Goal: Obtain resource: Download file/media

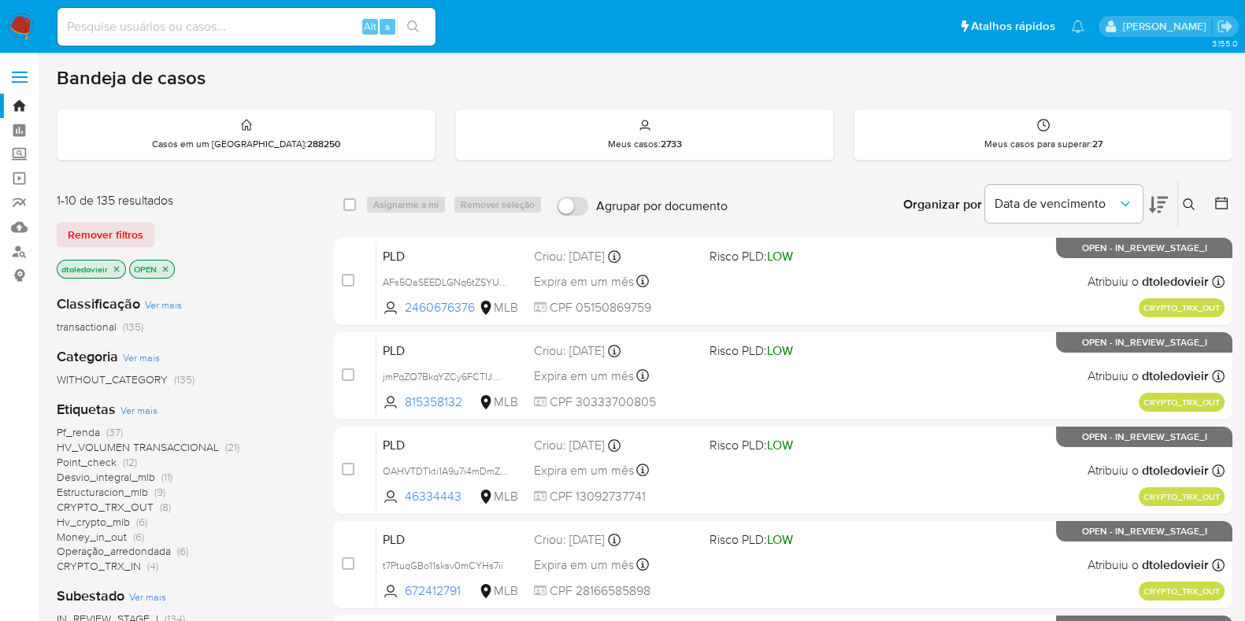
click at [293, 246] on div "1-10 de 135 resultados Remover filtros dtoledovieir OPEN" at bounding box center [183, 237] width 252 height 90
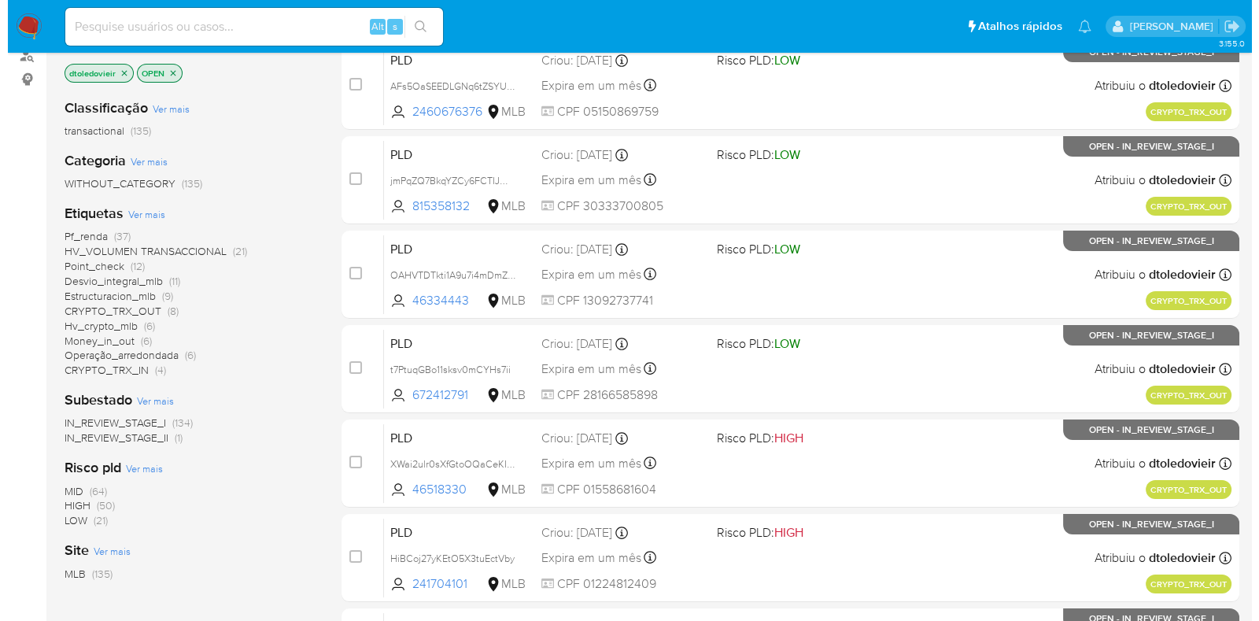
scroll to position [98, 0]
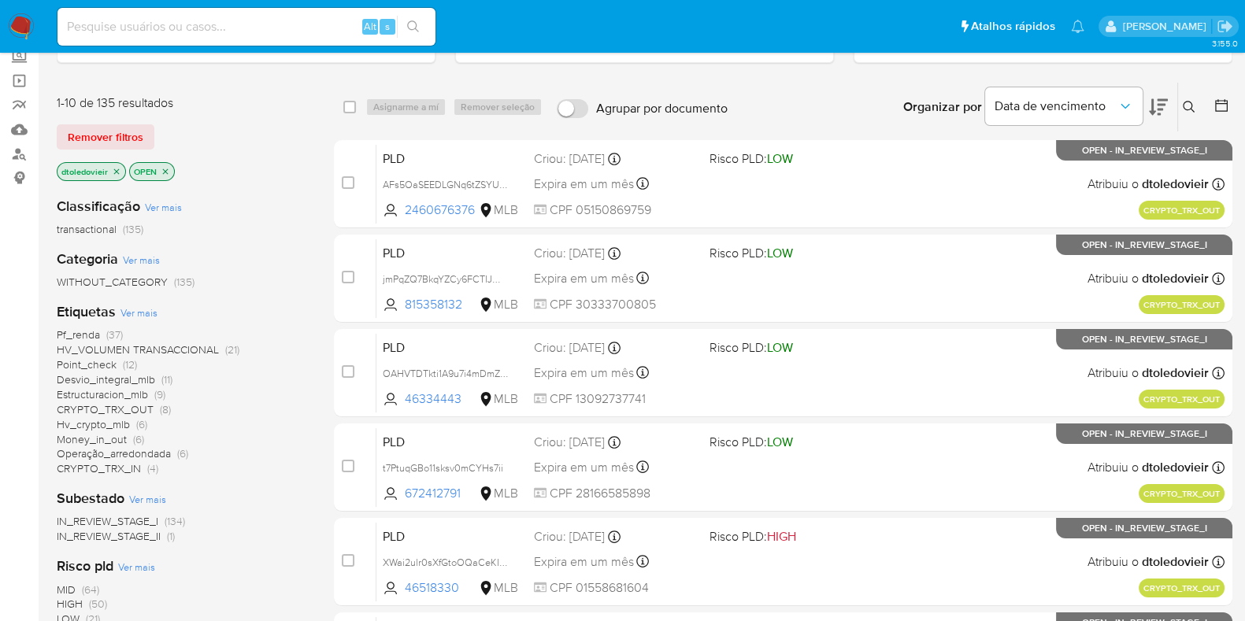
click at [138, 306] on span "Ver mais" at bounding box center [138, 312] width 37 height 14
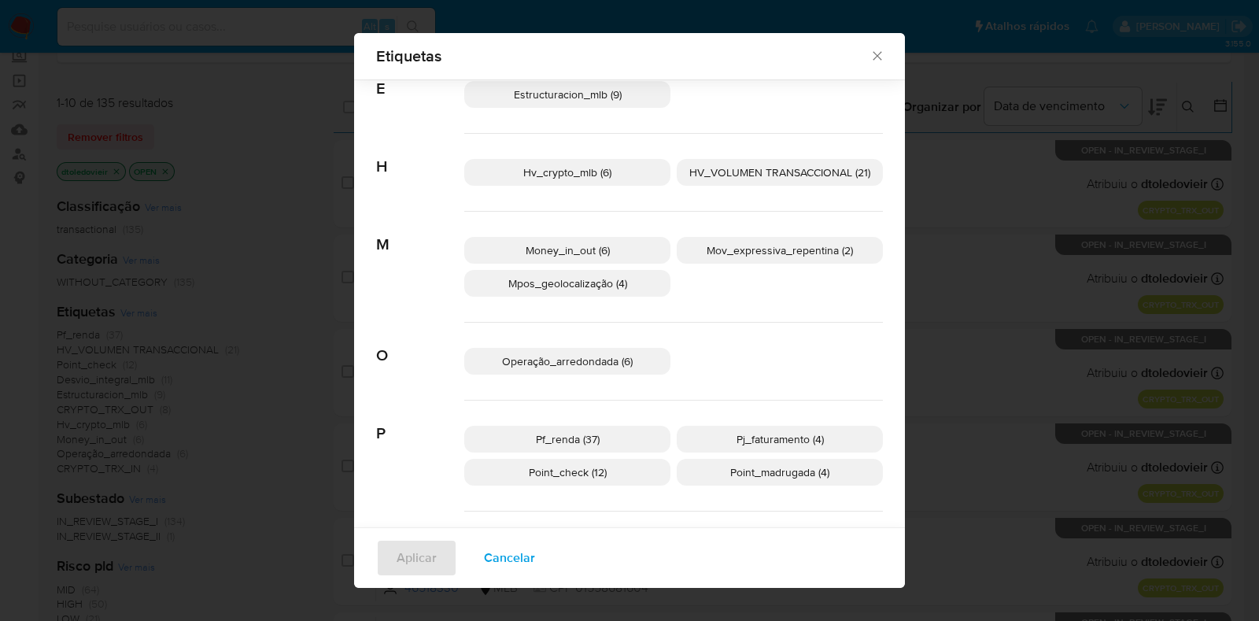
scroll to position [381, 0]
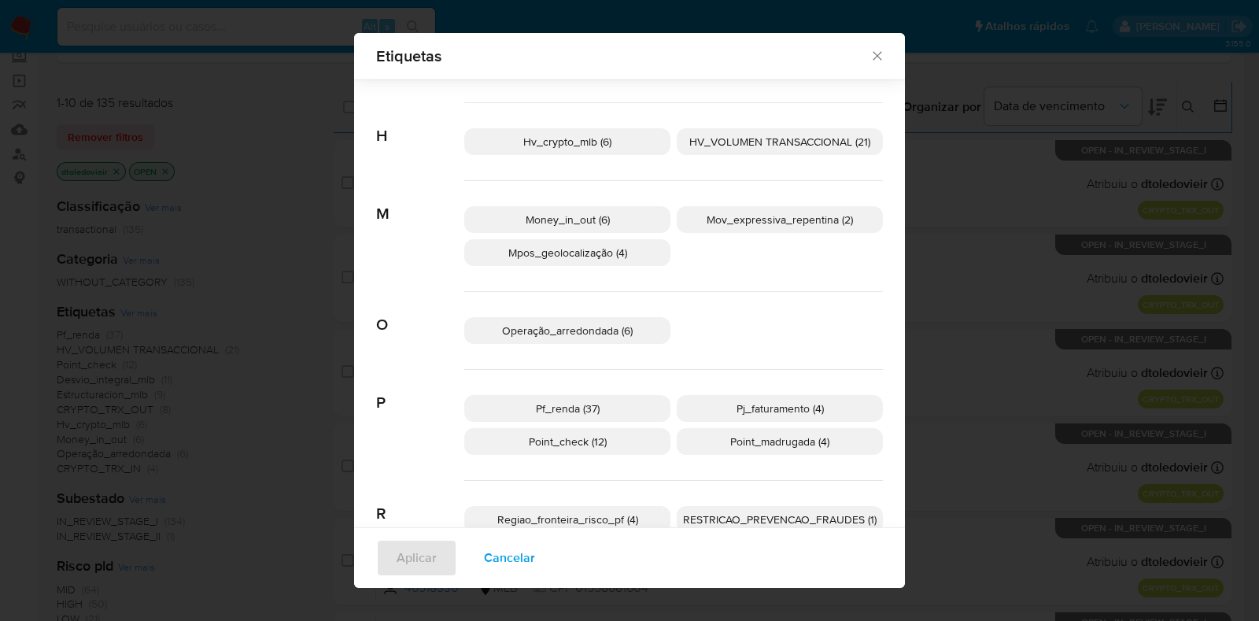
click at [547, 214] on span "Money_in_out (6)" at bounding box center [568, 220] width 84 height 16
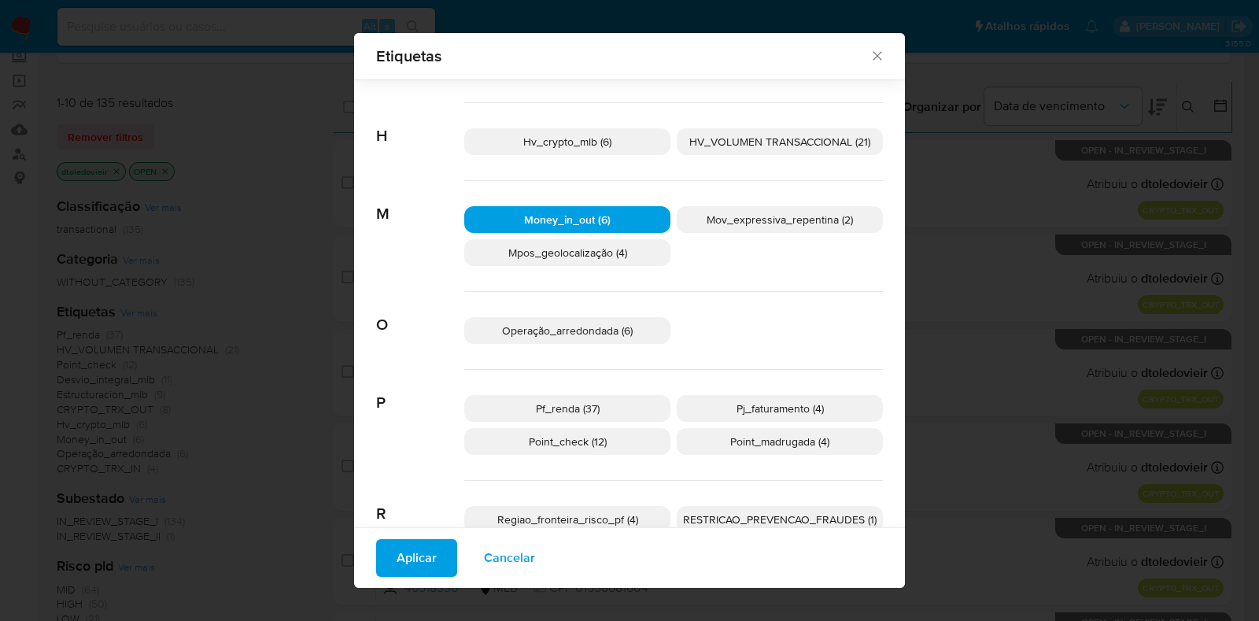
click at [587, 214] on span "Money_in_out (6)" at bounding box center [567, 220] width 87 height 16
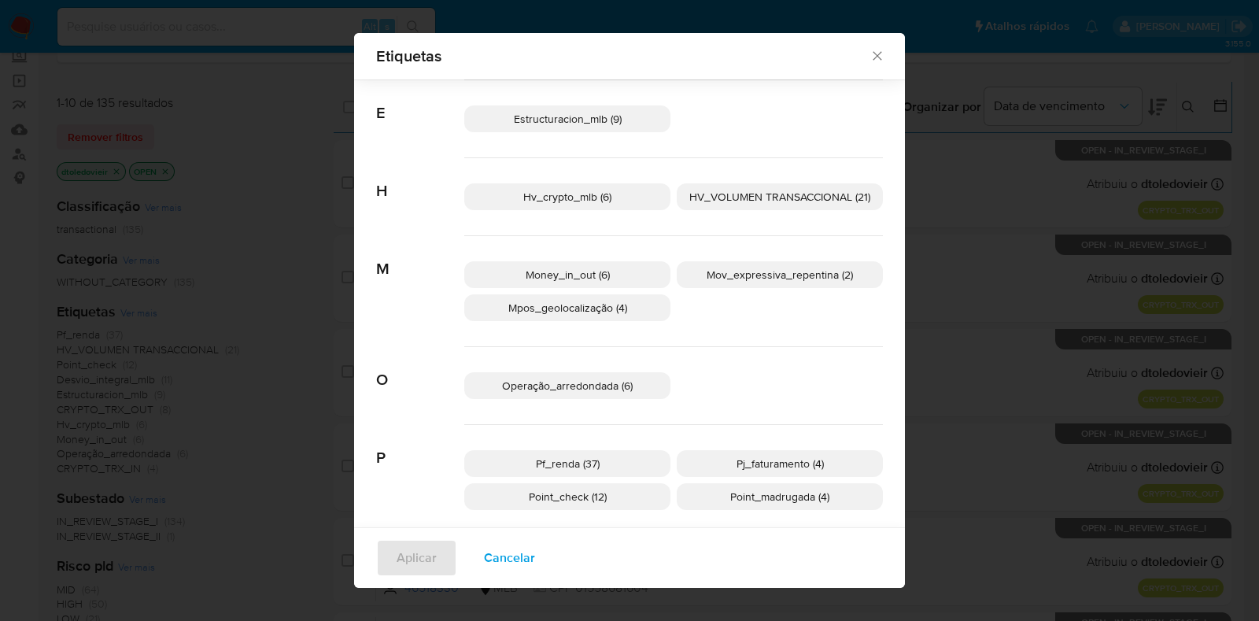
scroll to position [283, 0]
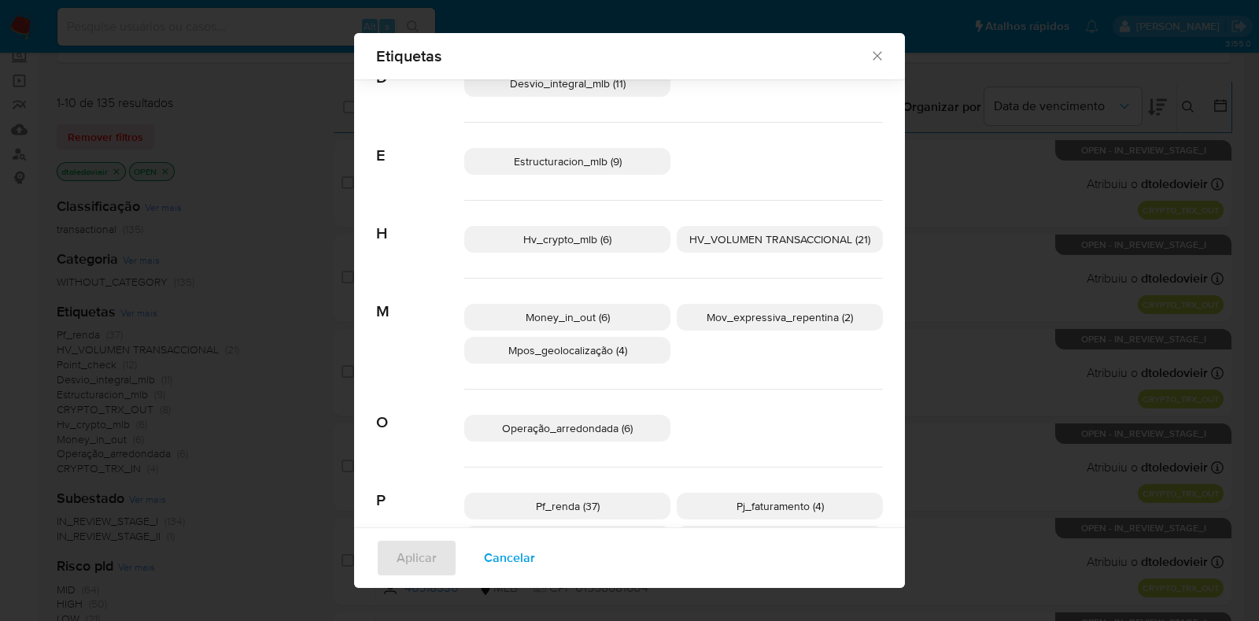
click at [601, 239] on span "Hv_crypto_mlb (6)" at bounding box center [567, 239] width 88 height 16
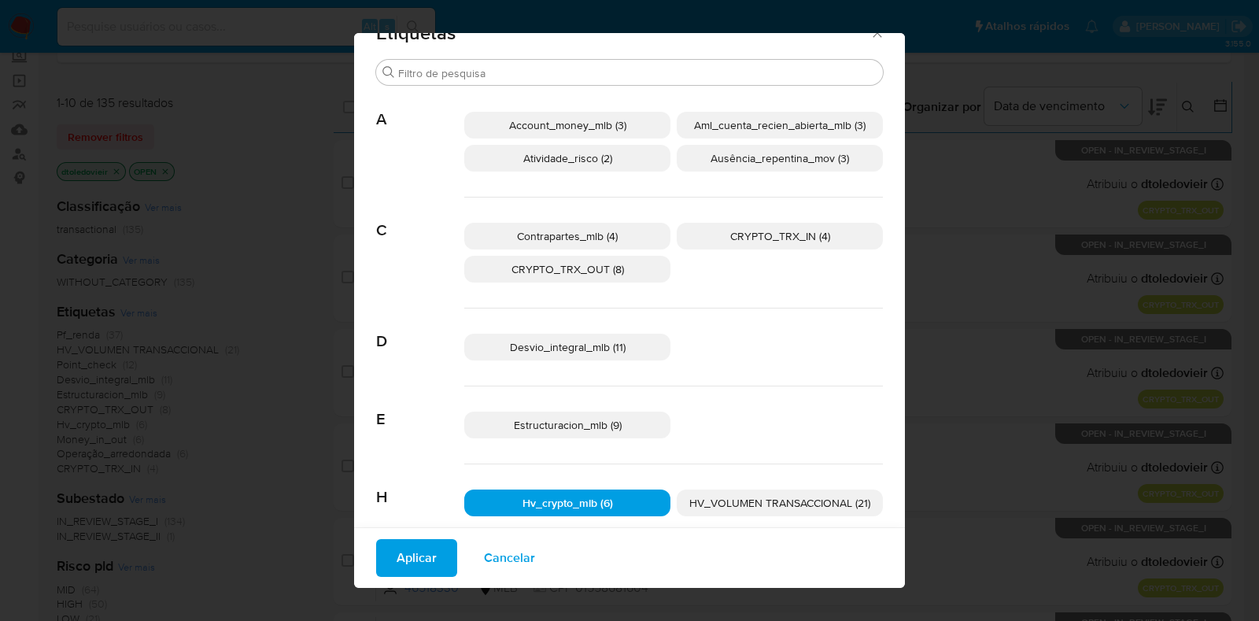
scroll to position [0, 0]
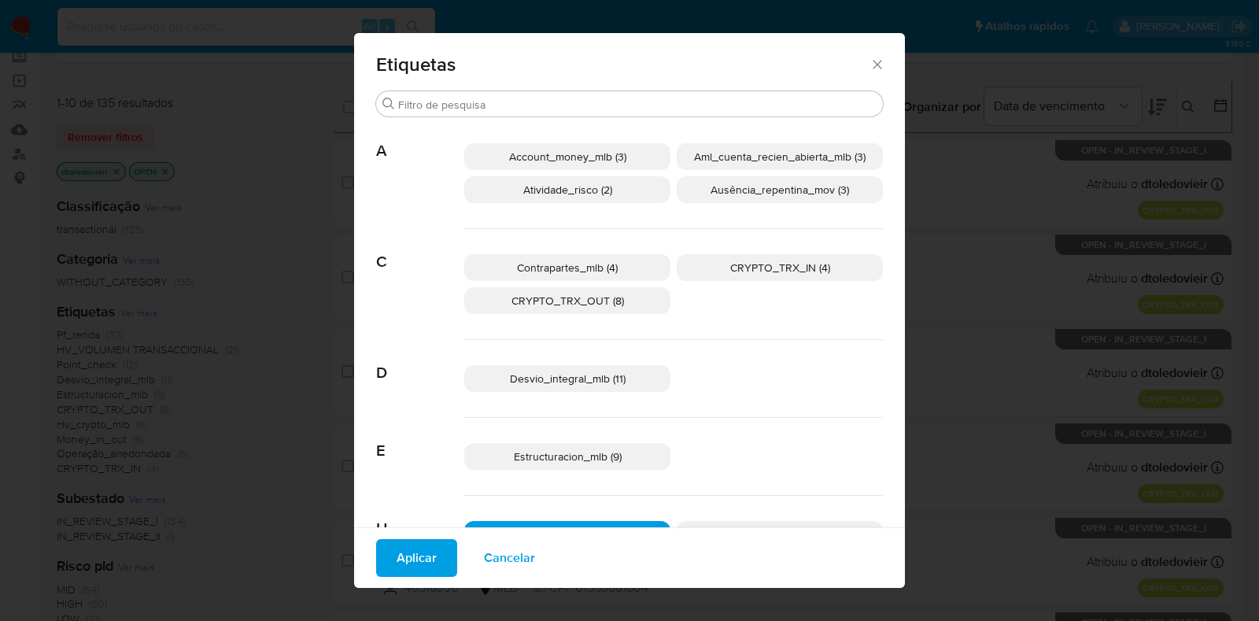
click at [803, 352] on div "Desvio_integral_mlb (11)" at bounding box center [673, 379] width 419 height 78
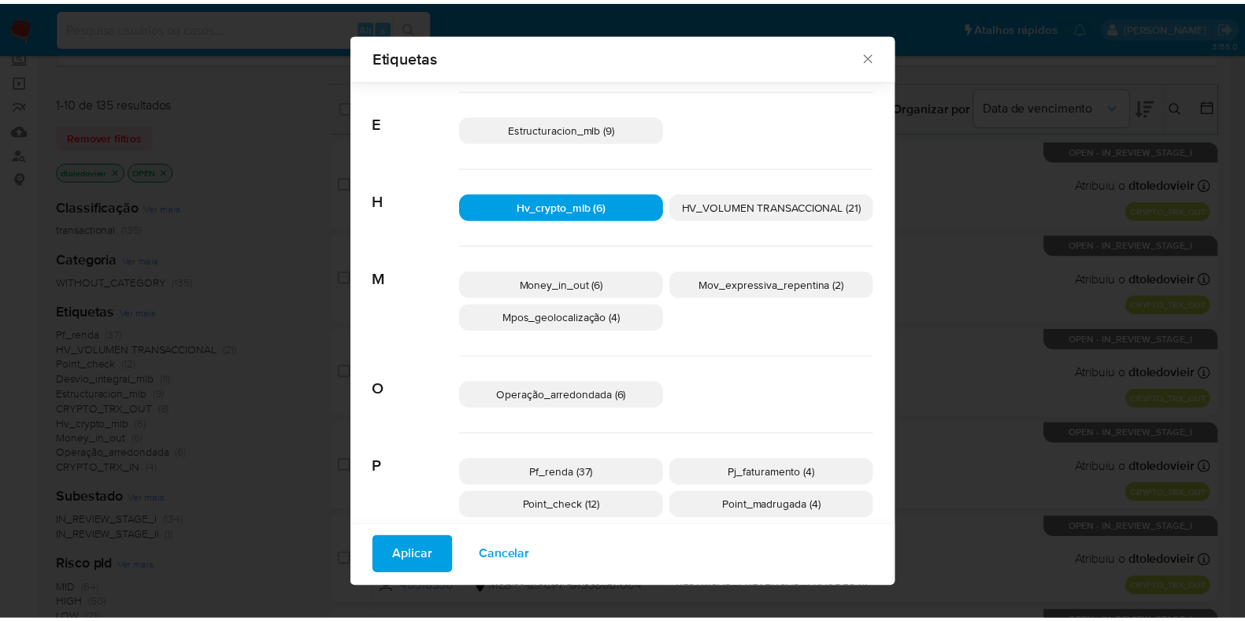
scroll to position [292, 0]
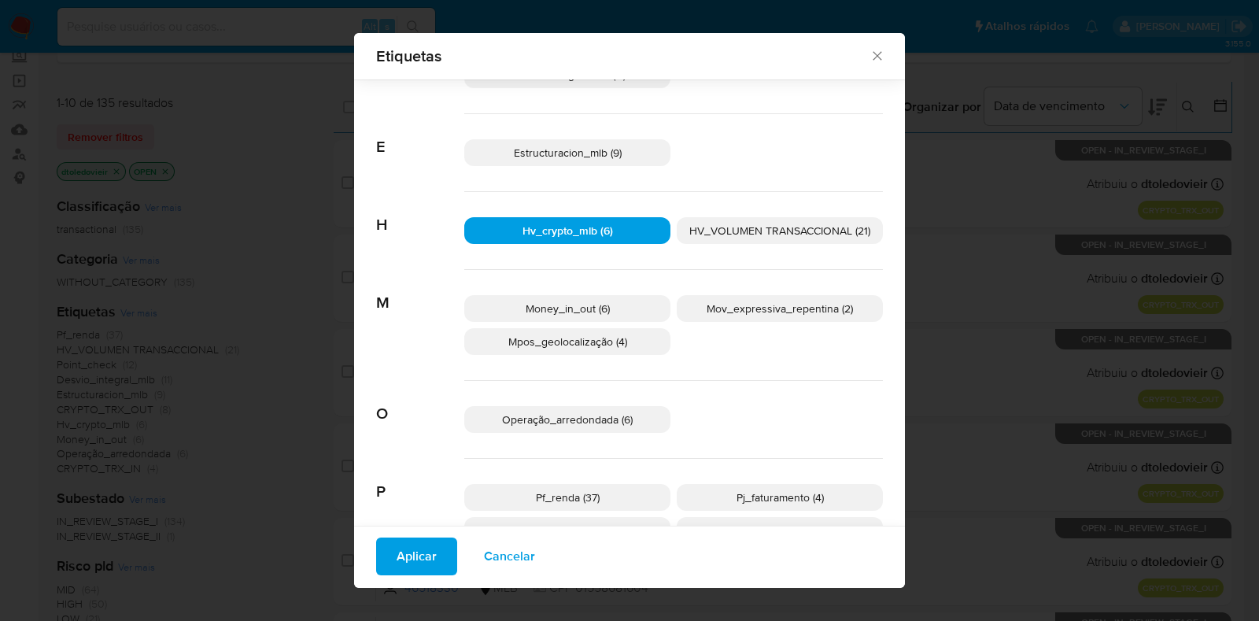
click at [624, 350] on p "Mpos_geolocalização (4)" at bounding box center [567, 341] width 206 height 27
click at [702, 345] on div "Money_in_out (6) Mov_expressiva_repentina (2) Mpos_geolocalização (4)" at bounding box center [673, 325] width 419 height 111
click at [425, 557] on span "Aplicar" at bounding box center [417, 556] width 40 height 35
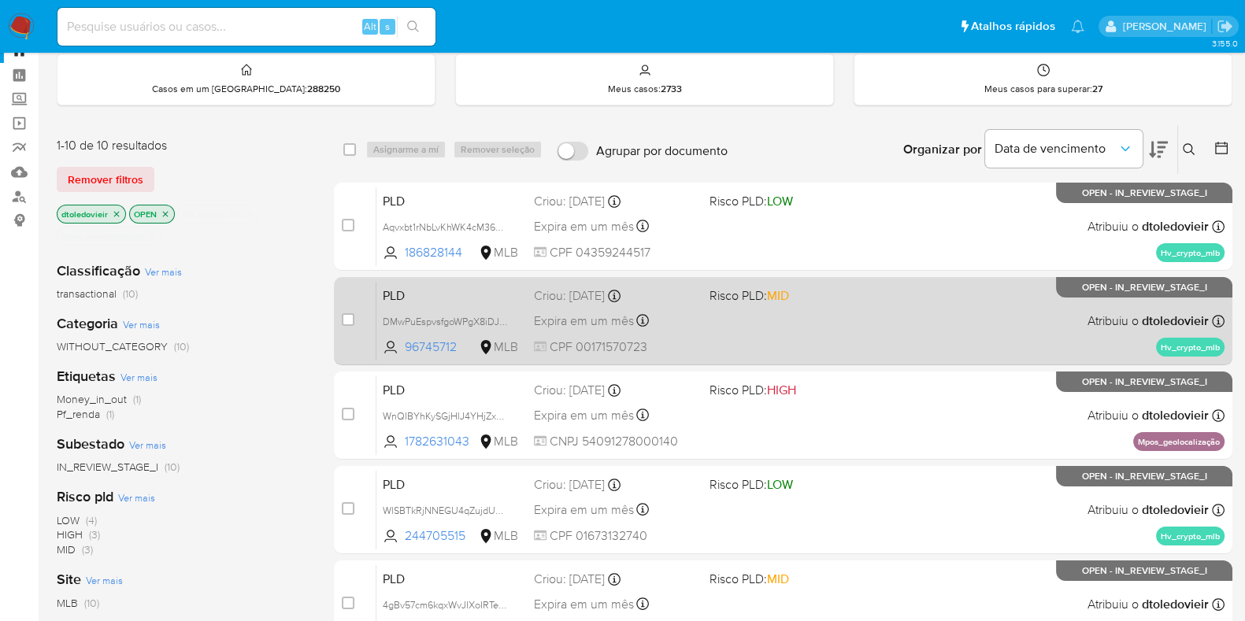
scroll to position [98, 0]
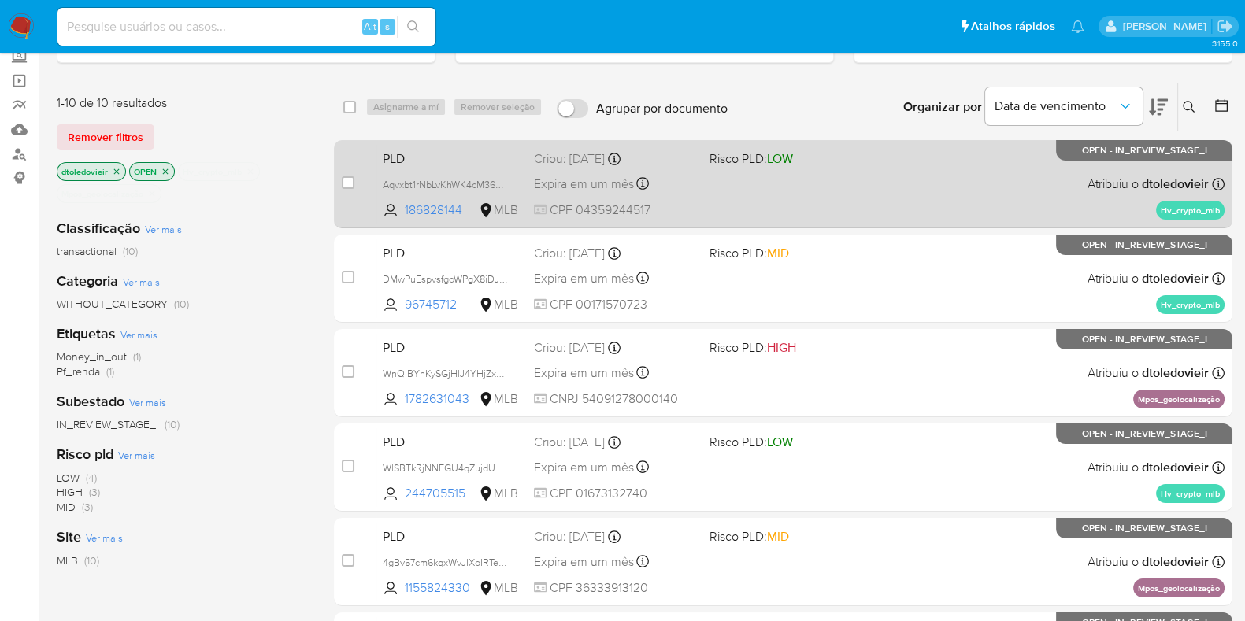
click at [827, 191] on div "PLD Aqvxbt1rNbLvKhWK4cM36epa 186828144 MLB Risco PLD: LOW Criou: 12/08/2025 Cri…" at bounding box center [800, 184] width 848 height 80
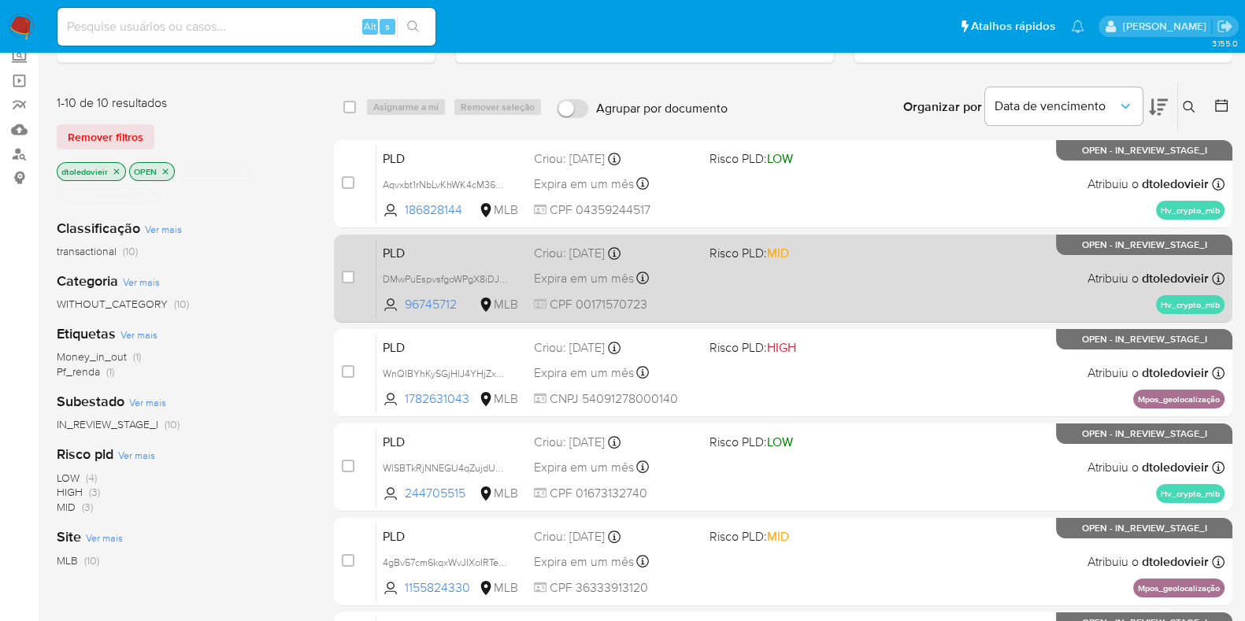
click at [802, 273] on div "PLD DMwPuEspvsfgoWPgX8iDJuWy 96745712 MLB Risco PLD: MID Criou: 12/08/2025 Crio…" at bounding box center [800, 279] width 848 height 80
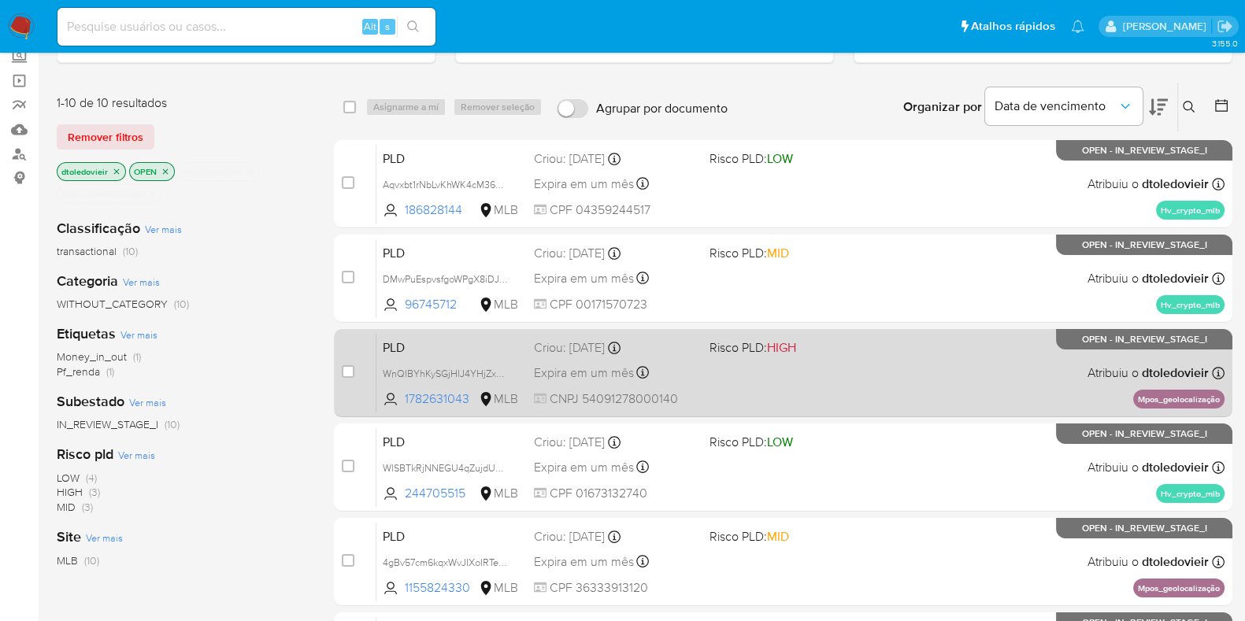
click at [803, 391] on div "PLD WnQIBYhKySGjHlJ4YHjZxd2r 1782631043 MLB Risco PLD: HIGH Criou: 12/08/2025 C…" at bounding box center [800, 373] width 848 height 80
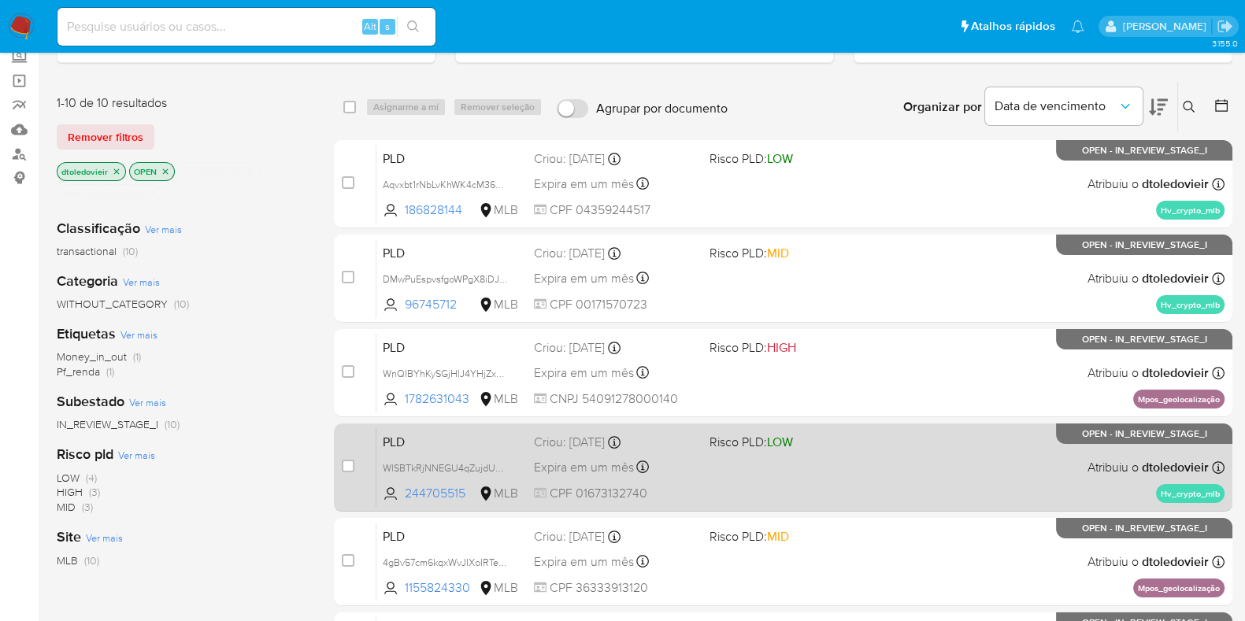
click at [807, 478] on div "PLD WlSBTkRjNNEGU4qZujdUWEvU 244705515 MLB Risco PLD: LOW Criou: 12/08/2025 Cri…" at bounding box center [800, 467] width 848 height 80
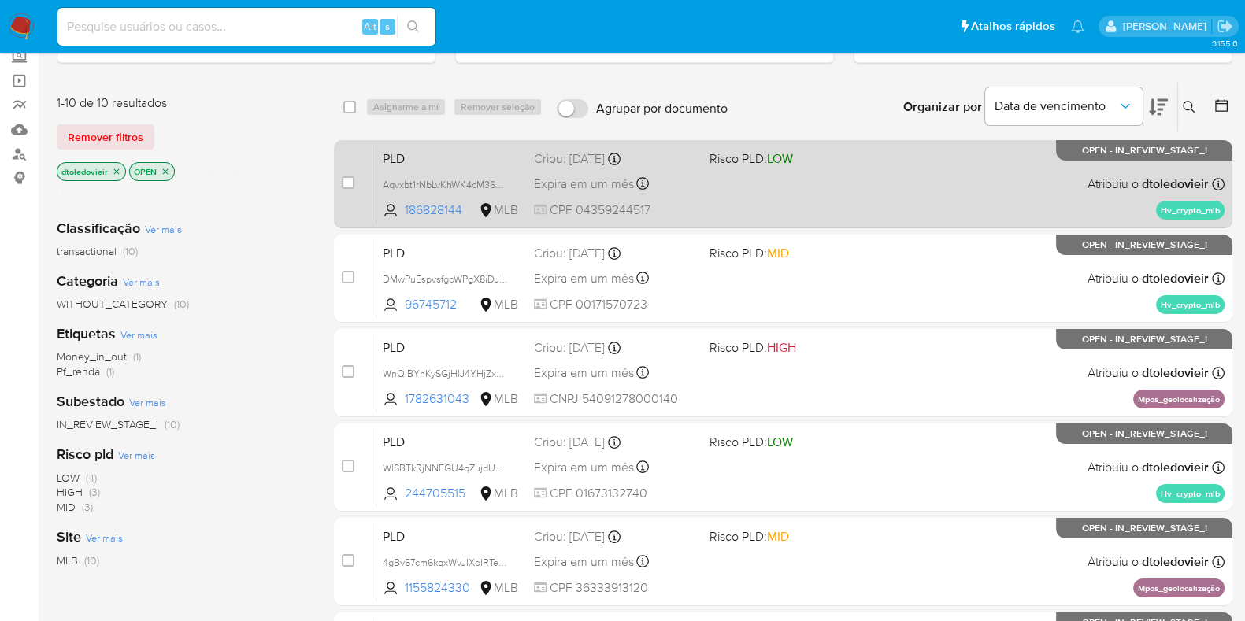
click at [805, 184] on div "PLD Aqvxbt1rNbLvKhWK4cM36epa 186828144 MLB Risco PLD: LOW Criou: 12/08/2025 Cri…" at bounding box center [800, 184] width 848 height 80
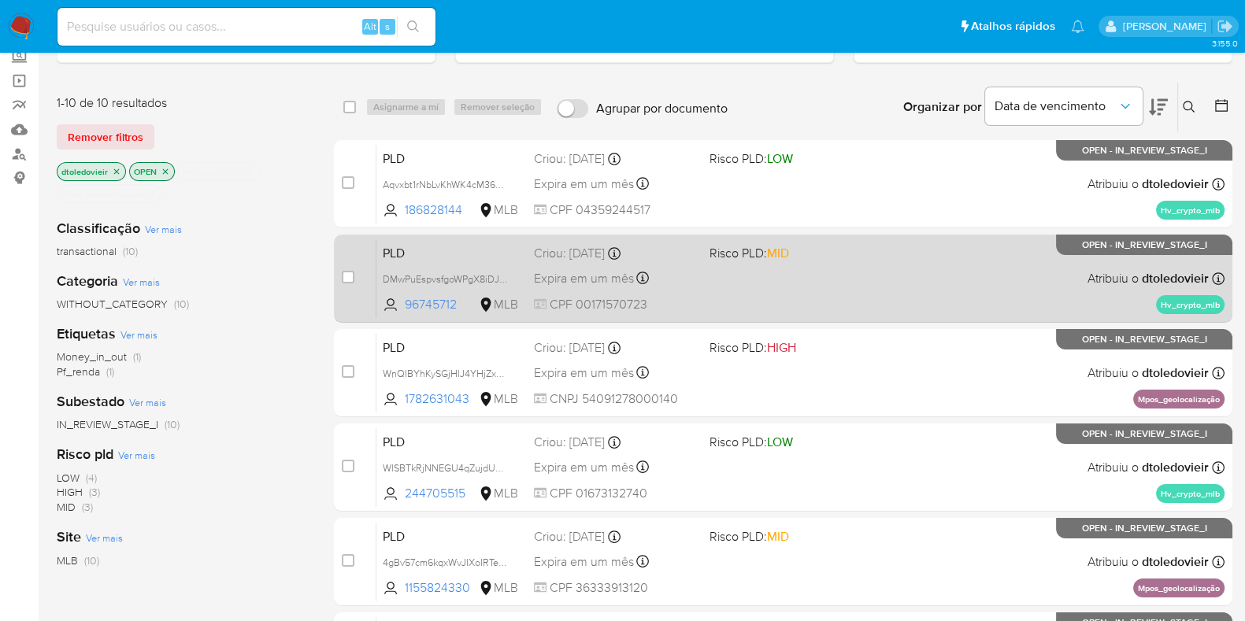
click at [788, 281] on div "PLD DMwPuEspvsfgoWPgX8iDJuWy 96745712 MLB Risco PLD: MID Criou: 12/08/2025 Crio…" at bounding box center [800, 279] width 848 height 80
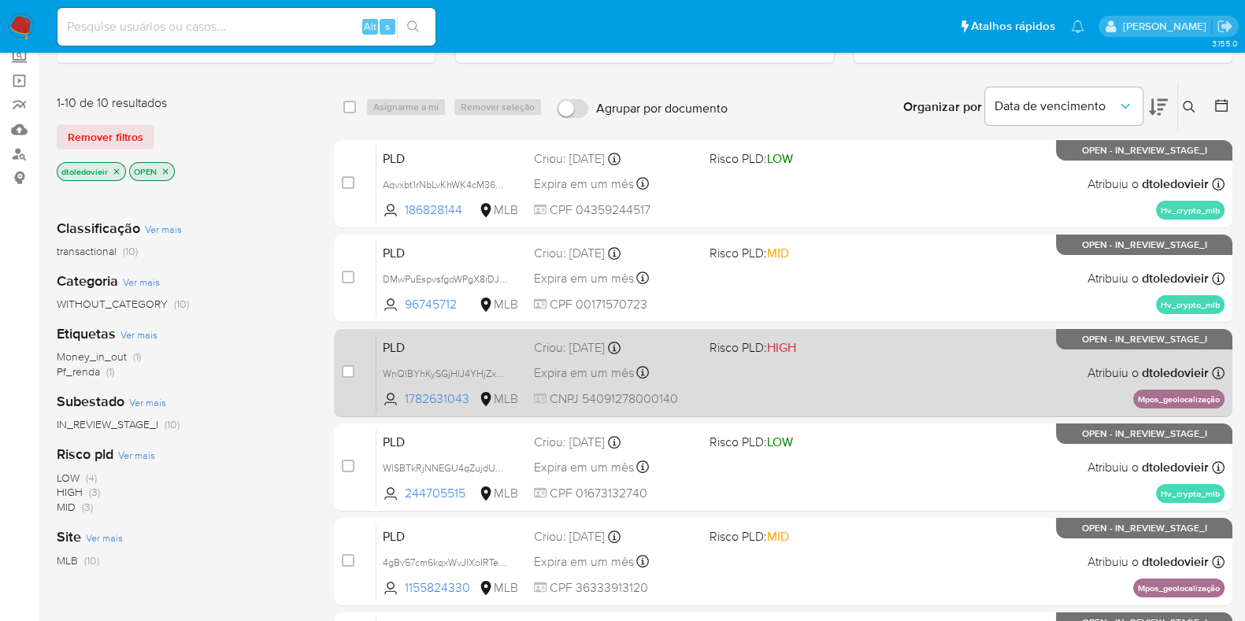
click at [793, 371] on div "PLD WnQIBYhKySGjHlJ4YHjZxd2r 1782631043 MLB Risco PLD: HIGH Criou: 12/08/2025 C…" at bounding box center [800, 373] width 848 height 80
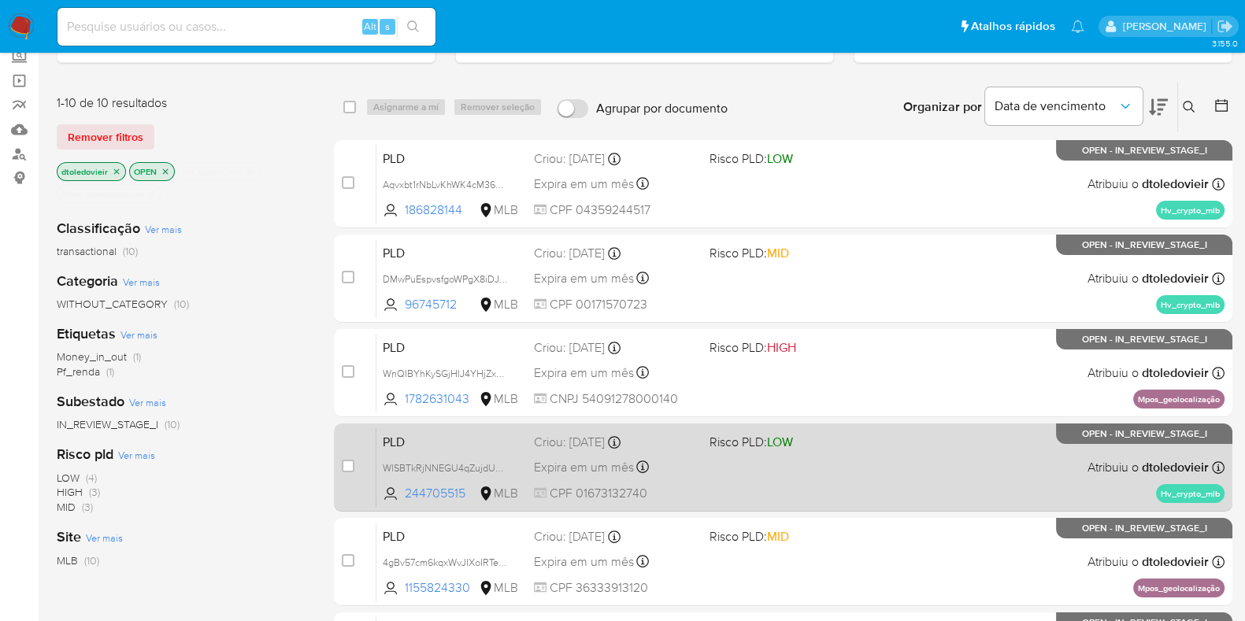
click at [803, 470] on div "PLD WlSBTkRjNNEGU4qZujdUWEvU 244705515 MLB Risco PLD: LOW Criou: 12/08/2025 Cri…" at bounding box center [800, 467] width 848 height 80
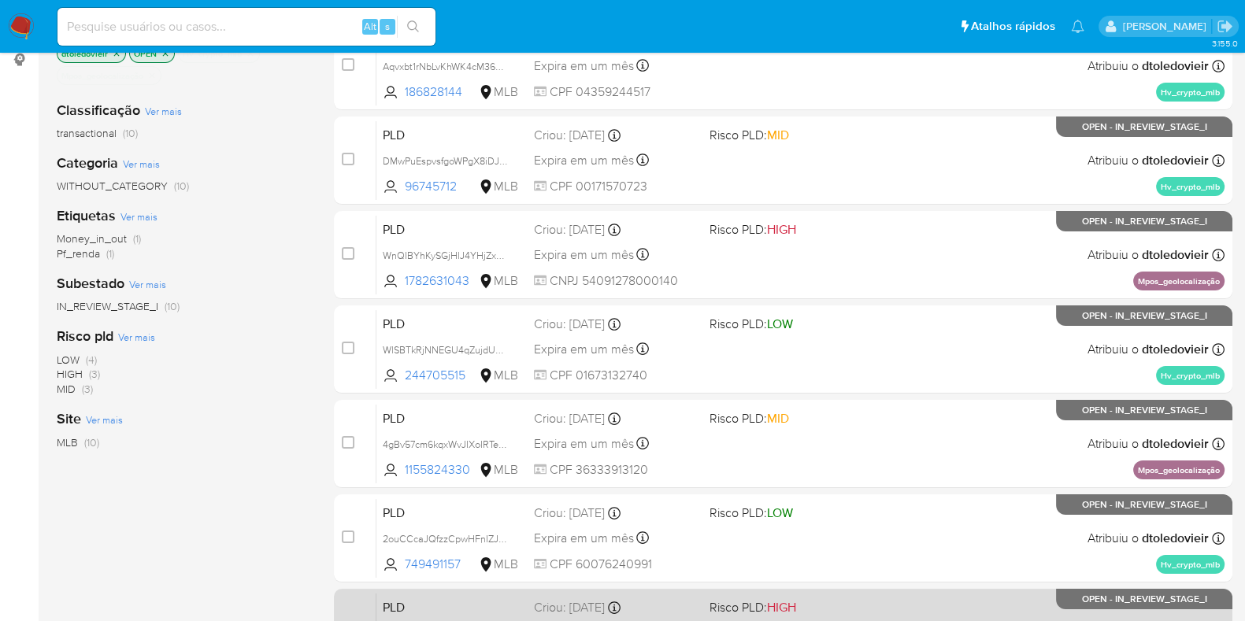
scroll to position [393, 0]
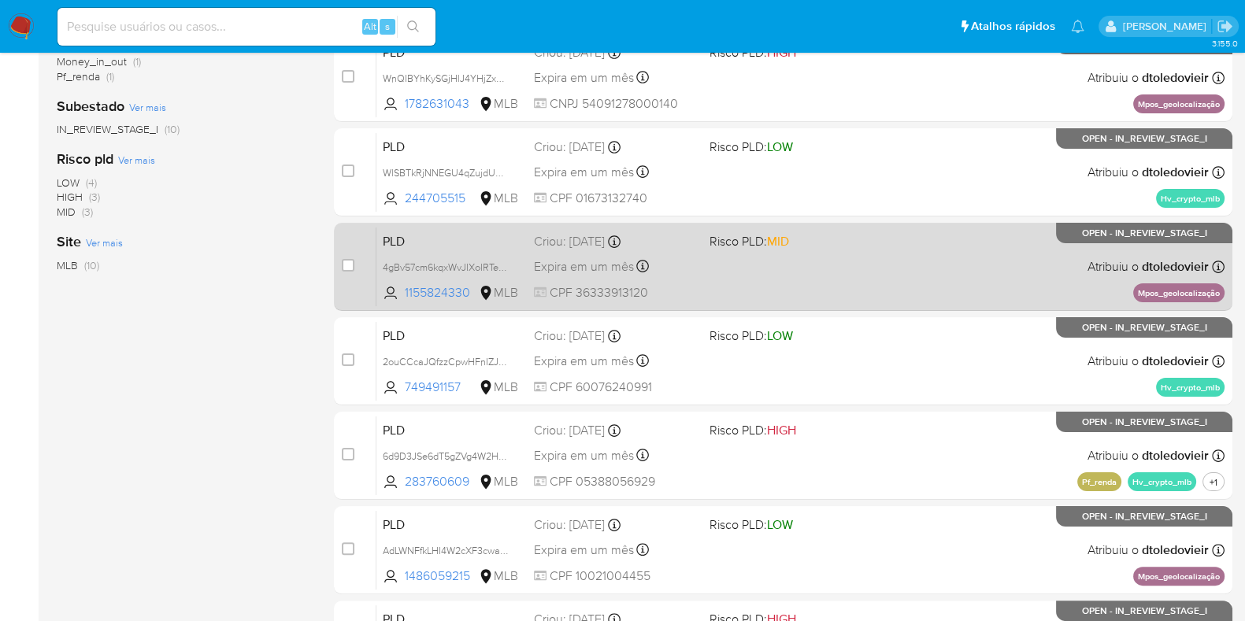
click at [828, 282] on div "PLD 4gBv57cm6kqxWvJIXoIRTegh 1155824330 MLB Risco PLD: MID Criou: 12/08/2025 Cr…" at bounding box center [800, 267] width 848 height 80
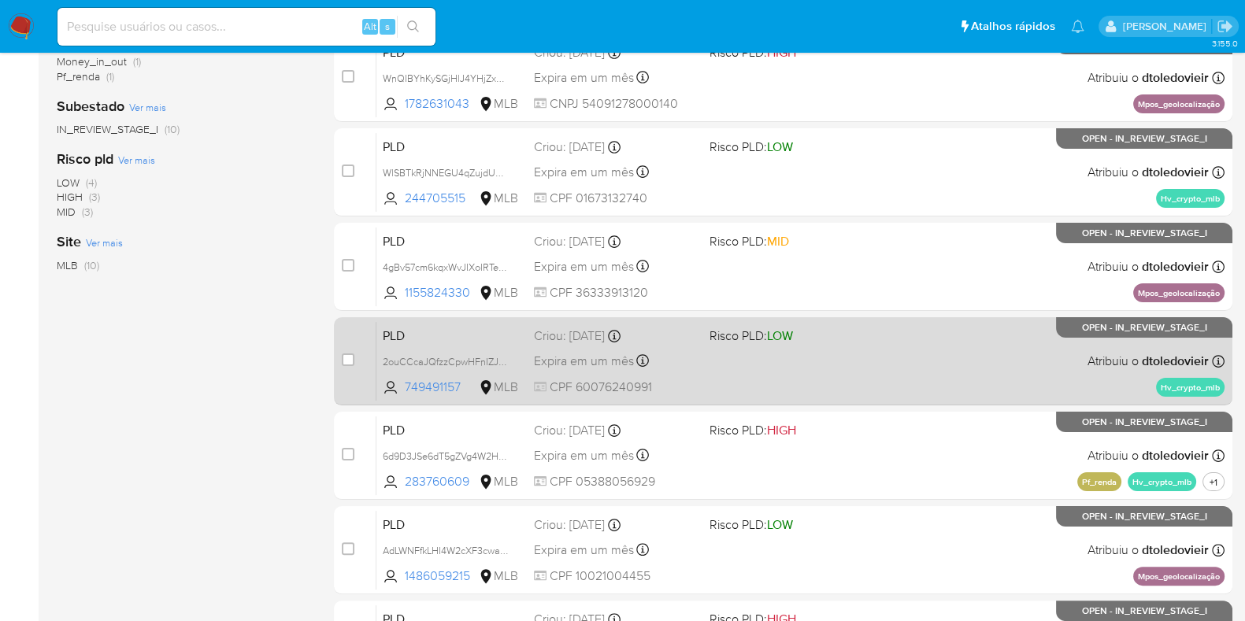
click at [821, 362] on div "PLD 2ouCCcaJQfzzCpwHFnIZJz5M 749491157 MLB Risco PLD: LOW Criou: 12/08/2025 Cri…" at bounding box center [800, 361] width 848 height 80
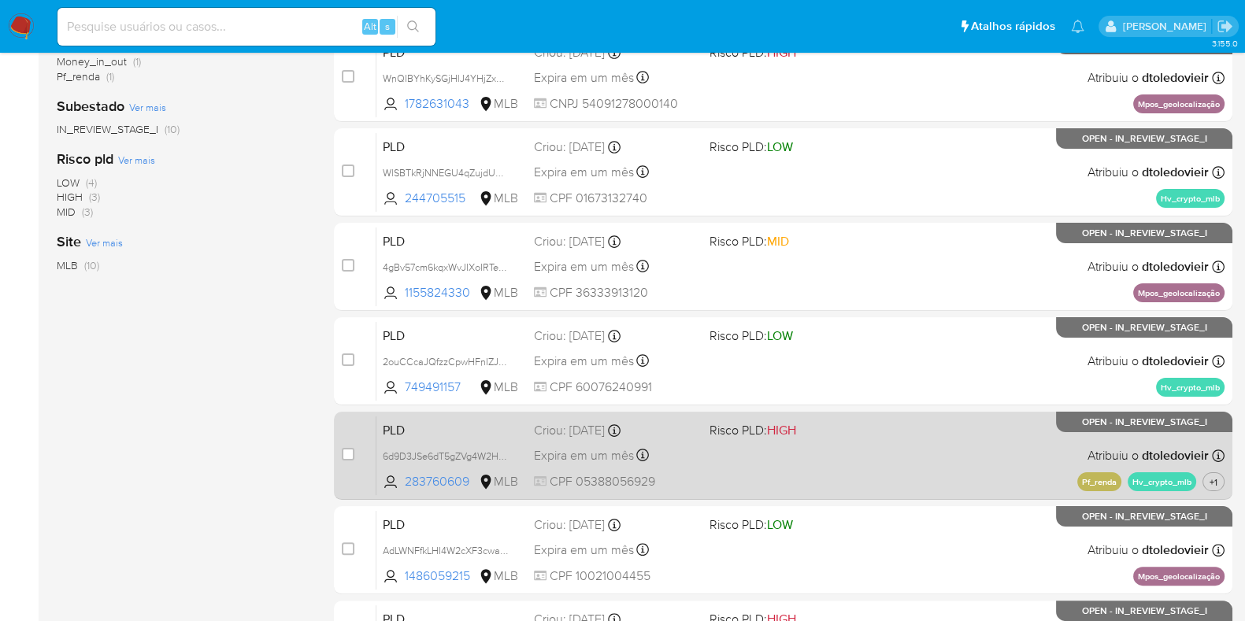
click at [813, 444] on div "PLD 6d9D3JSe6dT5gZVg4W2HYwtb 283760609 MLB Risco PLD: HIGH Criou: 12/08/2025 Cr…" at bounding box center [800, 456] width 848 height 80
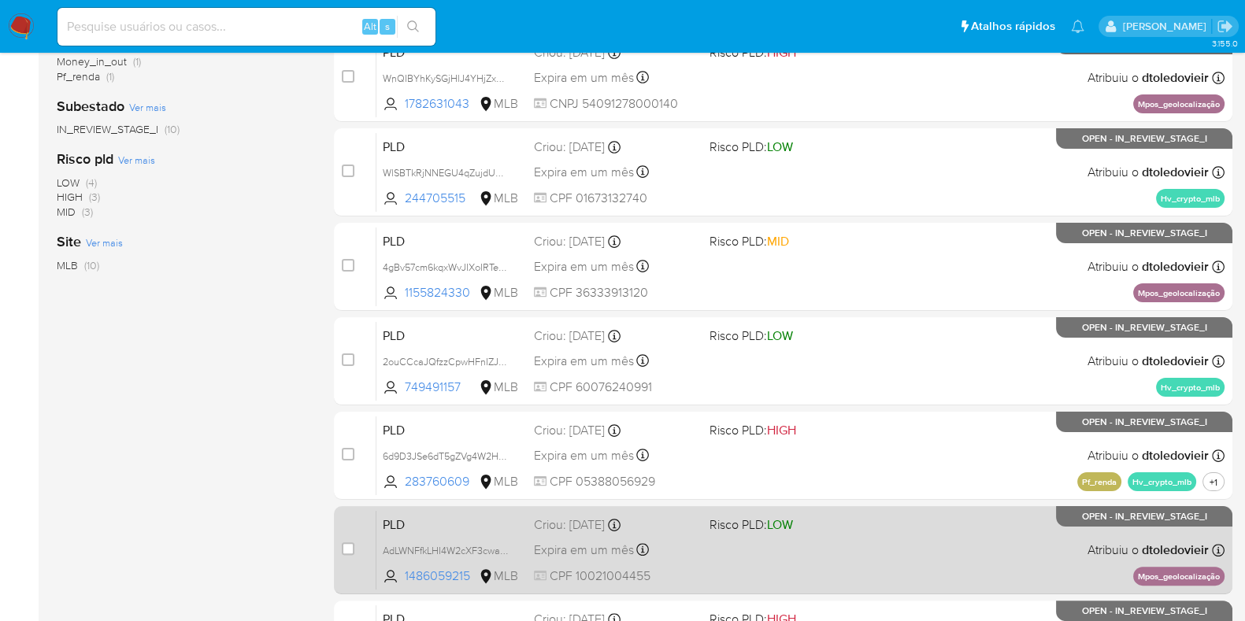
click at [812, 538] on div "PLD AdLWNFfkLHI4W2cXF3cwag8M 1486059215 MLB Risco PLD: LOW Criou: 12/08/2025 Cr…" at bounding box center [800, 550] width 848 height 80
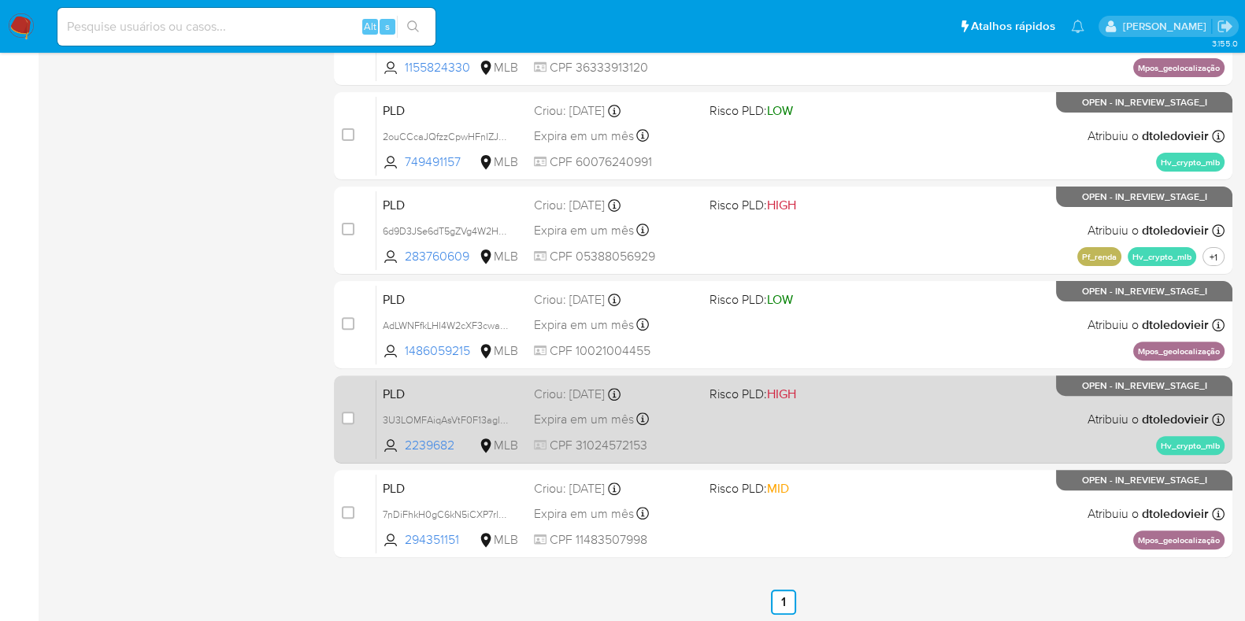
scroll to position [620, 0]
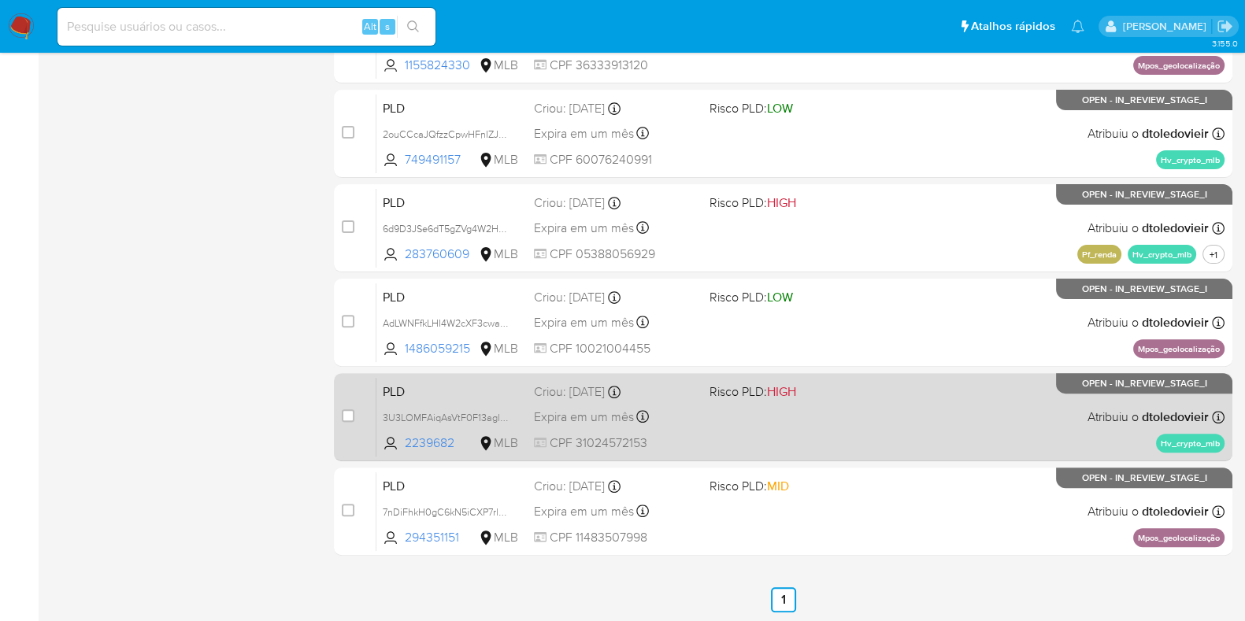
click at [869, 418] on div "PLD 3U3LOMFAiqAsVtF0F13aglBc 2239682 MLB Risco PLD: HIGH Criou: 12/08/2025 Crio…" at bounding box center [800, 417] width 848 height 80
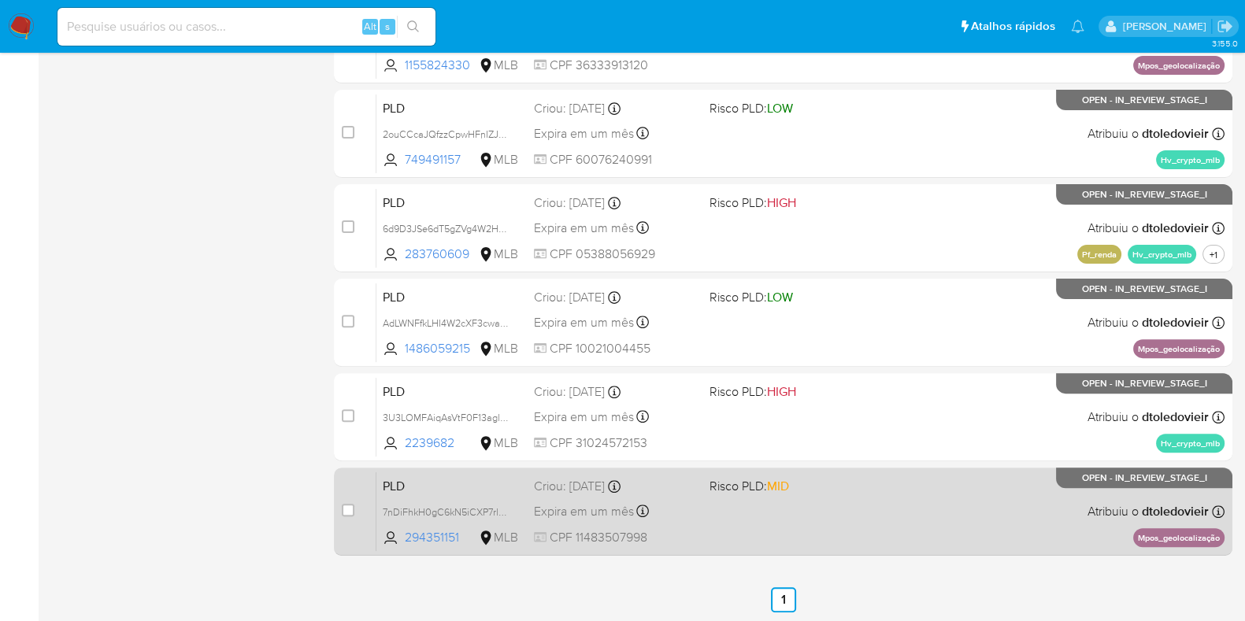
click at [834, 509] on div "PLD 7nDiFhkH0gC6kN5iCXP7rlDF 294351151 MLB Risco PLD: MID Criou: 12/08/2025 Cri…" at bounding box center [800, 512] width 848 height 80
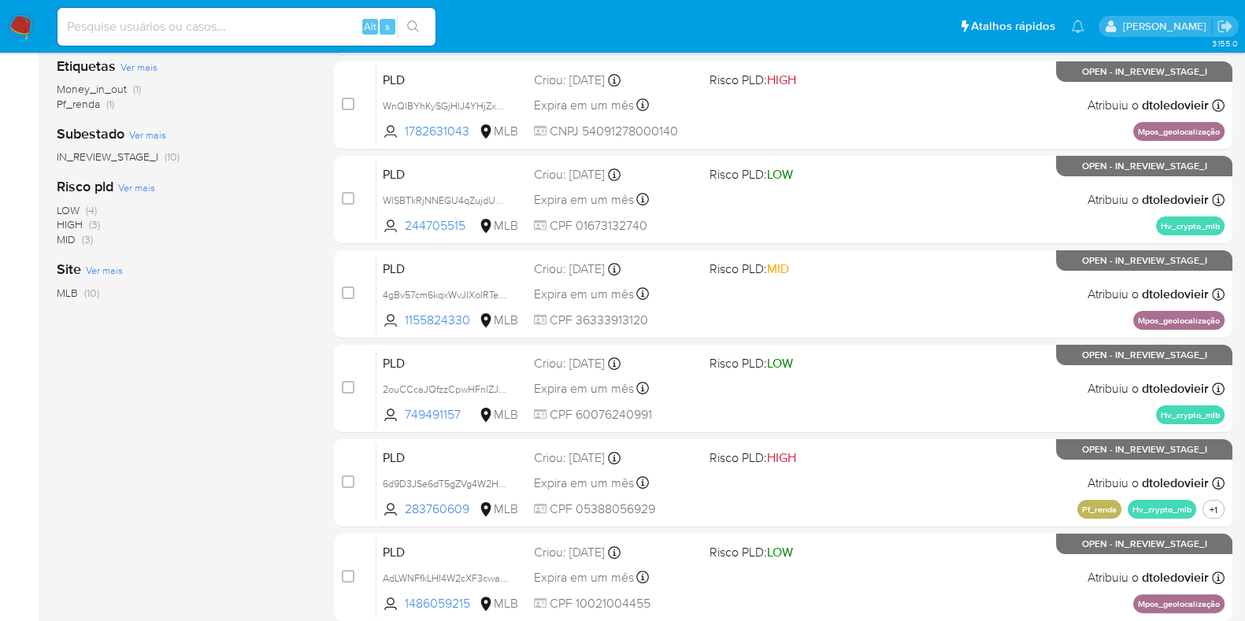
scroll to position [0, 0]
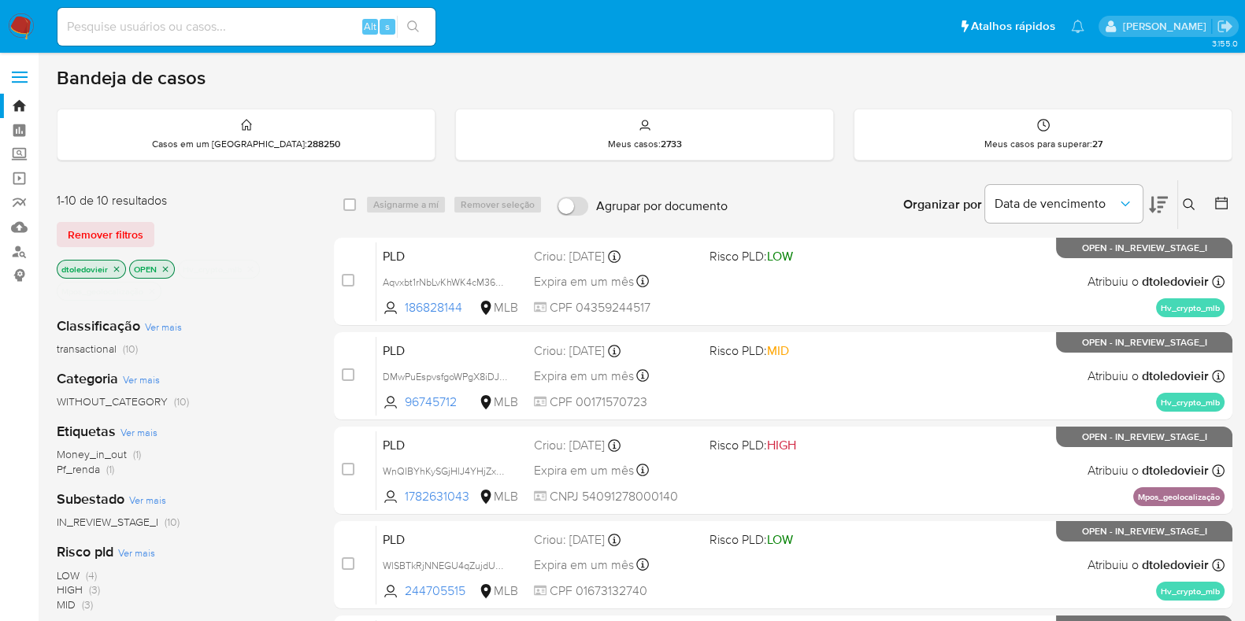
click at [20, 31] on img at bounding box center [21, 26] width 27 height 27
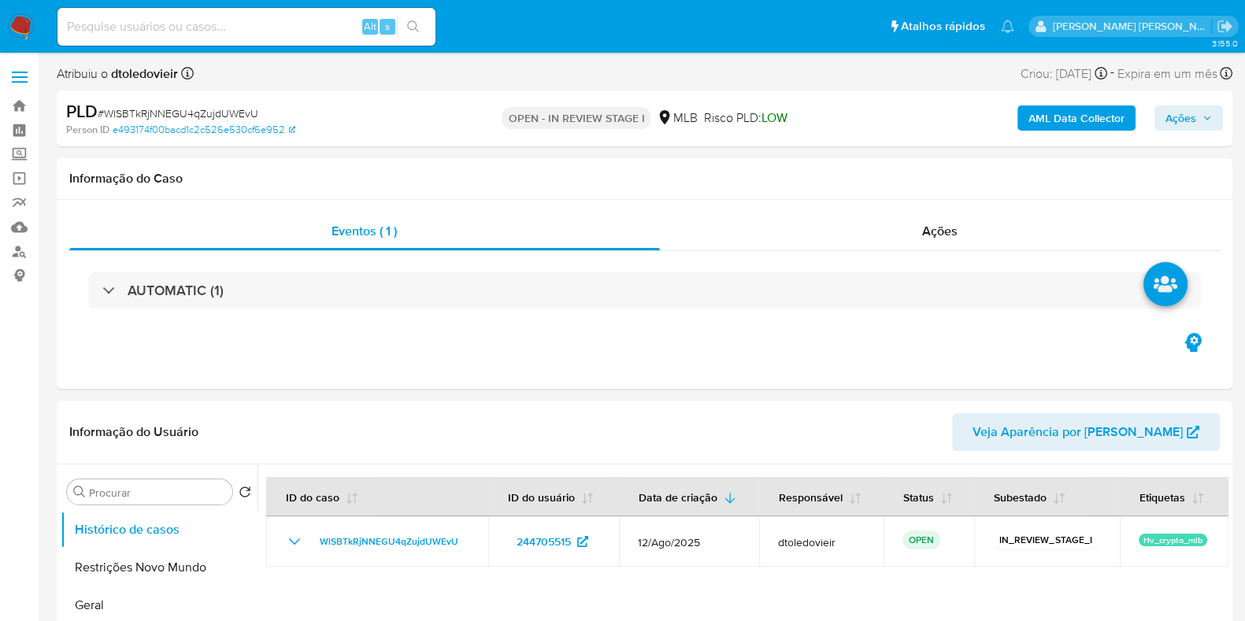
select select "10"
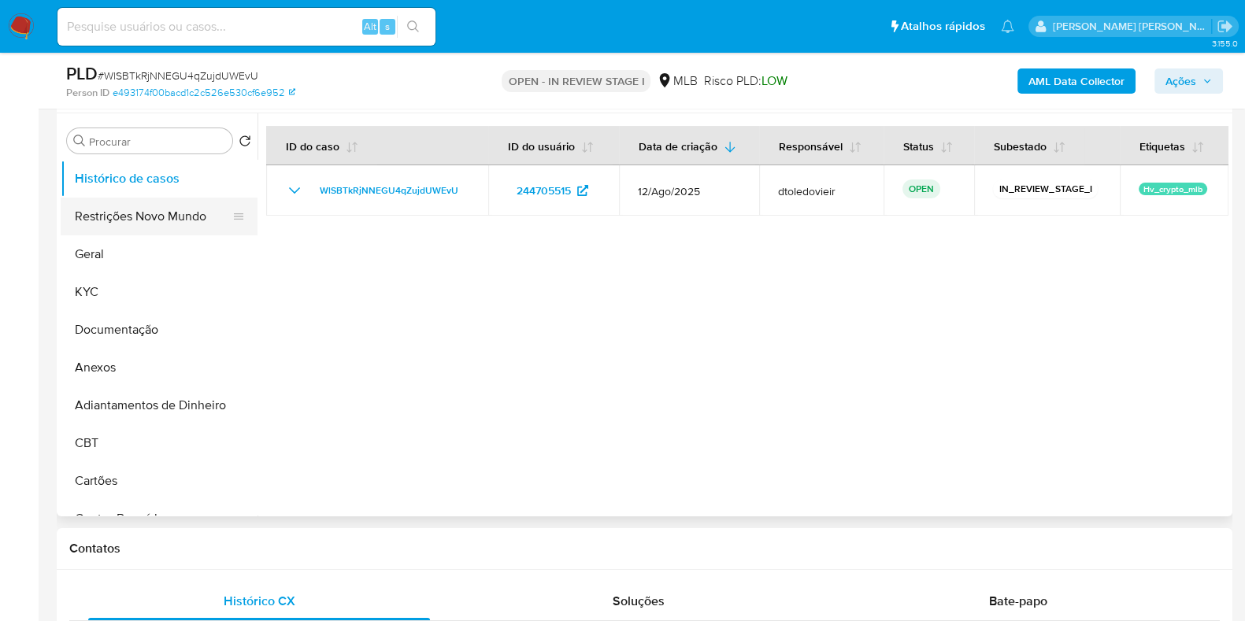
click at [143, 216] on button "Restrições Novo Mundo" at bounding box center [153, 217] width 184 height 38
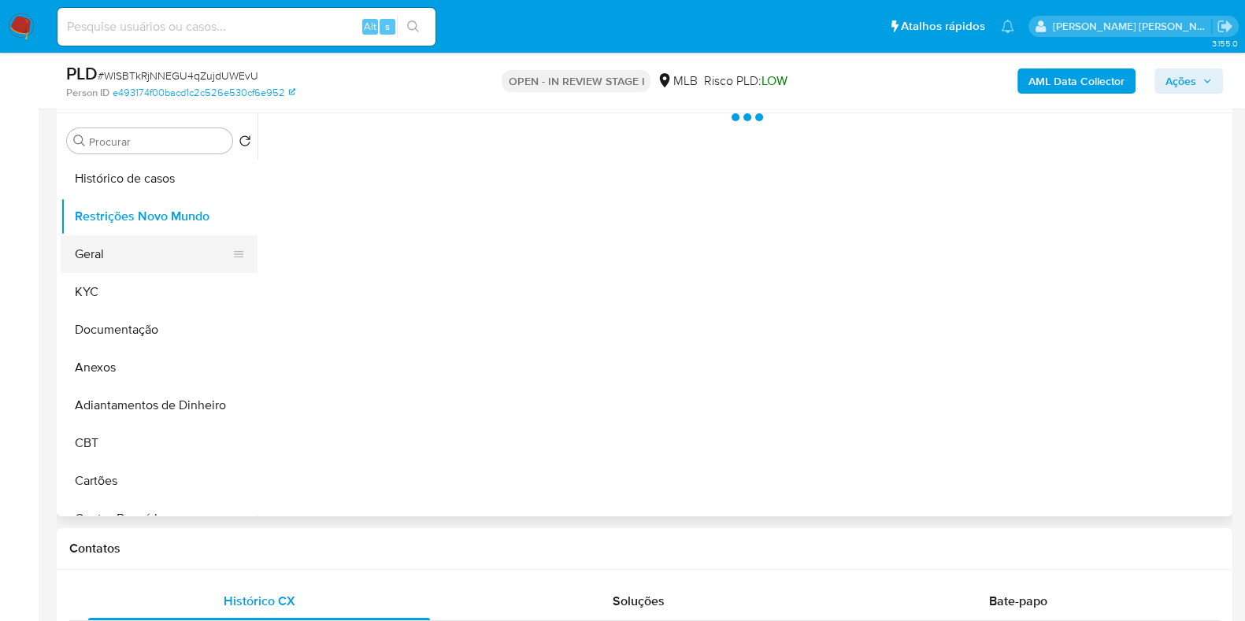
click at [131, 248] on button "Geral" at bounding box center [153, 254] width 184 height 38
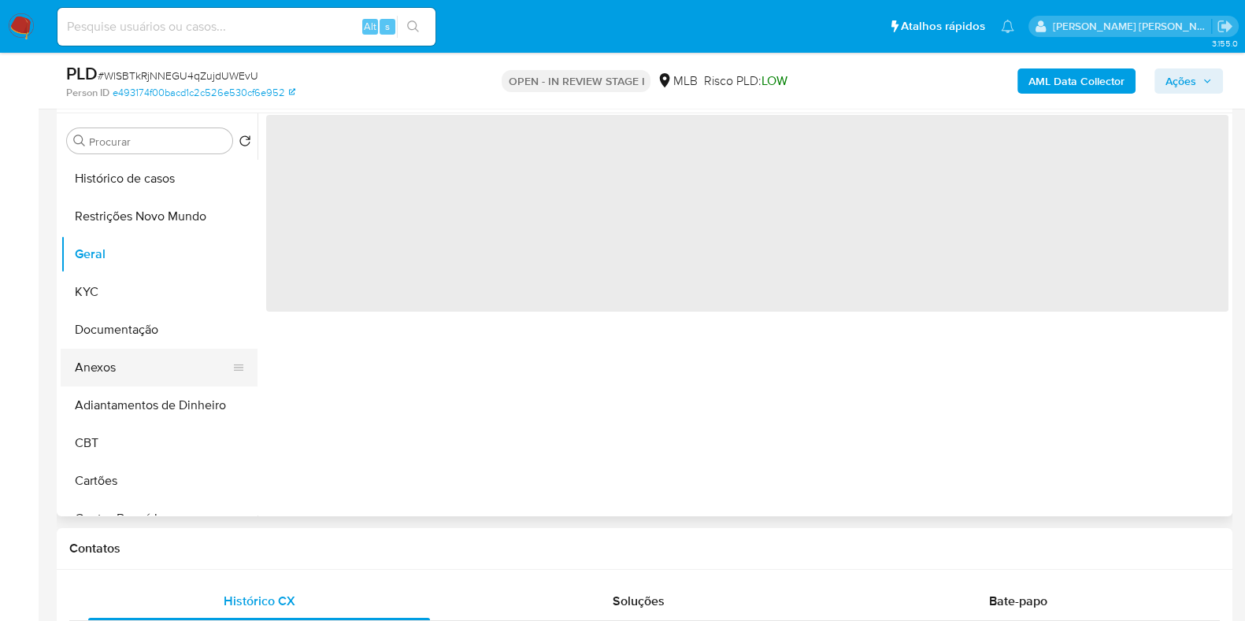
drag, startPoint x: 124, startPoint y: 283, endPoint x: 243, endPoint y: 354, distance: 139.5
click at [243, 354] on ul "Histórico de casos Restrições Novo Mundo Geral KYC Documentação Anexos Adiantam…" at bounding box center [159, 337] width 197 height 355
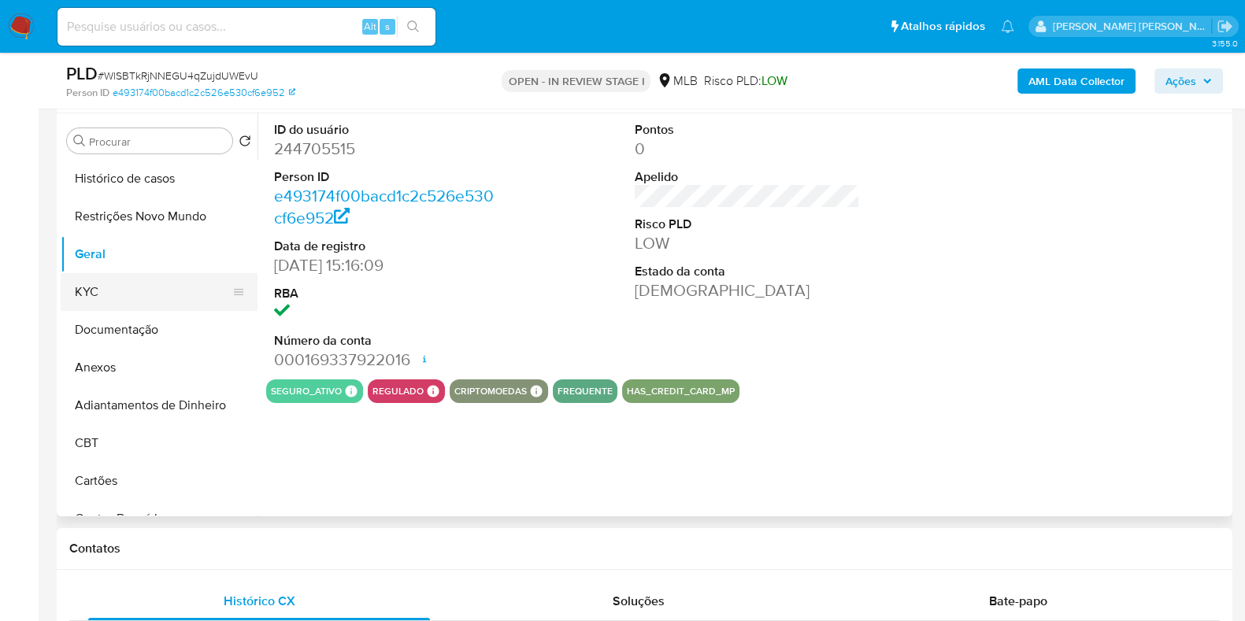
click at [136, 294] on button "KYC" at bounding box center [153, 292] width 184 height 38
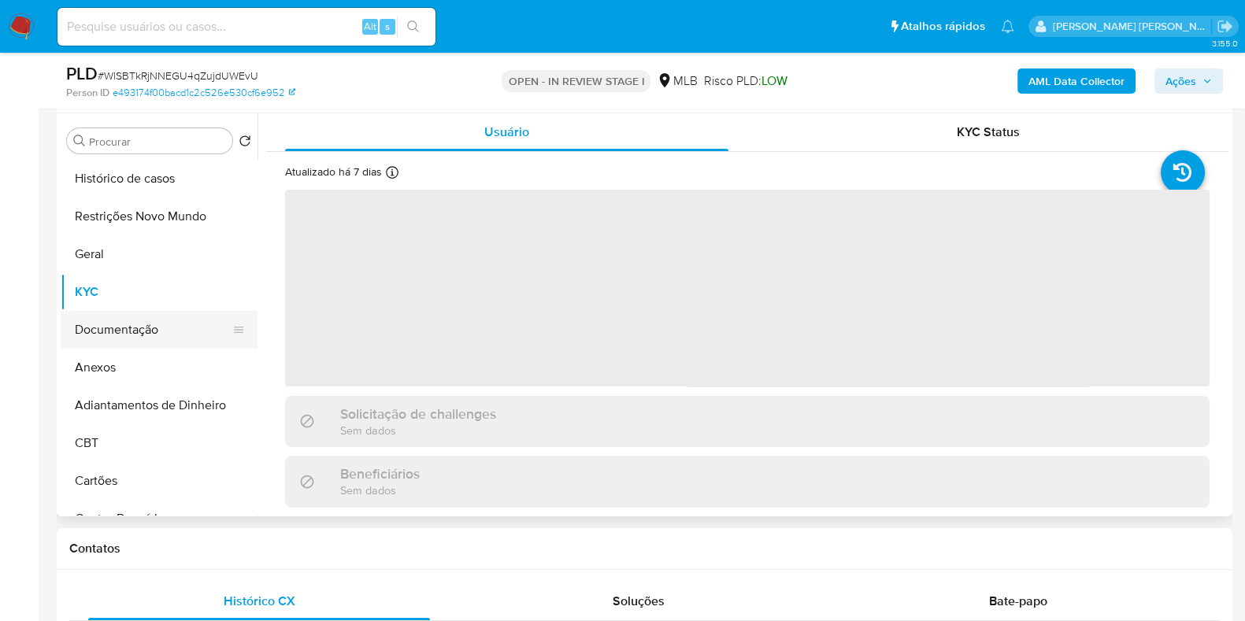
click at [122, 324] on button "Documentação" at bounding box center [153, 330] width 184 height 38
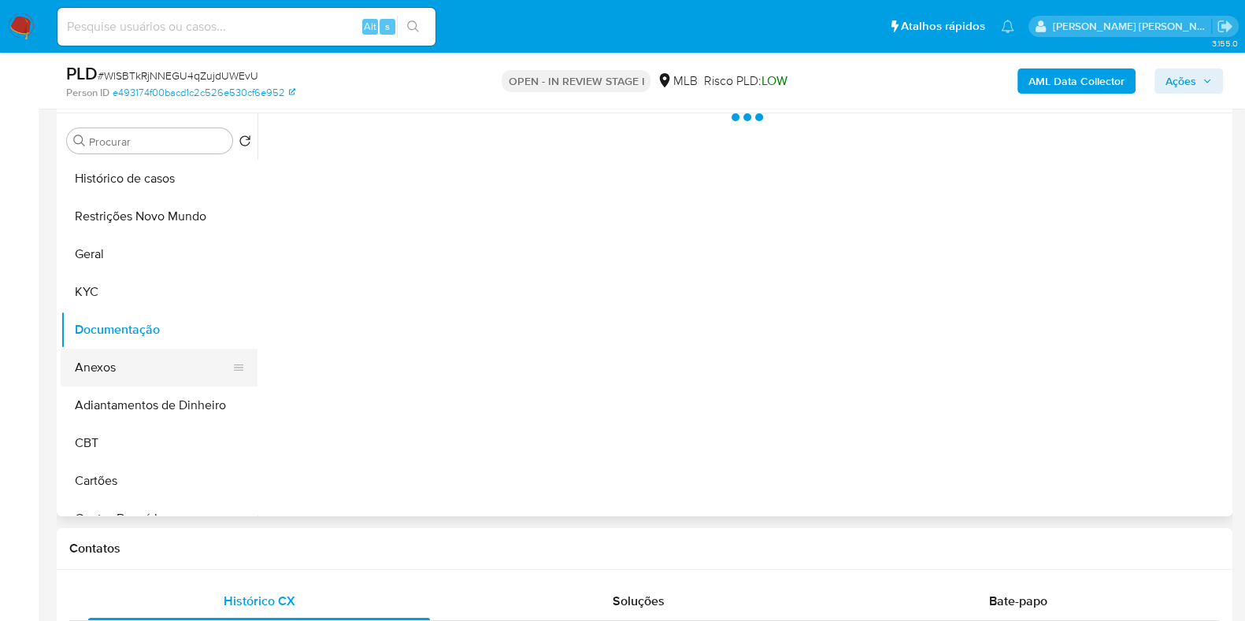
click at [115, 363] on button "Anexos" at bounding box center [153, 368] width 184 height 38
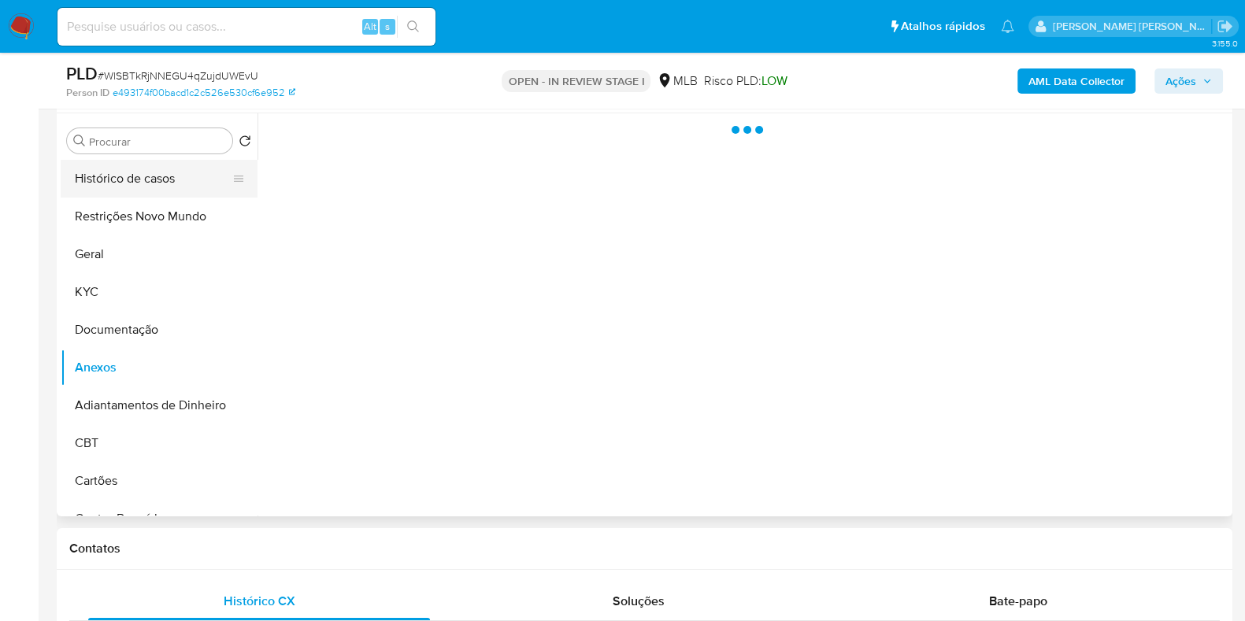
click at [143, 168] on button "Histórico de casos" at bounding box center [153, 179] width 184 height 38
click at [121, 211] on button "Restrições Novo Mundo" at bounding box center [153, 217] width 184 height 38
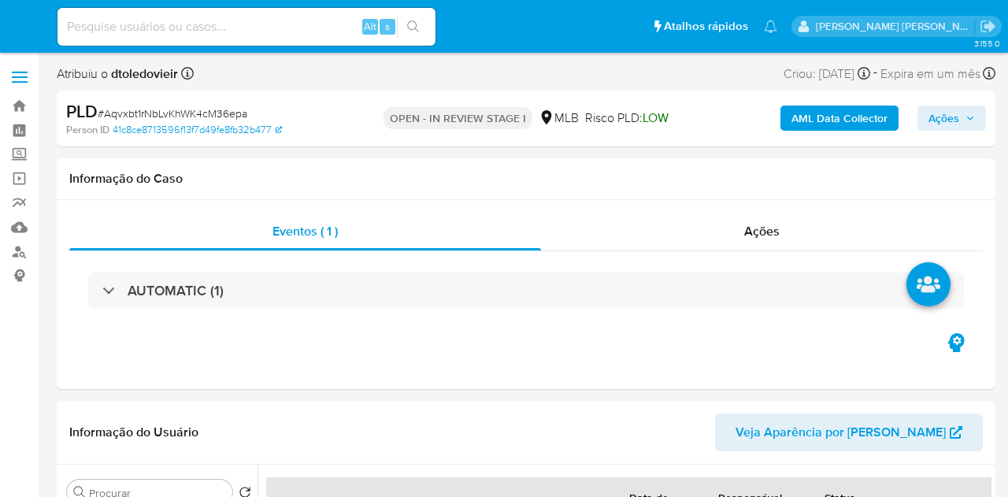
select select "10"
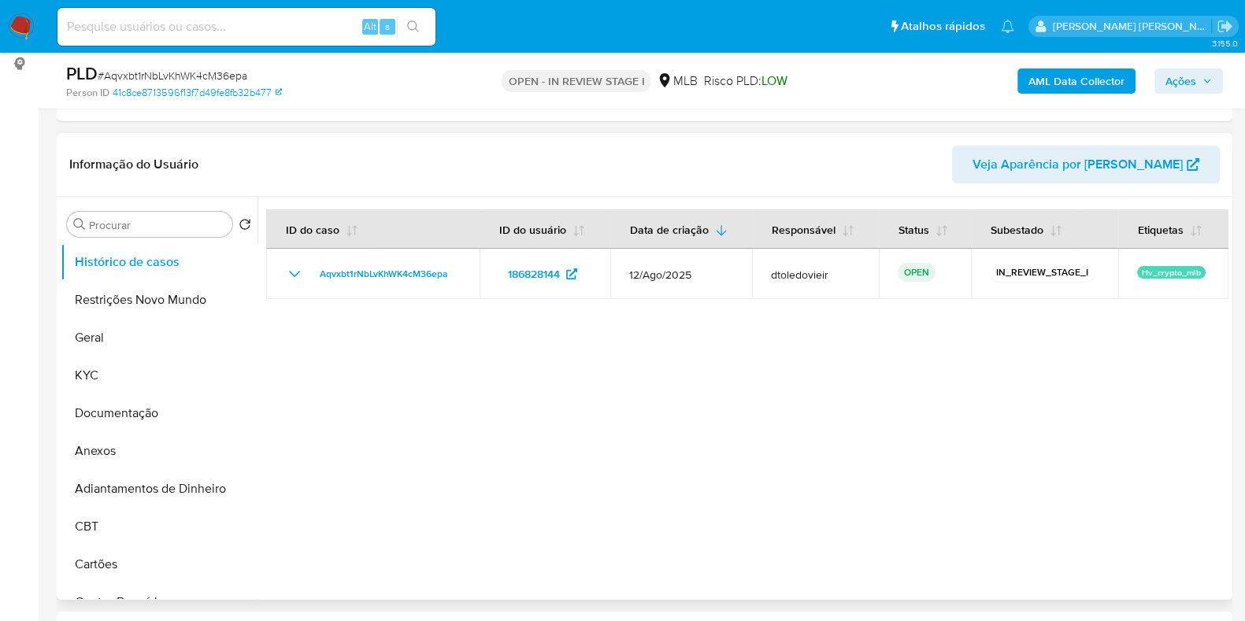
scroll to position [492, 0]
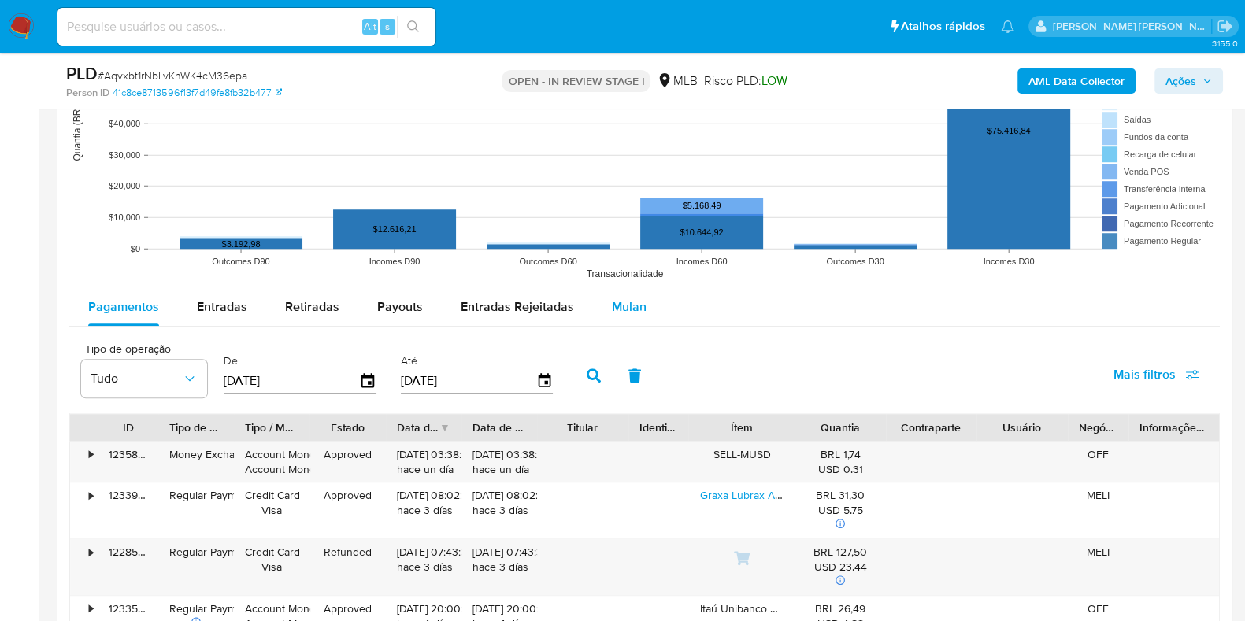
click at [630, 290] on div "Mulan" at bounding box center [629, 307] width 35 height 38
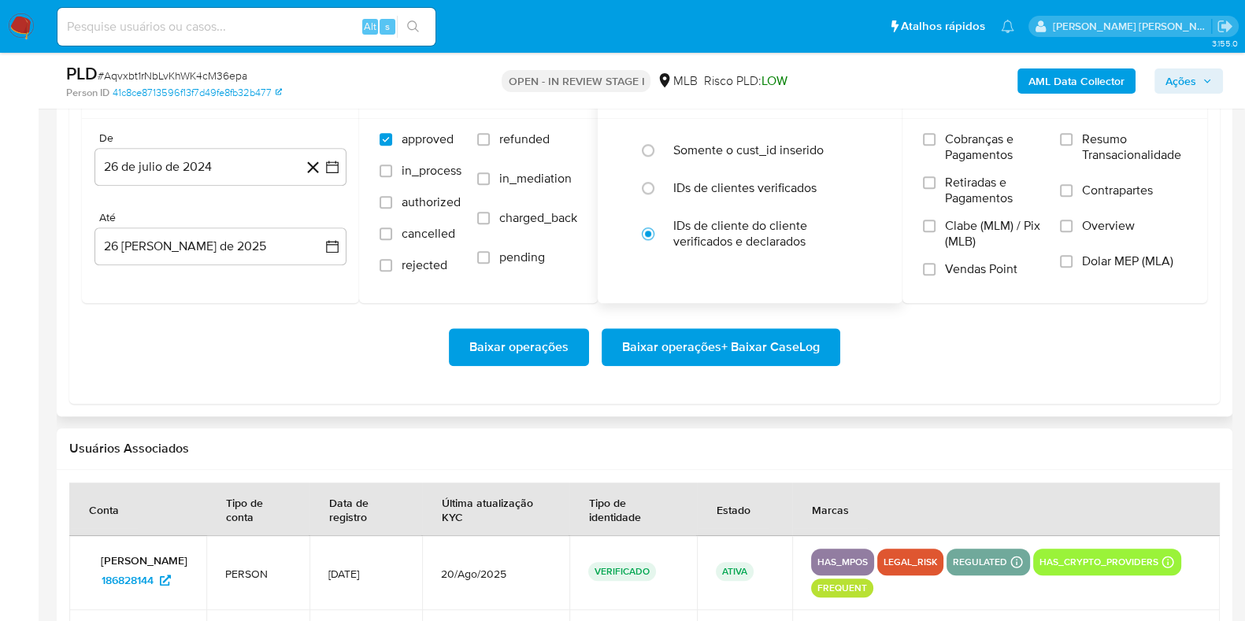
scroll to position [1870, 0]
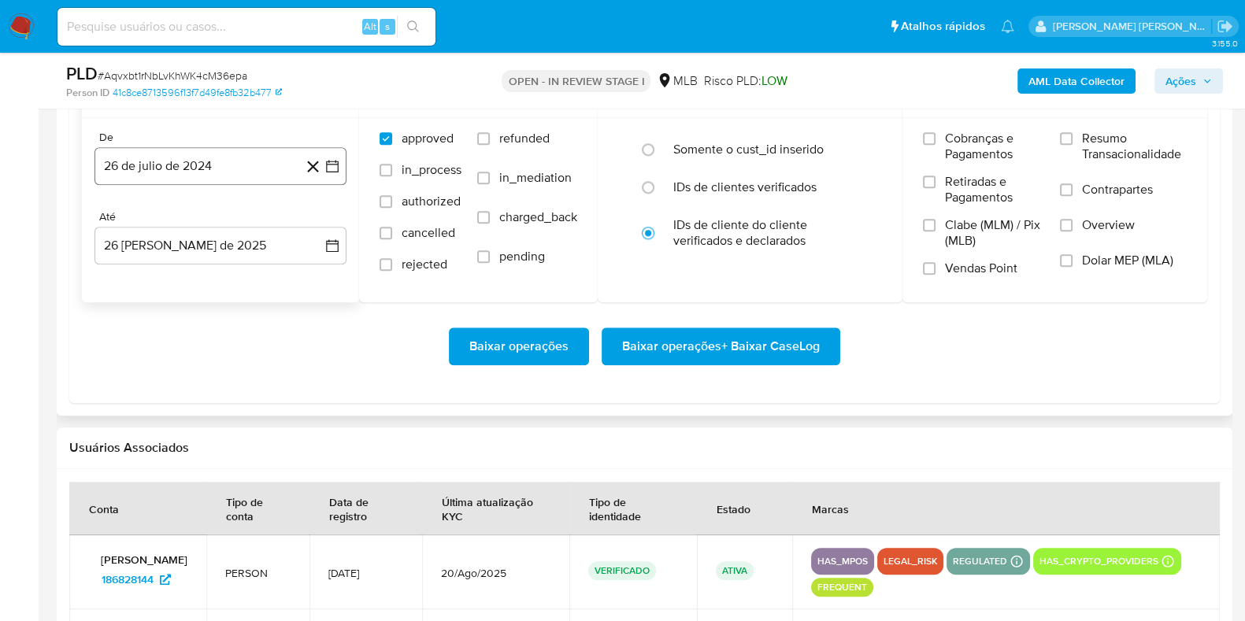
click at [209, 162] on button "26 de julio de 2024" at bounding box center [220, 166] width 252 height 38
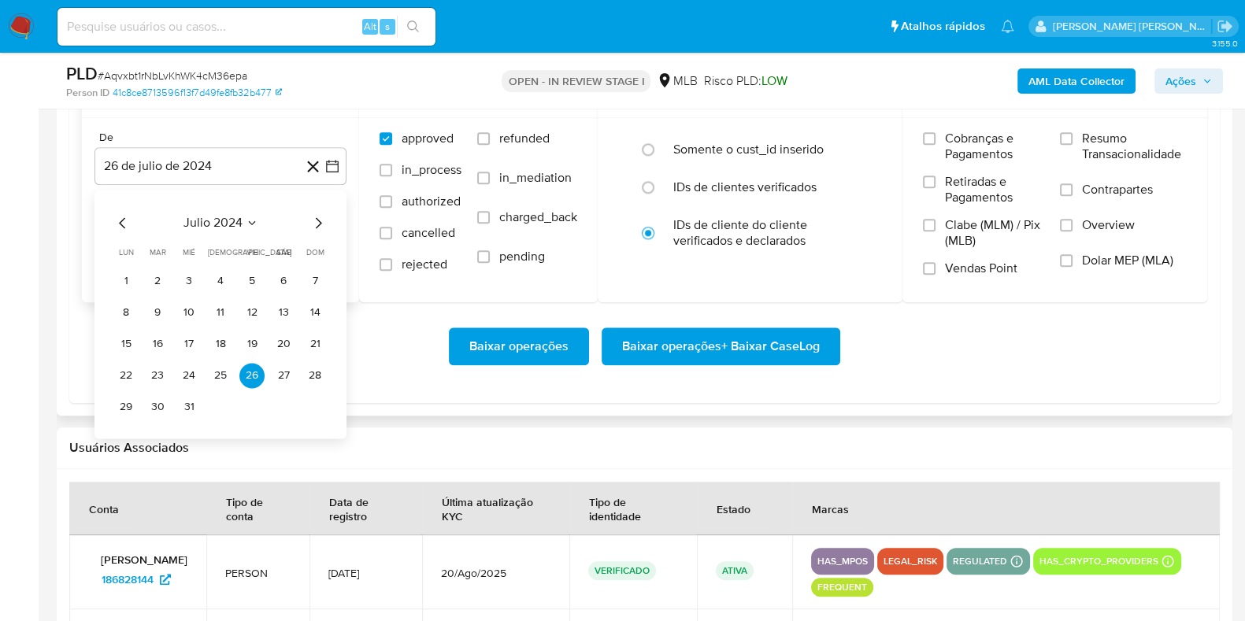
click at [316, 216] on icon "Mes siguiente" at bounding box center [318, 222] width 19 height 19
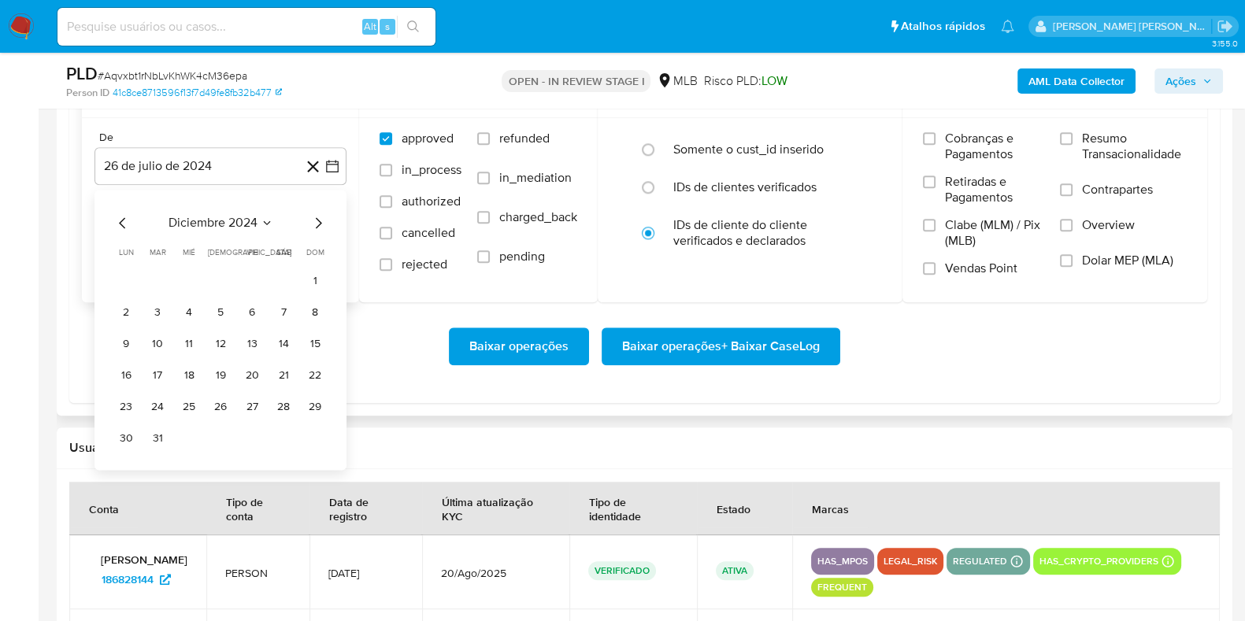
click at [316, 216] on icon "Mes siguiente" at bounding box center [318, 222] width 19 height 19
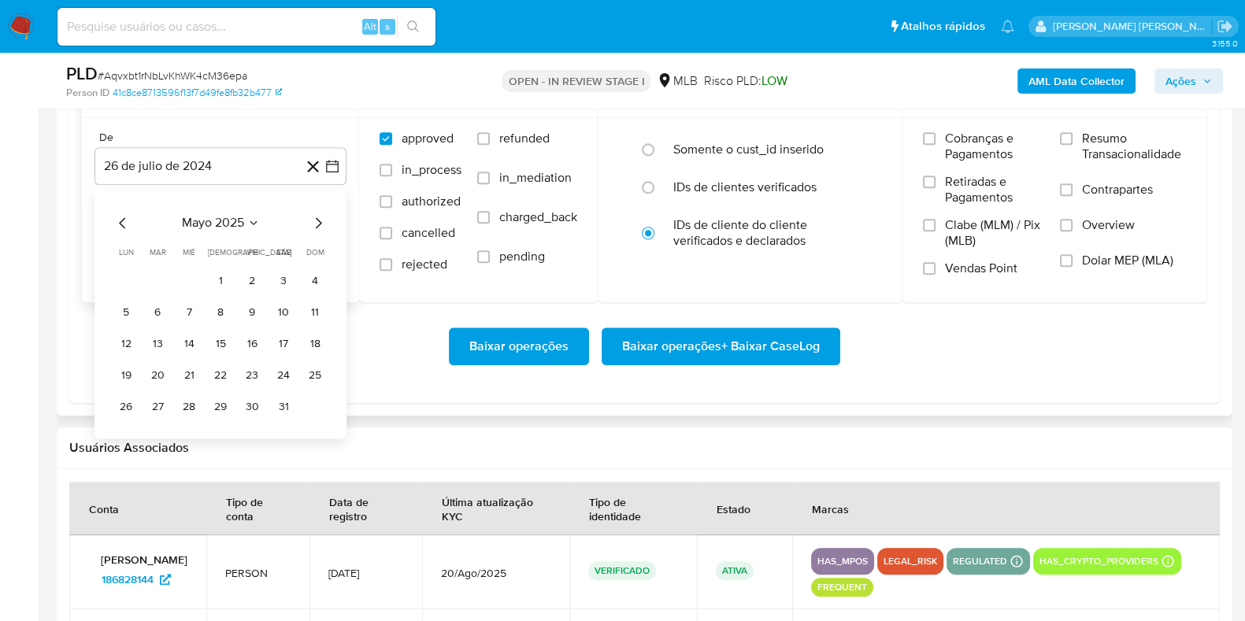
click at [316, 216] on icon "Mes siguiente" at bounding box center [318, 222] width 19 height 19
click at [154, 273] on button "1" at bounding box center [157, 280] width 25 height 25
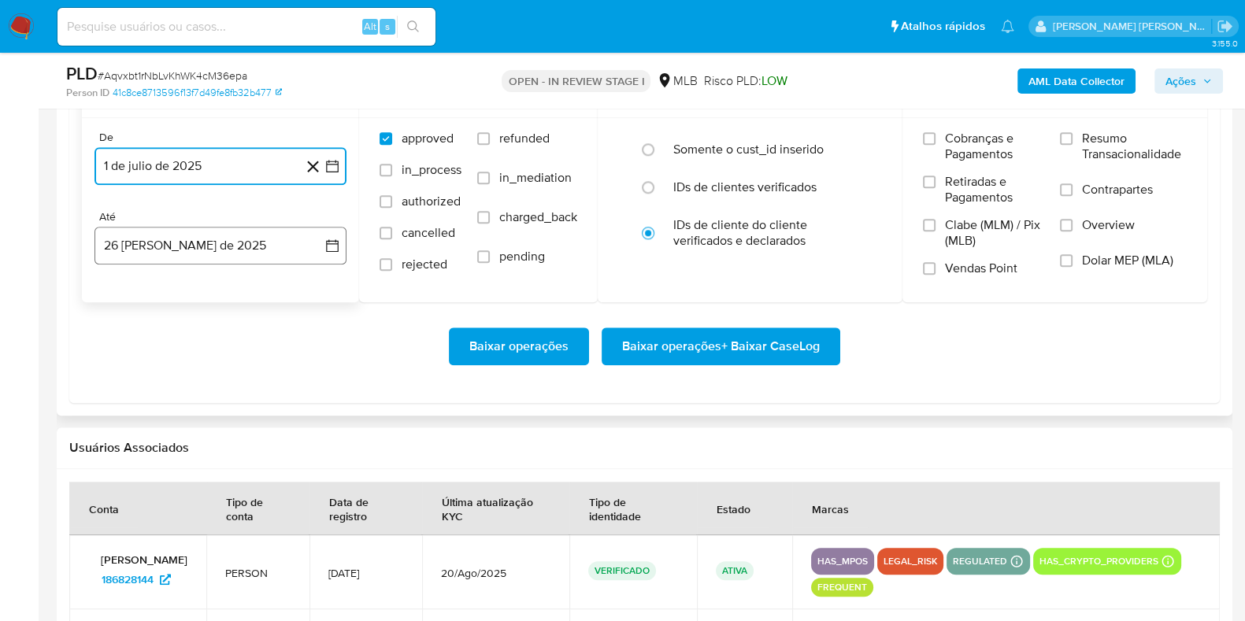
click at [172, 253] on button "26 [PERSON_NAME] de 2025" at bounding box center [220, 246] width 252 height 38
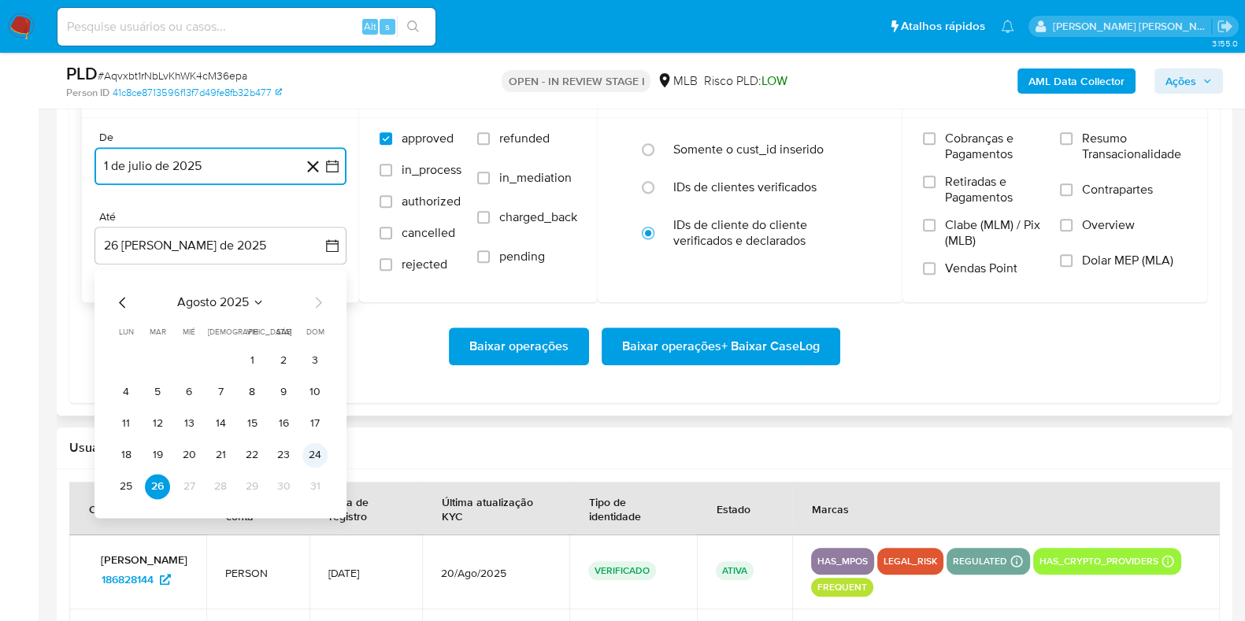
click at [314, 453] on button "24" at bounding box center [314, 454] width 25 height 25
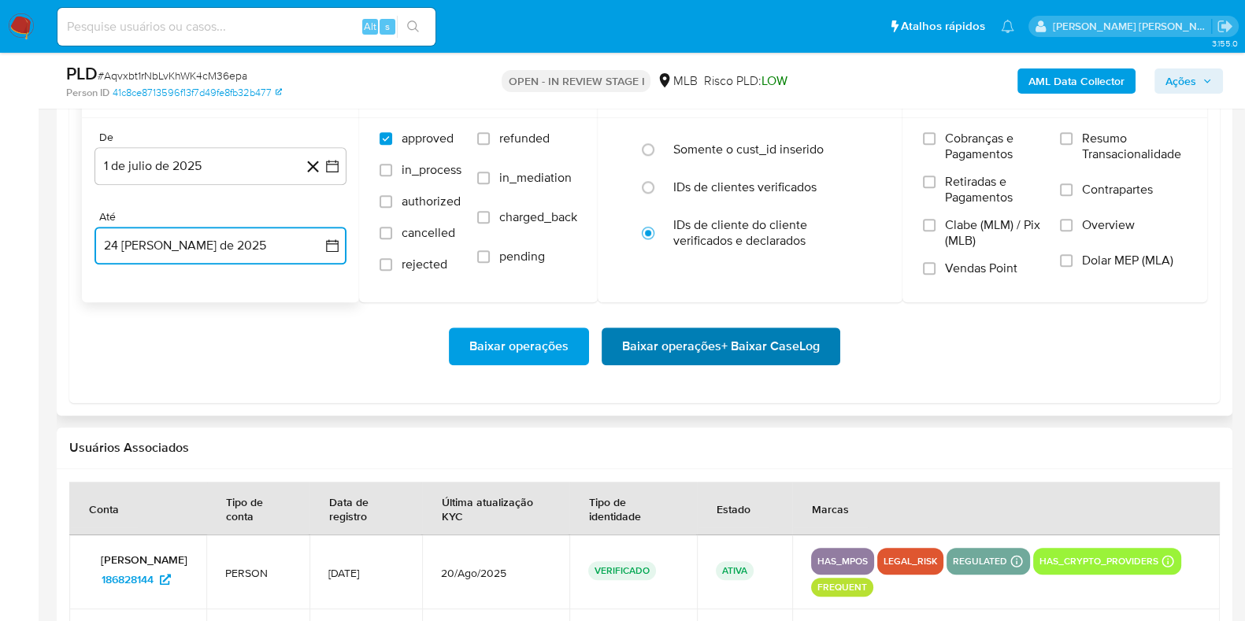
click at [684, 346] on span "Baixar operações + Baixar CaseLog" at bounding box center [721, 346] width 198 height 35
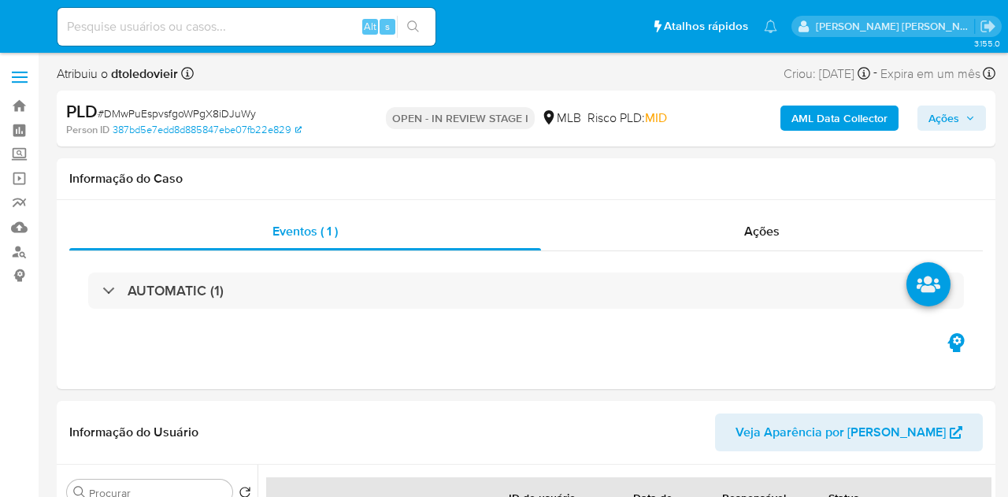
select select "10"
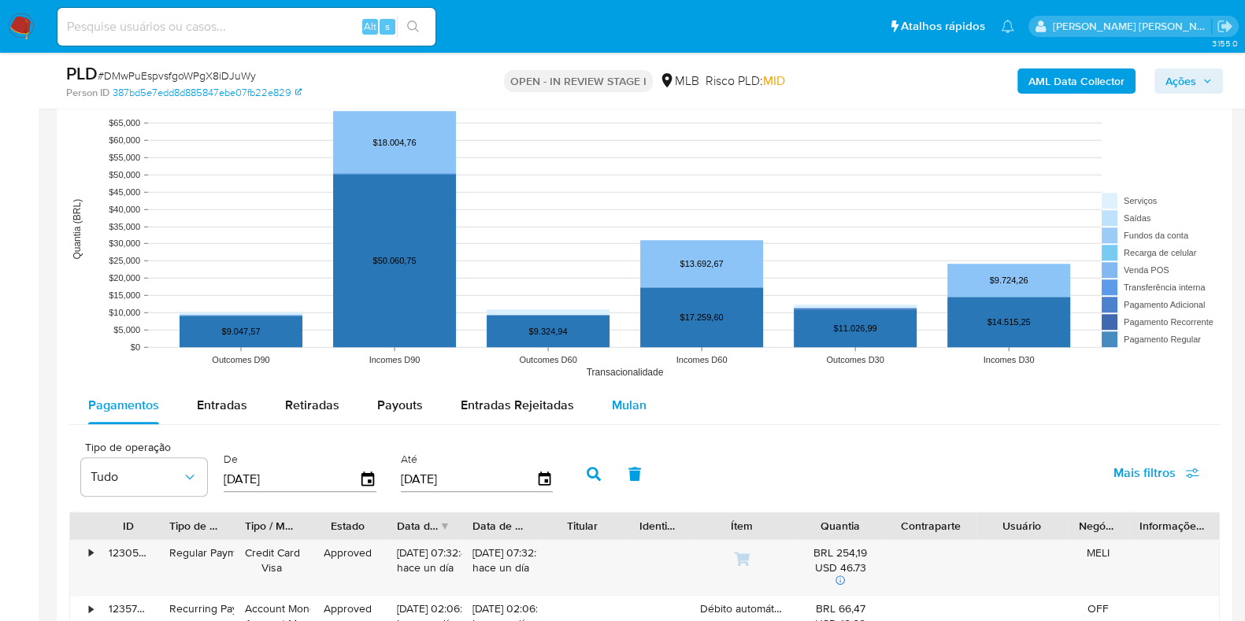
click at [633, 400] on span "Mulan" at bounding box center [629, 405] width 35 height 18
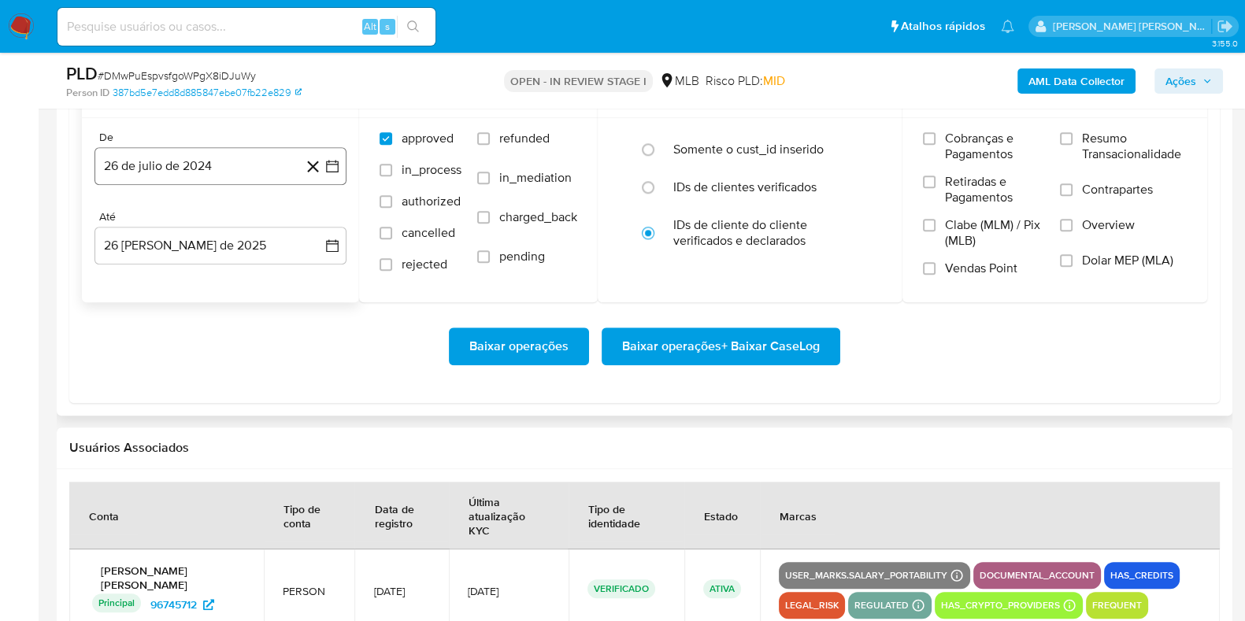
click at [236, 161] on button "26 de julio de 2024" at bounding box center [220, 166] width 252 height 38
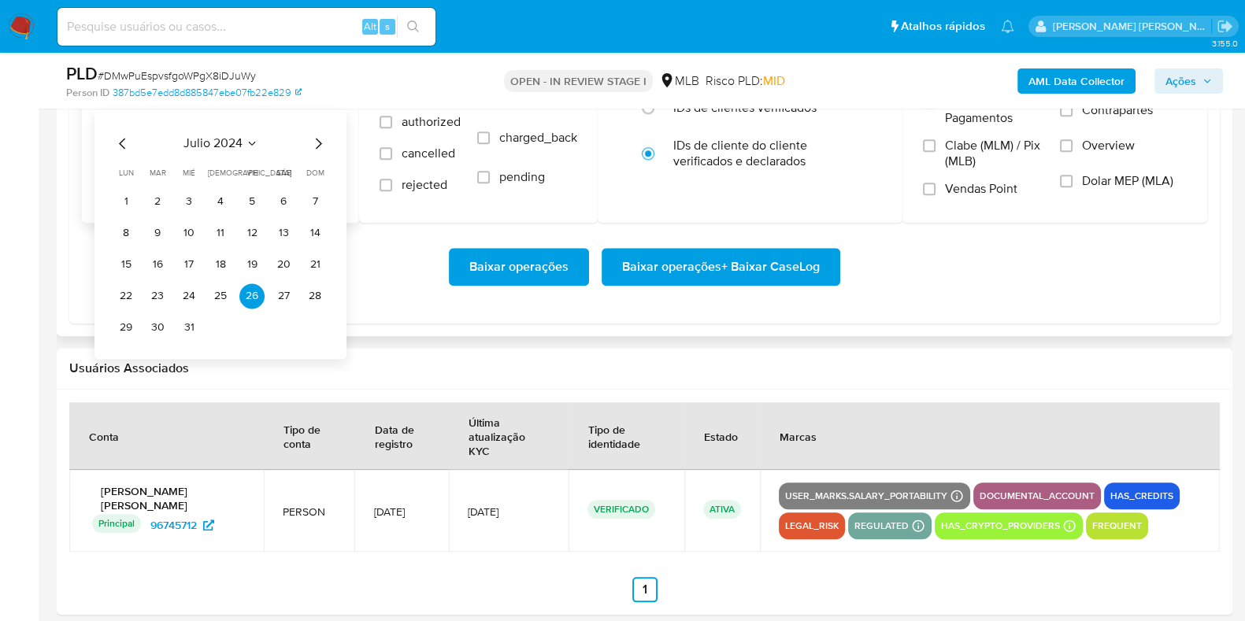
scroll to position [1968, 0]
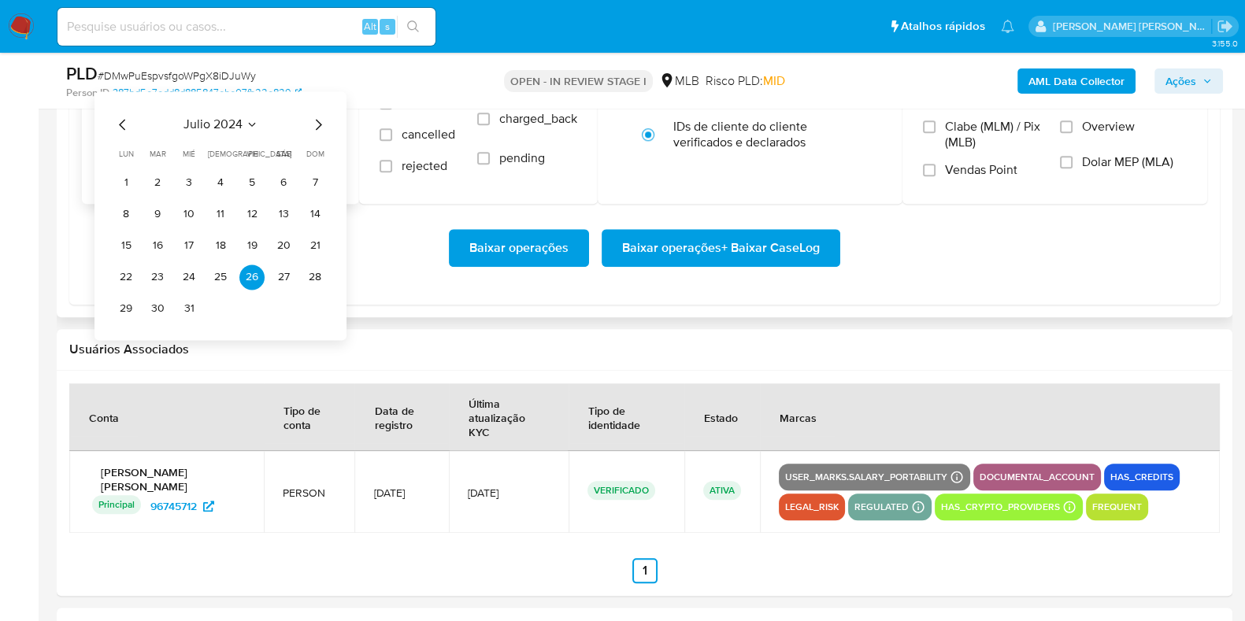
click at [327, 126] on icon "Mes siguiente" at bounding box center [318, 124] width 19 height 19
click at [325, 126] on icon "Mes siguiente" at bounding box center [318, 124] width 19 height 19
click at [321, 124] on icon "Mes siguiente" at bounding box center [318, 124] width 19 height 19
click at [320, 122] on icon "Mes siguiente" at bounding box center [319, 124] width 6 height 11
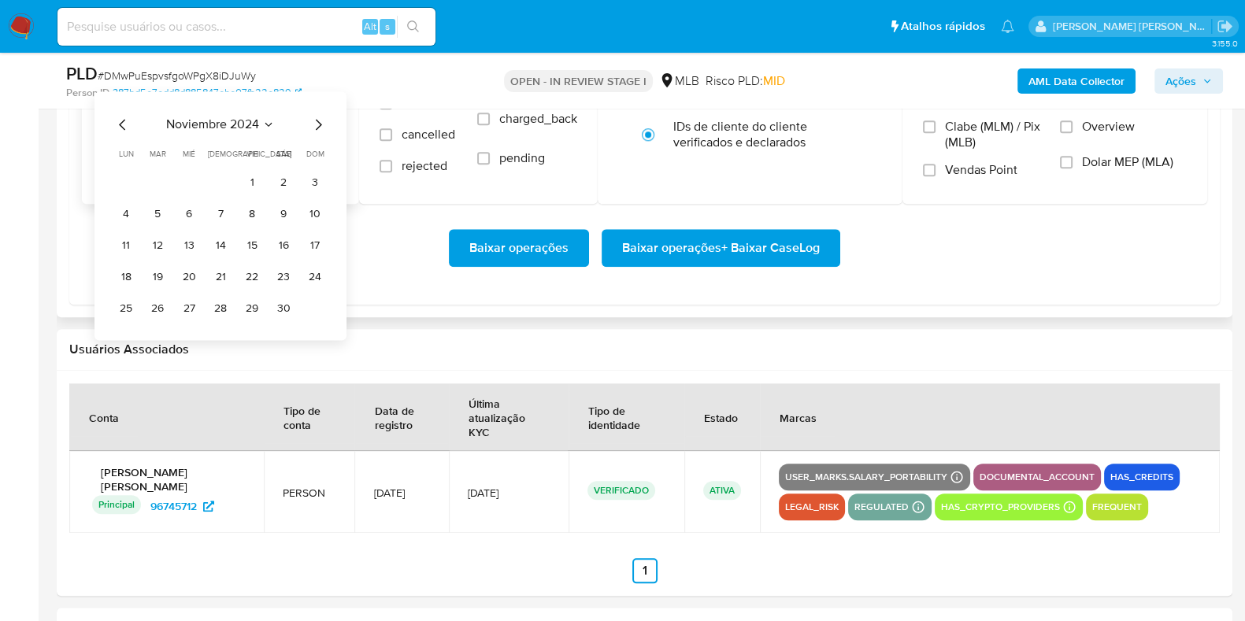
click at [320, 122] on icon "Mes siguiente" at bounding box center [319, 124] width 6 height 11
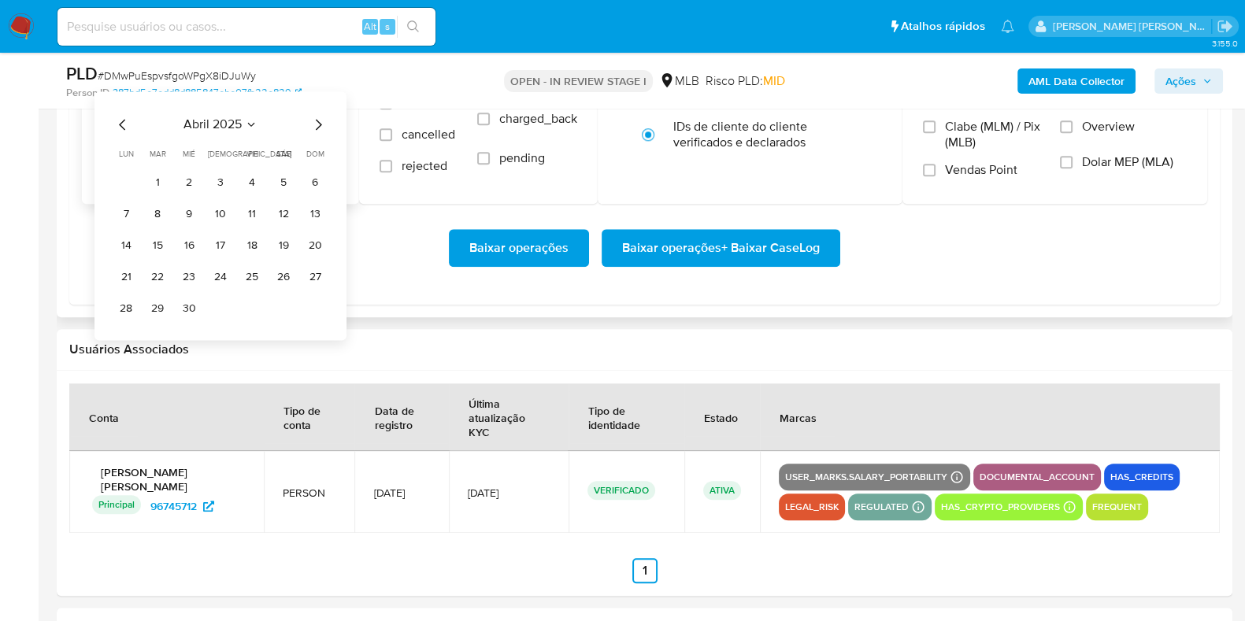
click at [320, 122] on icon "Mes siguiente" at bounding box center [319, 124] width 6 height 11
click at [119, 120] on icon "Mes anterior" at bounding box center [122, 124] width 19 height 19
click at [159, 182] on button "1" at bounding box center [157, 182] width 25 height 25
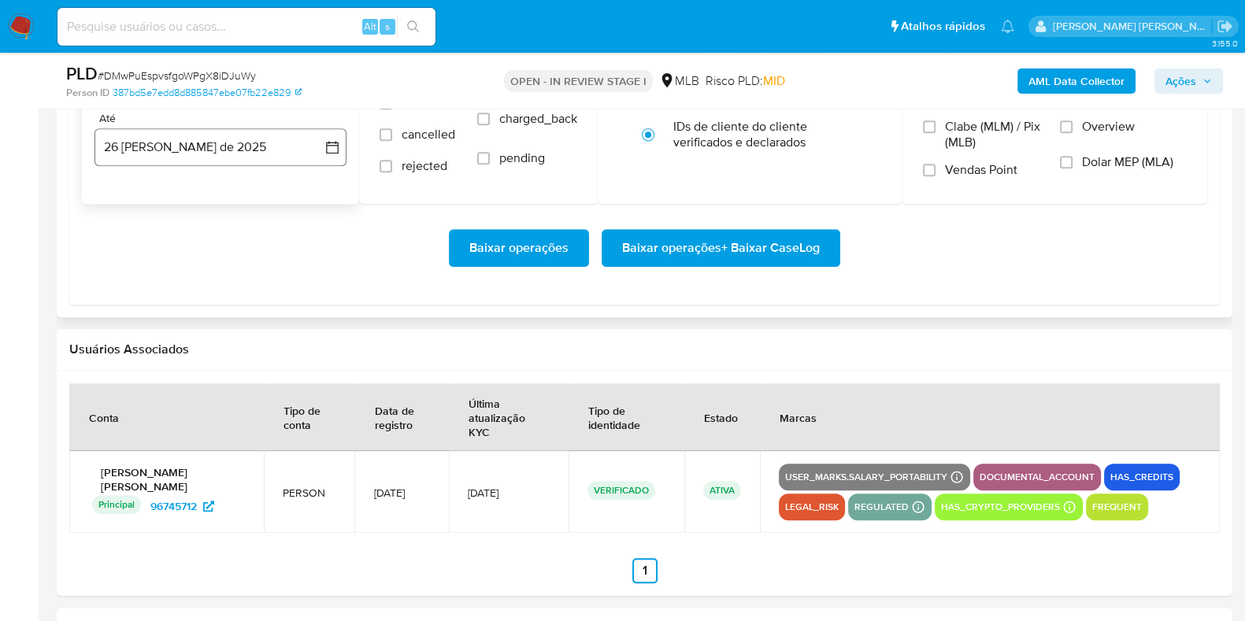
click at [176, 158] on button "26 [PERSON_NAME] de 2025" at bounding box center [220, 147] width 252 height 38
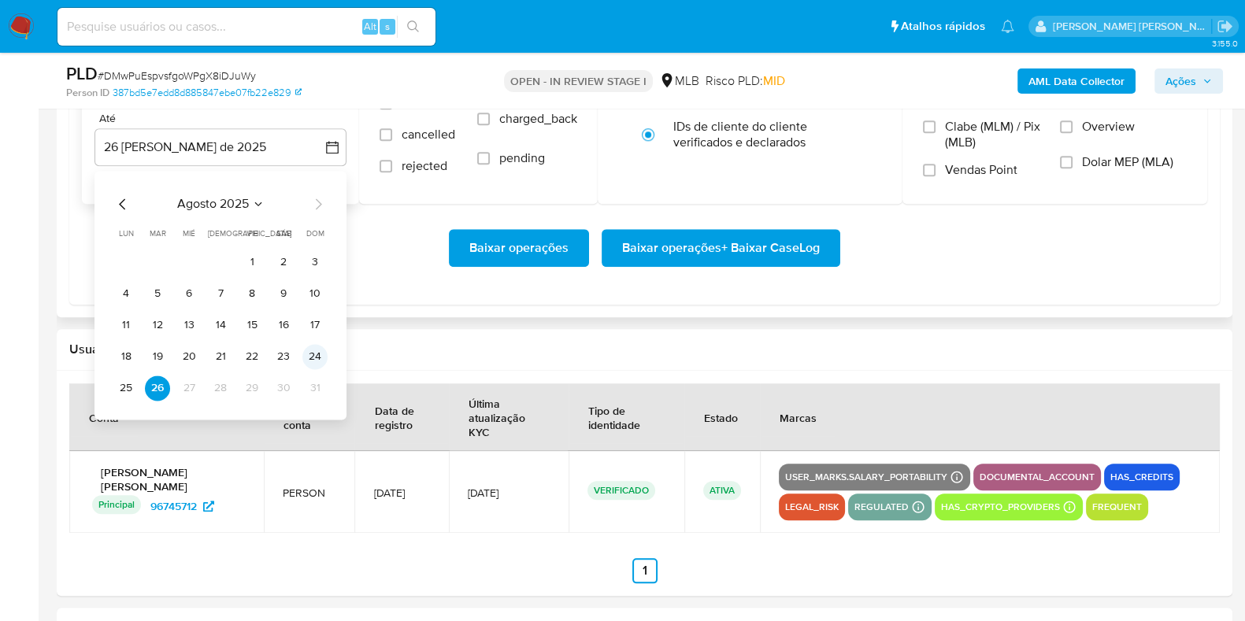
click at [311, 357] on button "24" at bounding box center [314, 356] width 25 height 25
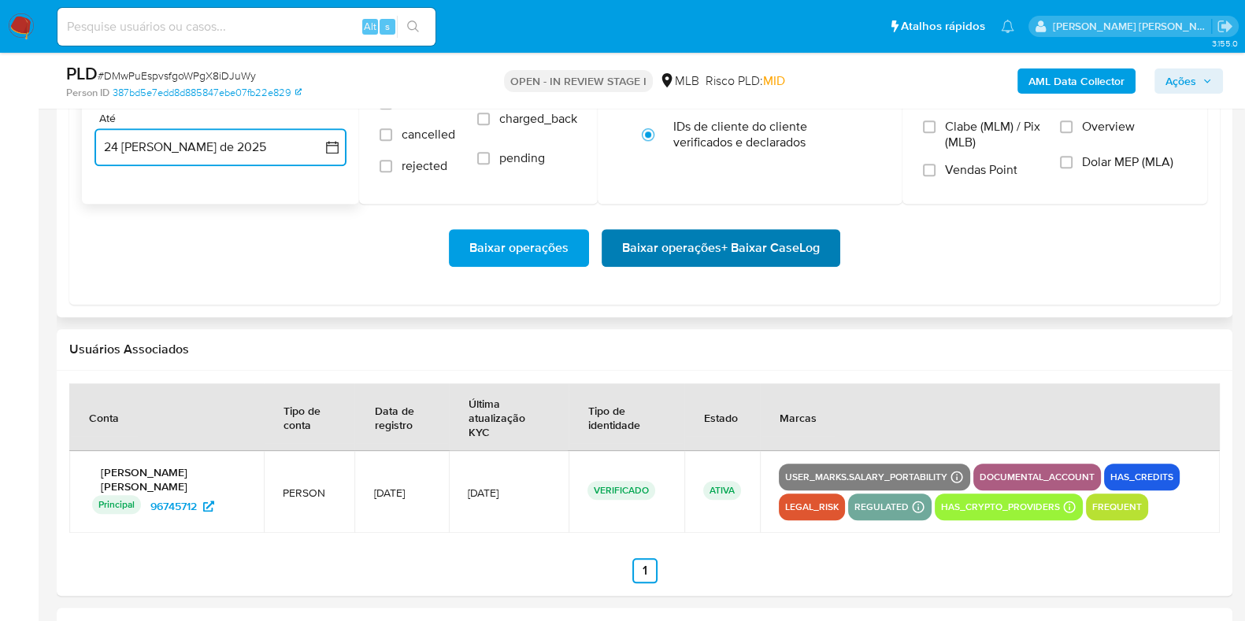
click at [641, 253] on span "Baixar operações + Baixar CaseLog" at bounding box center [721, 248] width 198 height 35
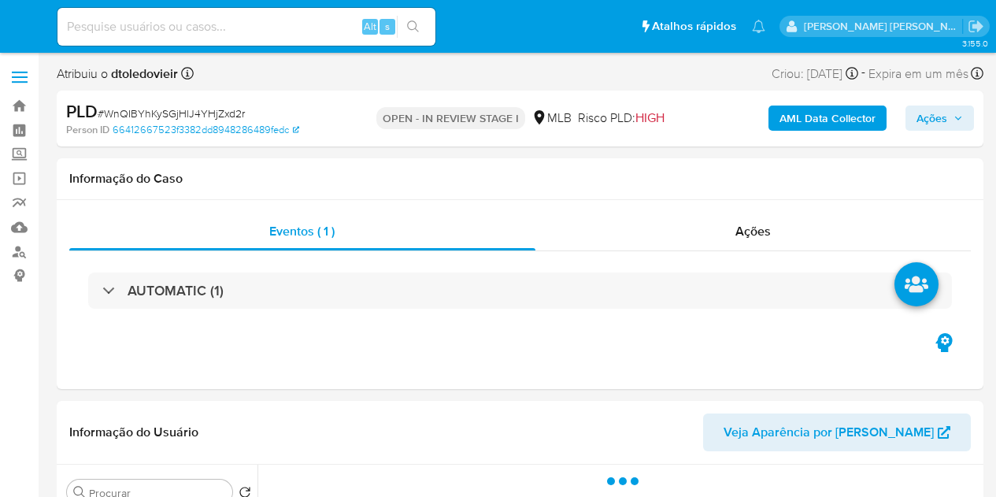
select select "10"
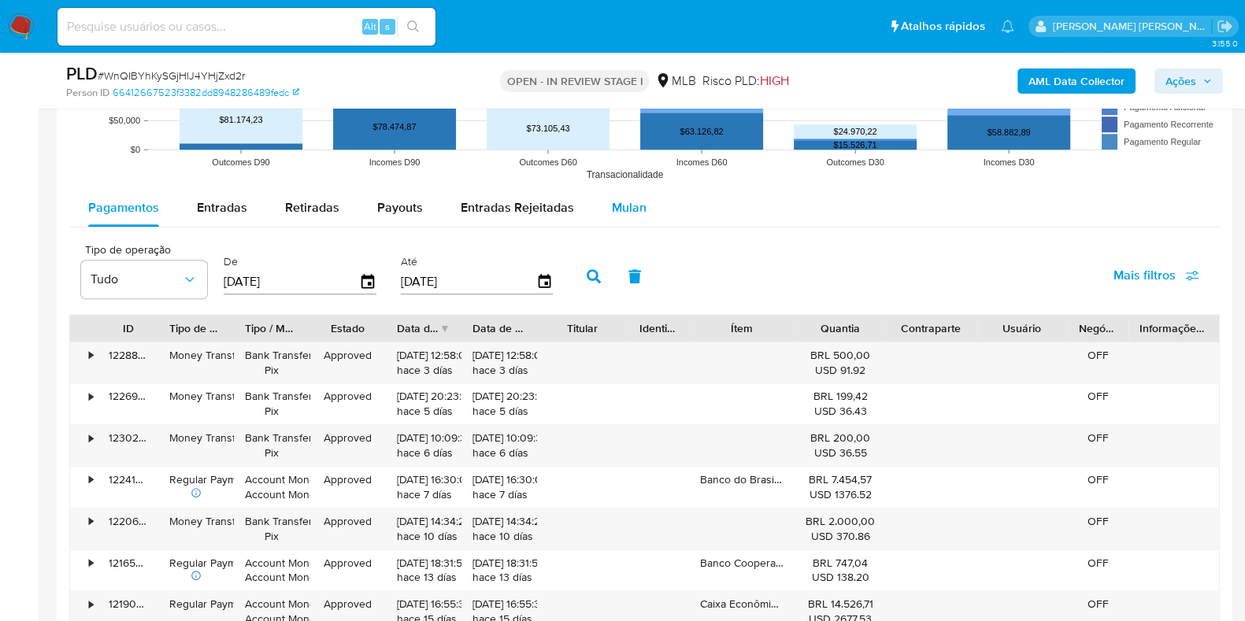
click at [623, 216] on div "Mulan" at bounding box center [629, 208] width 35 height 38
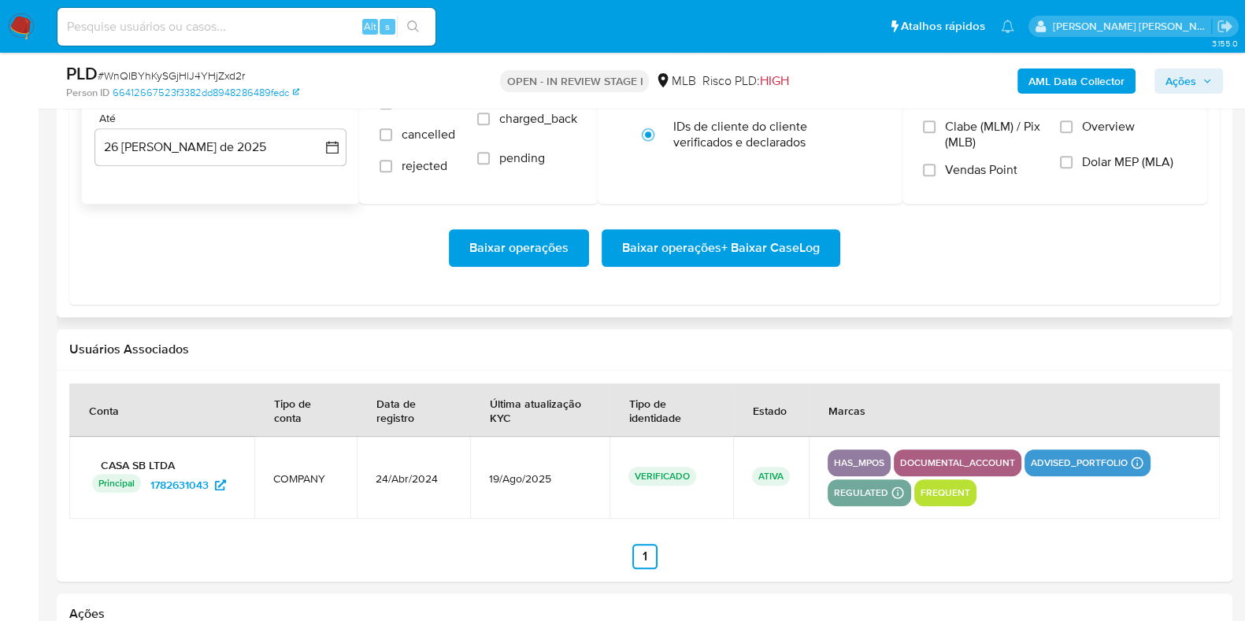
scroll to position [1870, 0]
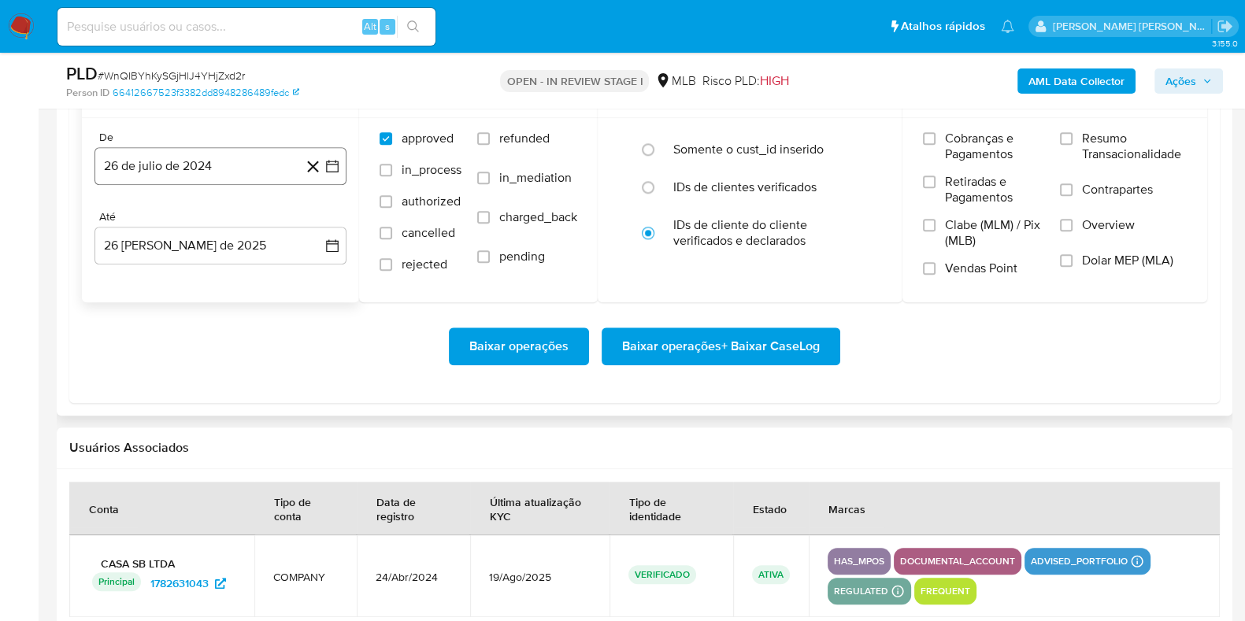
click at [220, 168] on button "26 de julio de 2024" at bounding box center [220, 166] width 252 height 38
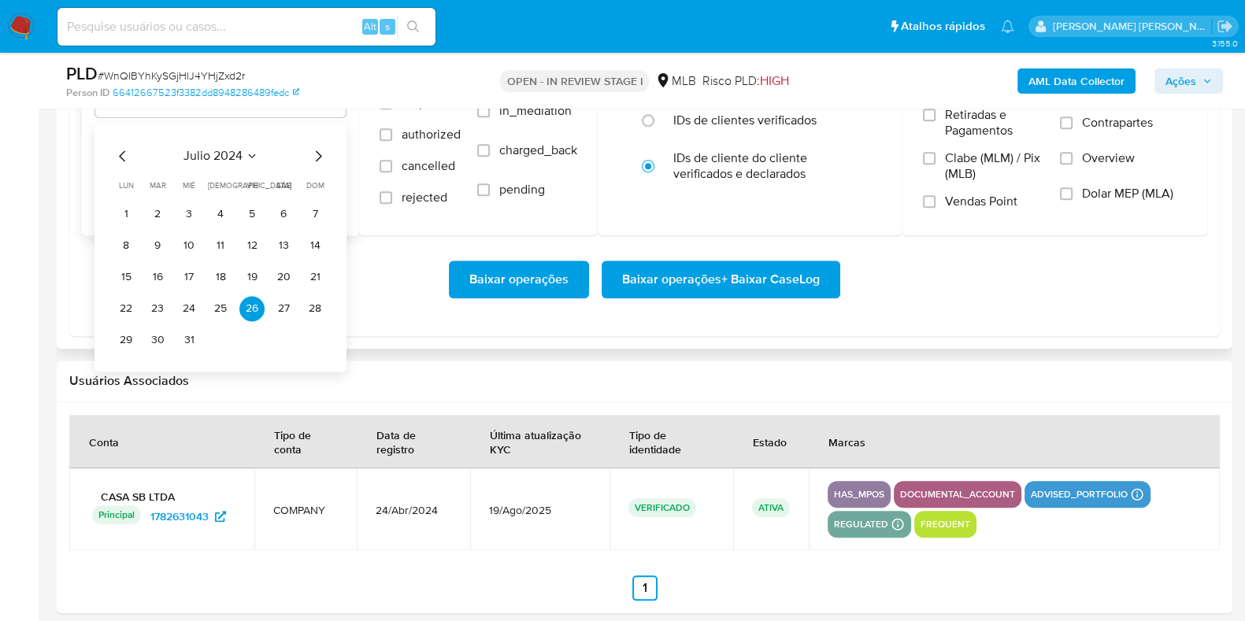
scroll to position [1968, 0]
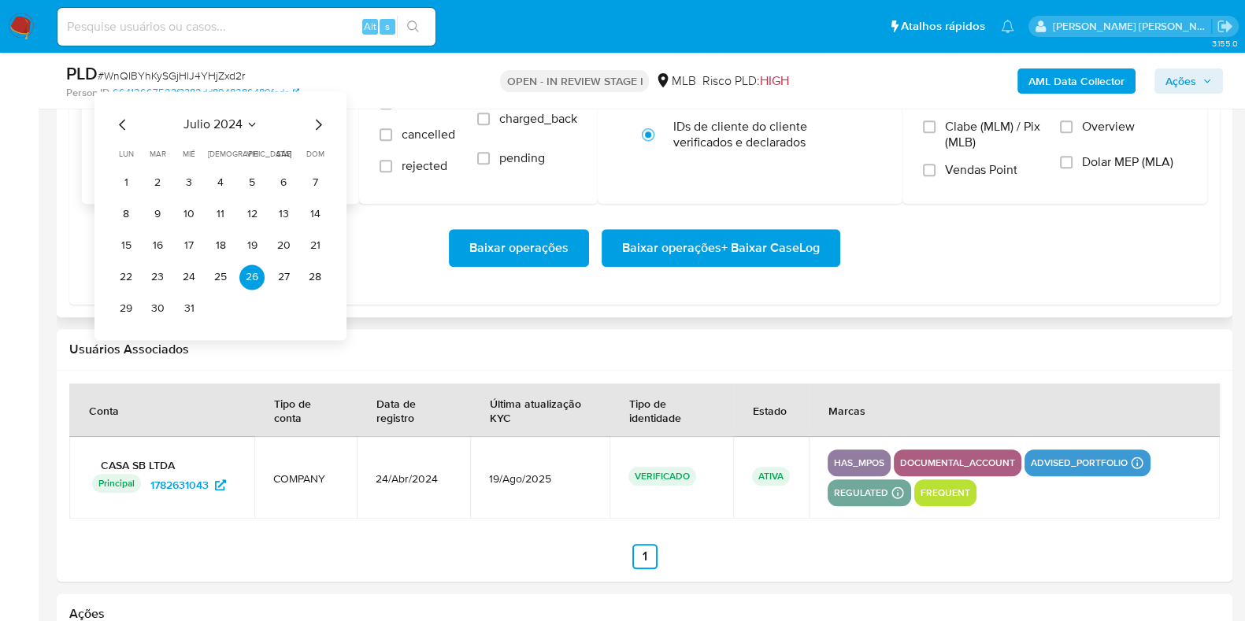
click at [321, 126] on icon "Mes siguiente" at bounding box center [318, 124] width 19 height 19
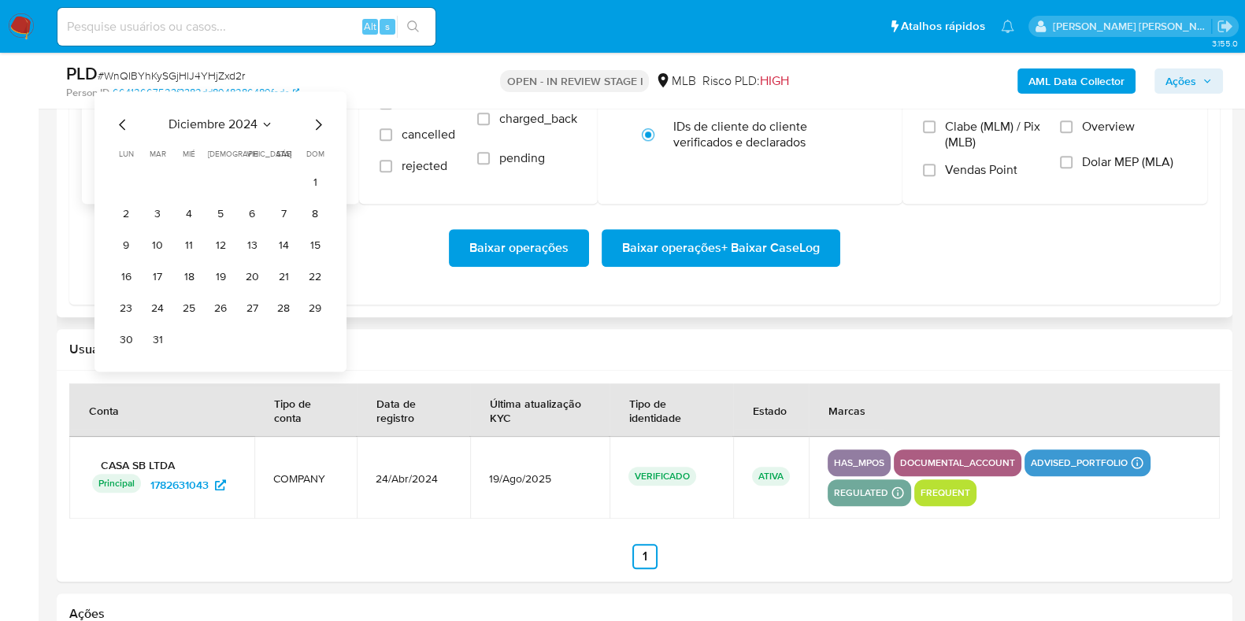
click at [320, 125] on icon "Mes siguiente" at bounding box center [318, 124] width 19 height 19
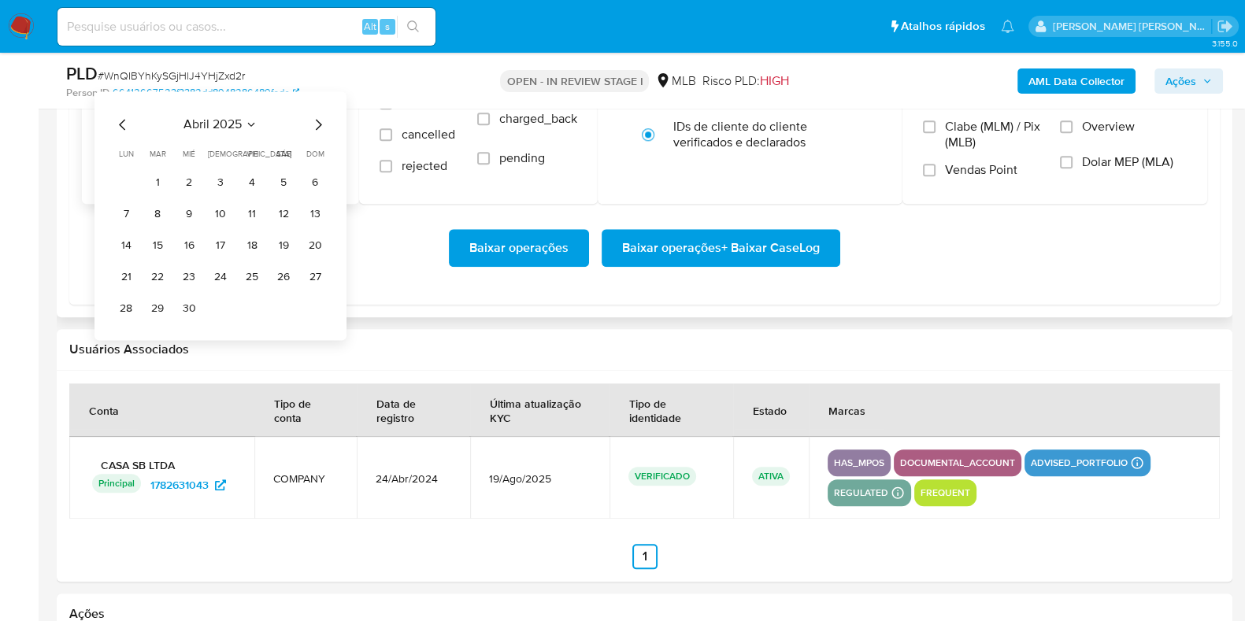
click at [320, 125] on icon "Mes siguiente" at bounding box center [318, 124] width 19 height 19
click at [155, 179] on button "1" at bounding box center [157, 182] width 25 height 25
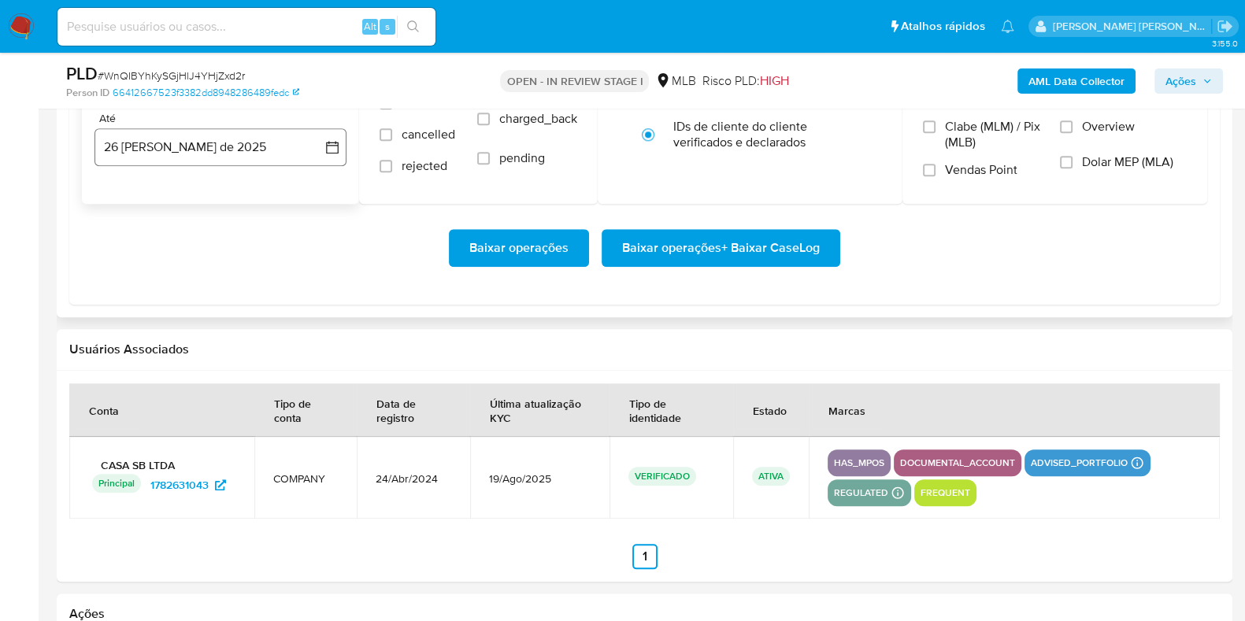
click at [173, 153] on button "26 [PERSON_NAME] de 2025" at bounding box center [220, 147] width 252 height 38
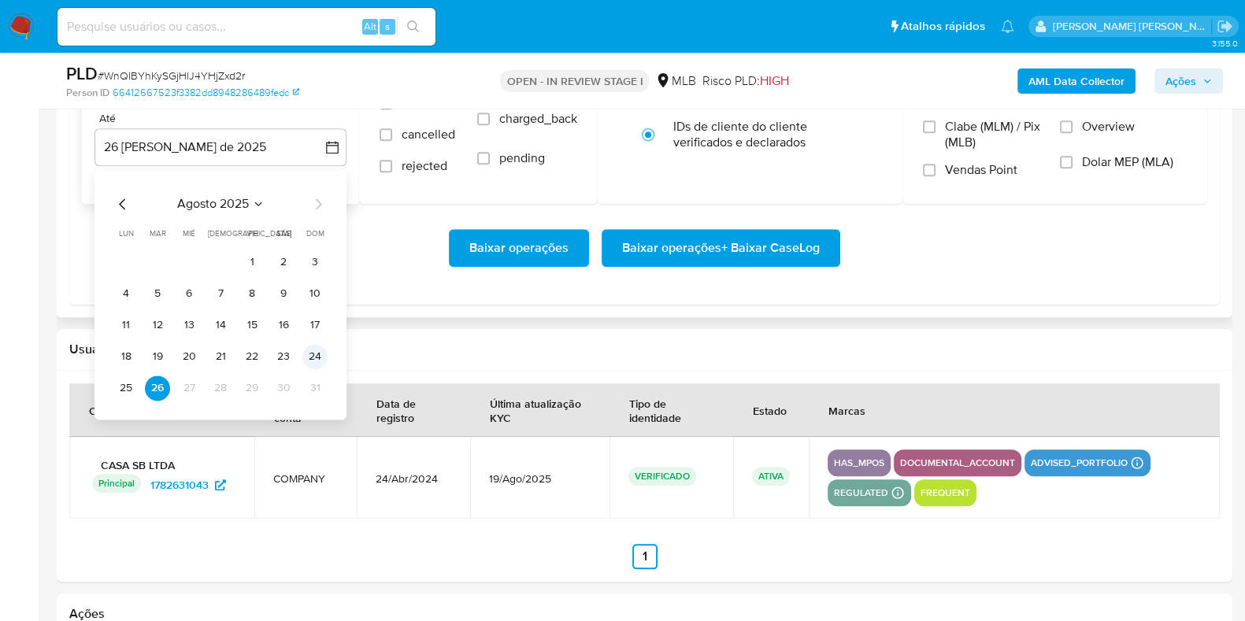
click at [318, 354] on button "24" at bounding box center [314, 356] width 25 height 25
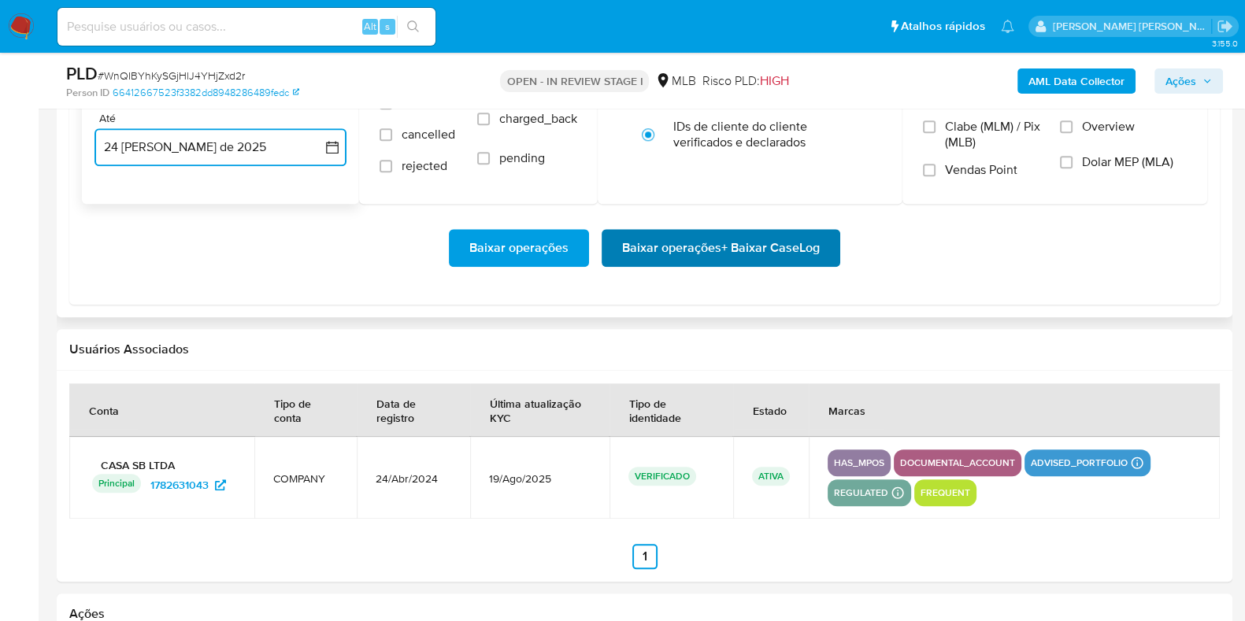
click at [660, 250] on span "Baixar operações + Baixar CaseLog" at bounding box center [721, 248] width 198 height 35
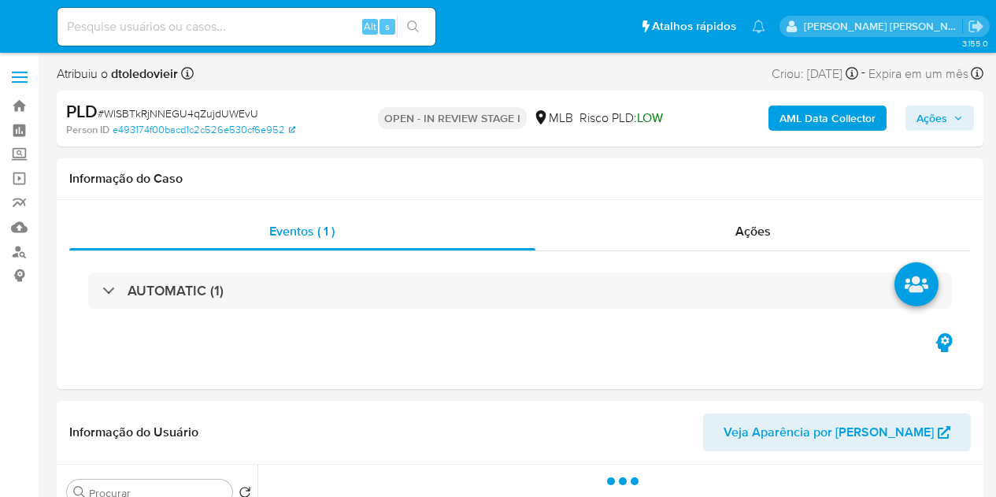
select select "10"
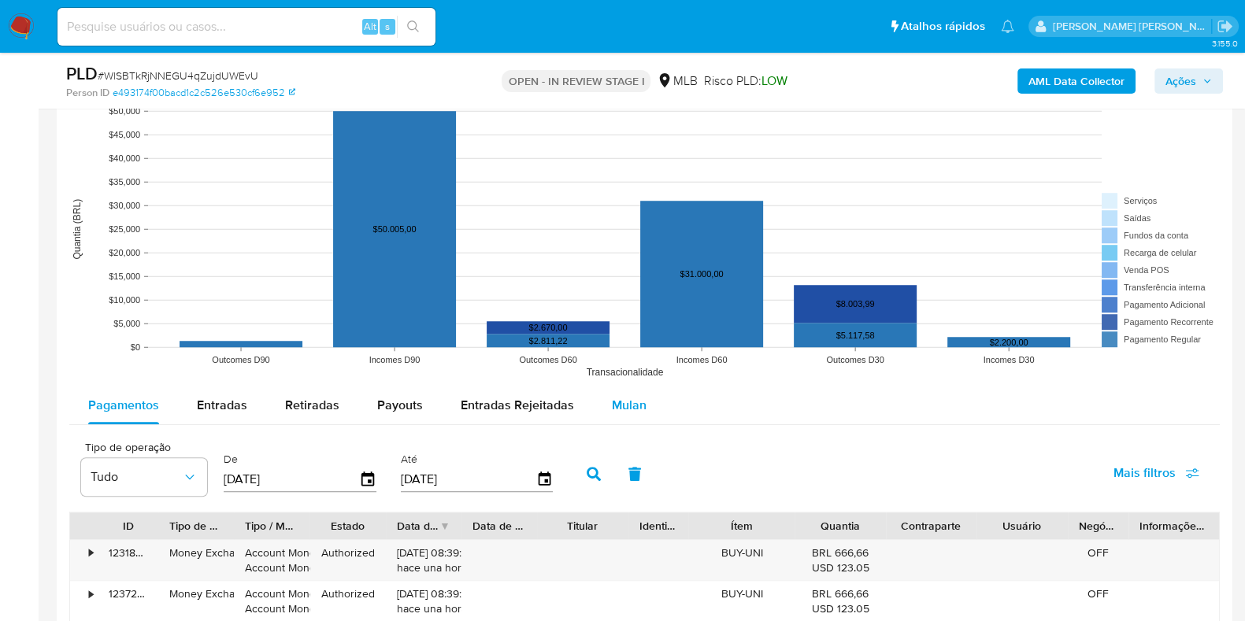
click at [634, 399] on span "Mulan" at bounding box center [629, 405] width 35 height 18
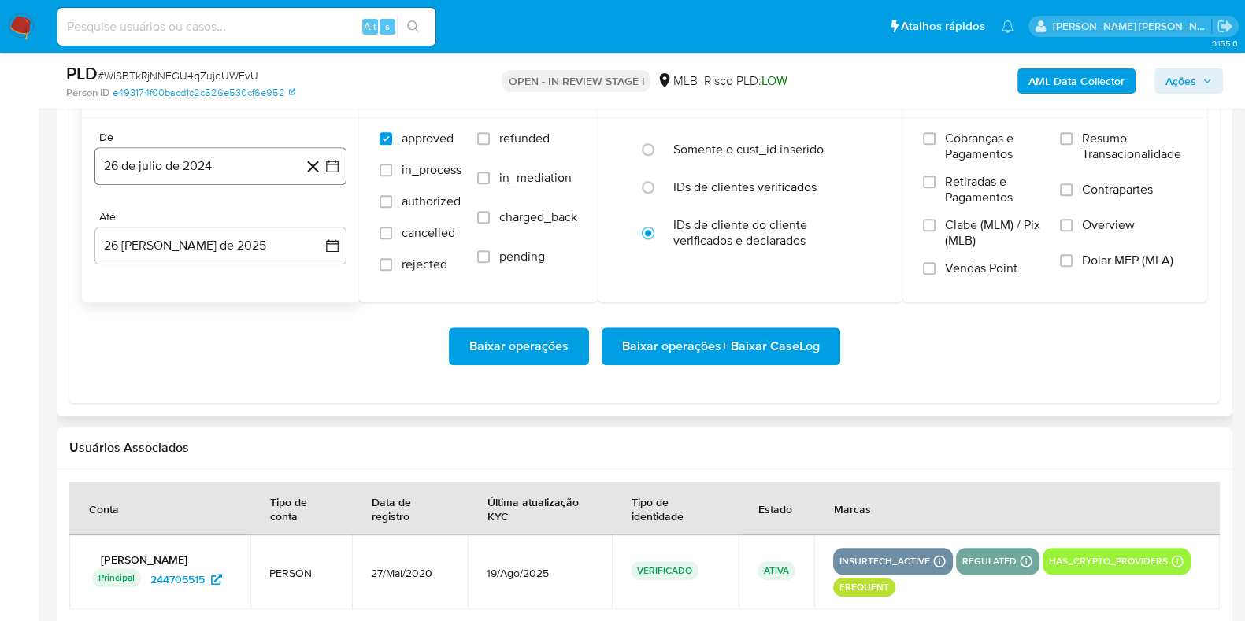
click at [223, 179] on button "26 de julio de 2024" at bounding box center [220, 166] width 252 height 38
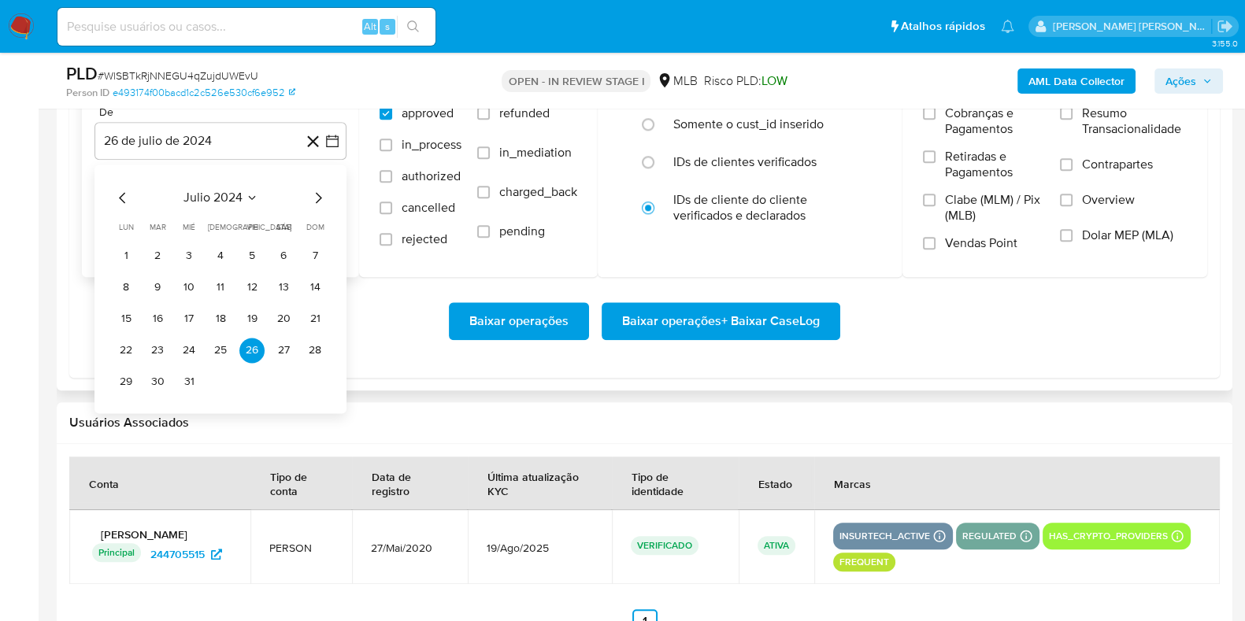
scroll to position [1968, 0]
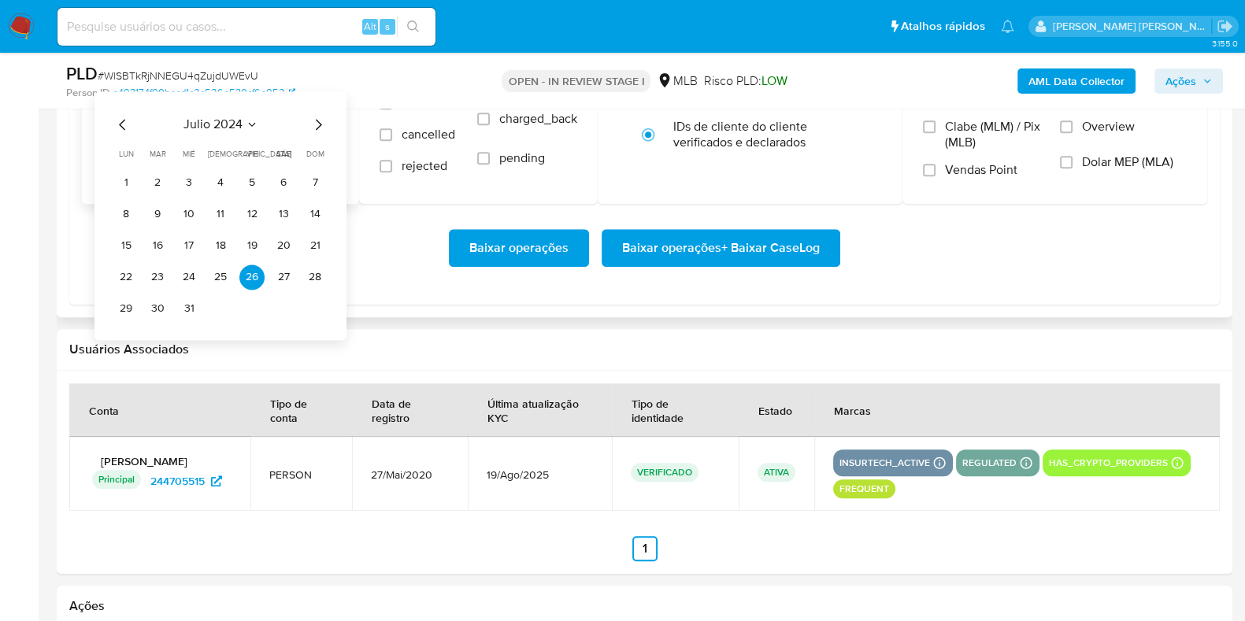
click at [316, 120] on icon "Mes siguiente" at bounding box center [318, 124] width 19 height 19
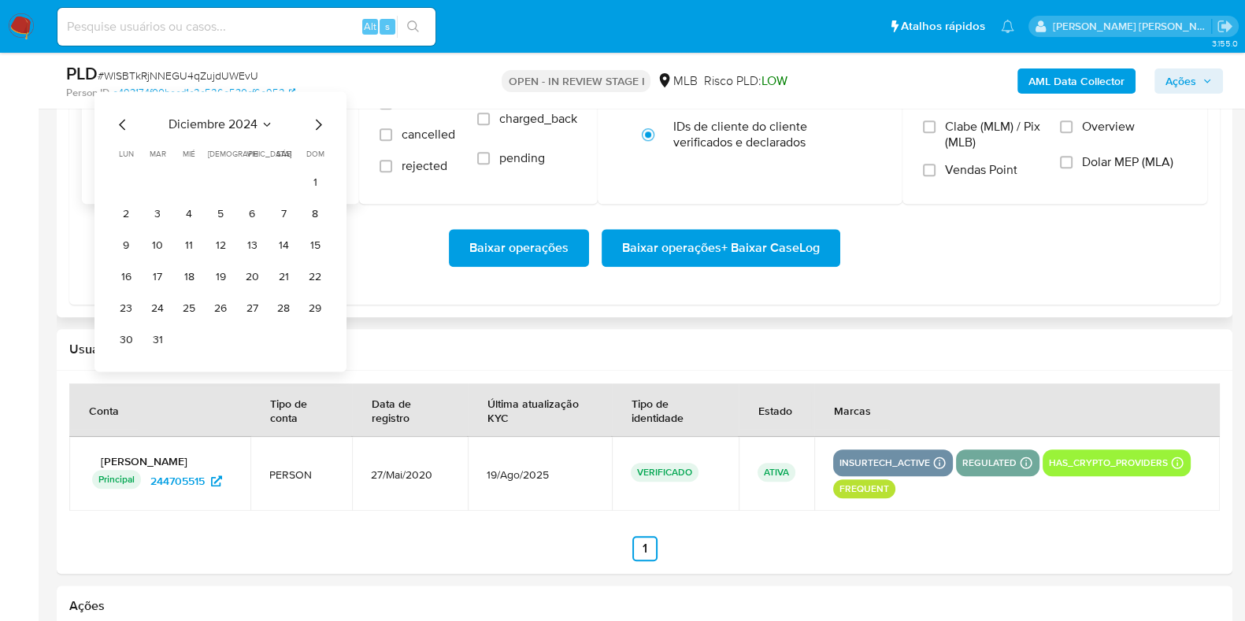
click at [316, 120] on icon "Mes siguiente" at bounding box center [318, 124] width 19 height 19
click at [316, 122] on icon "Mes siguiente" at bounding box center [318, 124] width 19 height 19
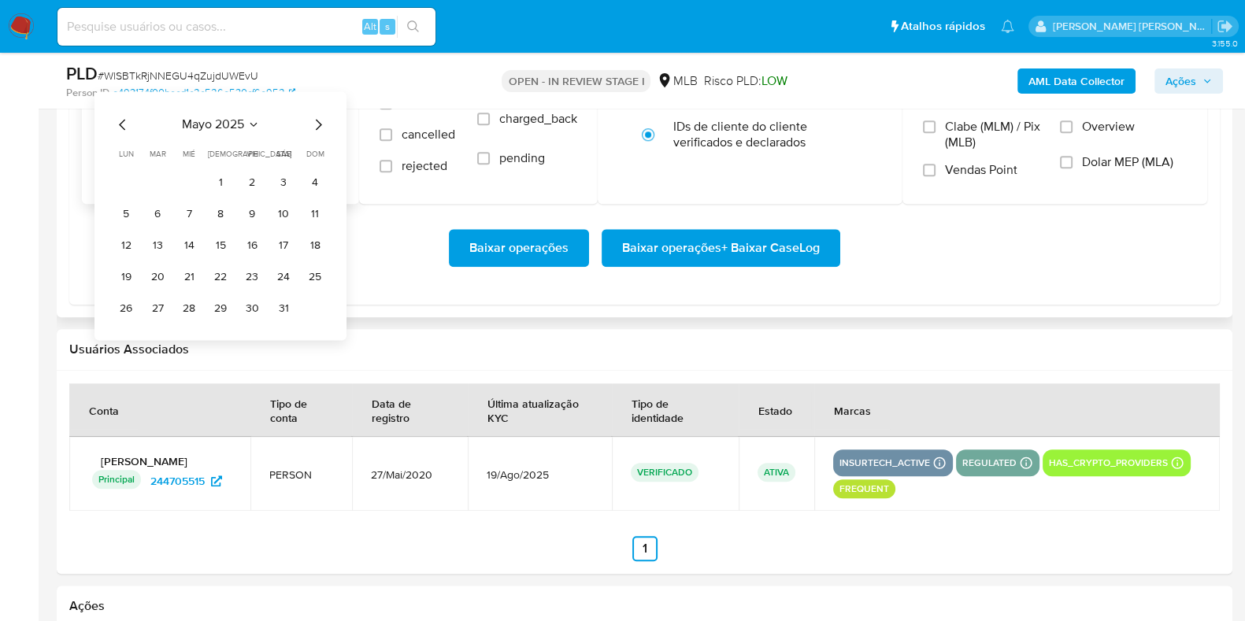
click at [316, 122] on icon "Mes siguiente" at bounding box center [318, 124] width 19 height 19
click at [157, 183] on button "1" at bounding box center [157, 182] width 25 height 25
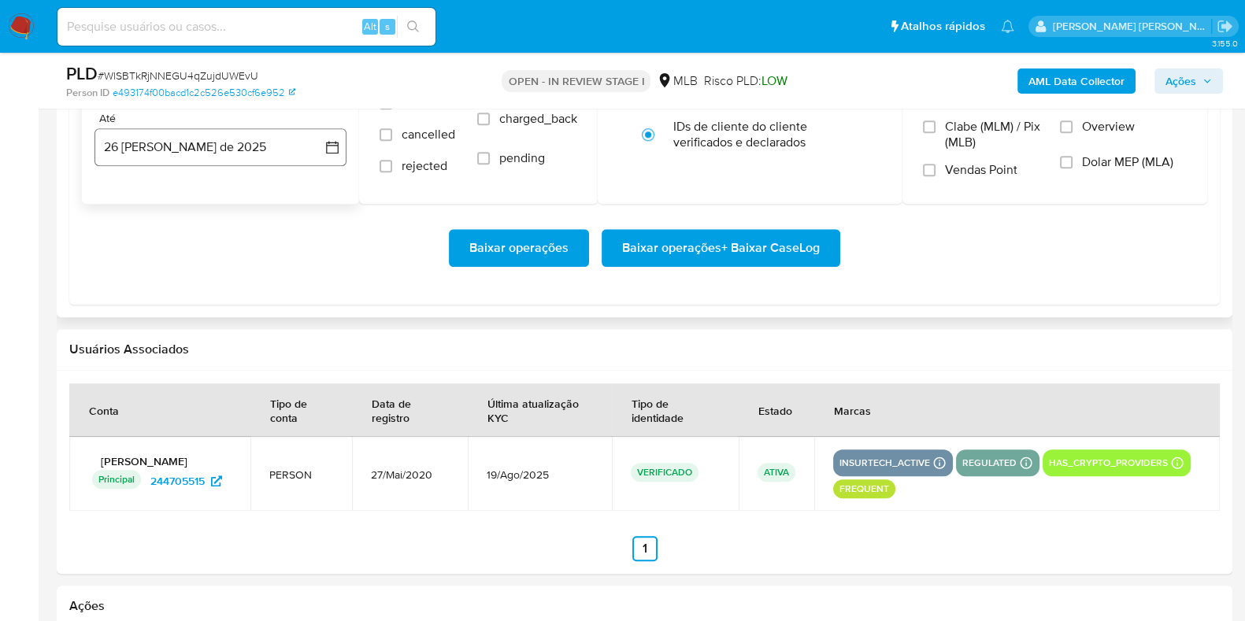
click at [182, 163] on button "26 [PERSON_NAME] de 2025" at bounding box center [220, 147] width 252 height 38
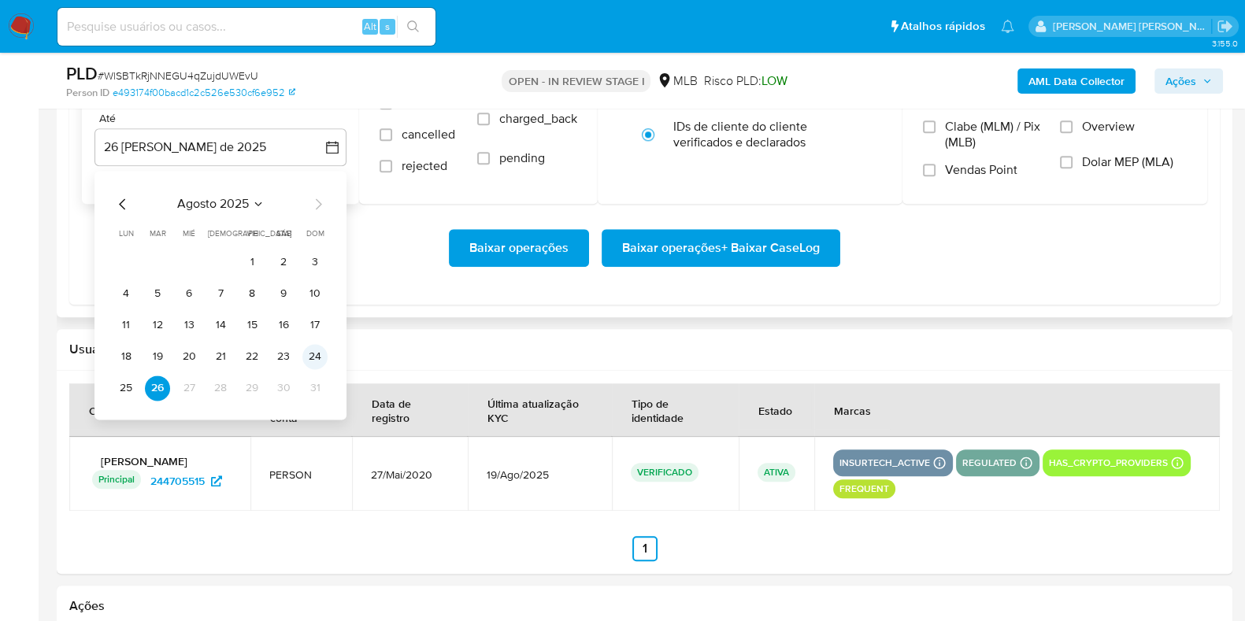
click at [313, 354] on button "24" at bounding box center [314, 356] width 25 height 25
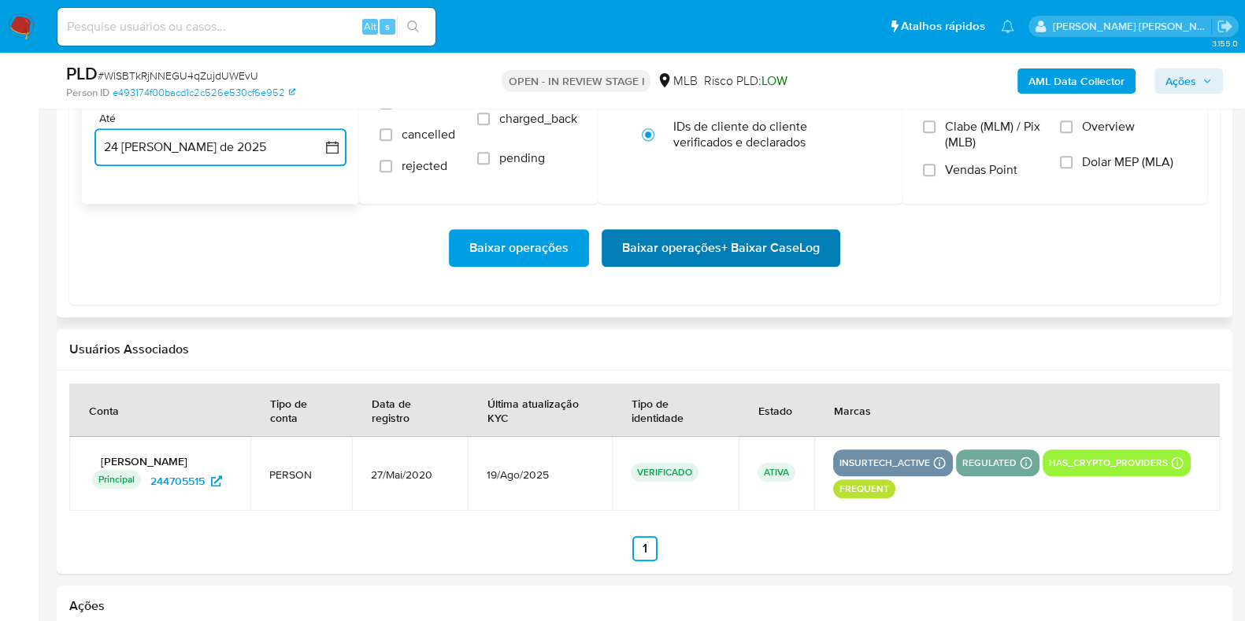
click at [655, 262] on span "Baixar operações + Baixar CaseLog" at bounding box center [721, 248] width 198 height 35
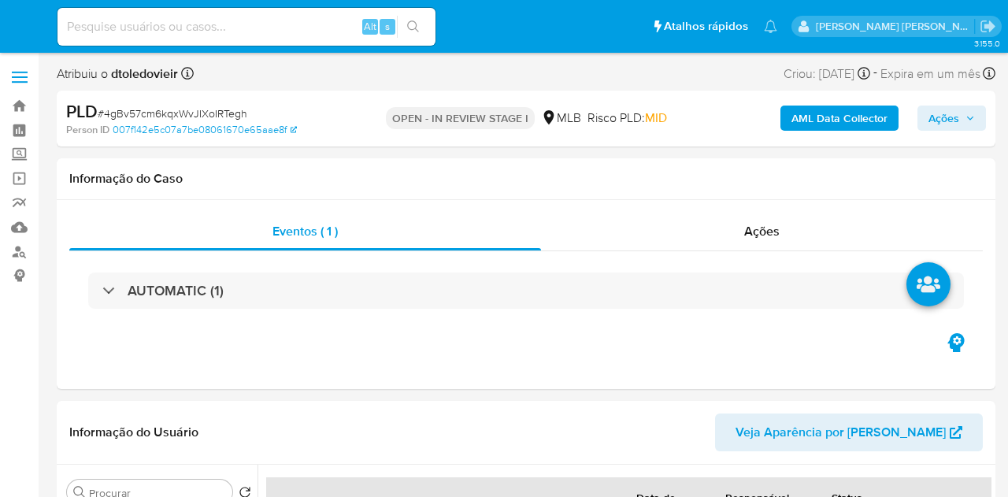
select select "10"
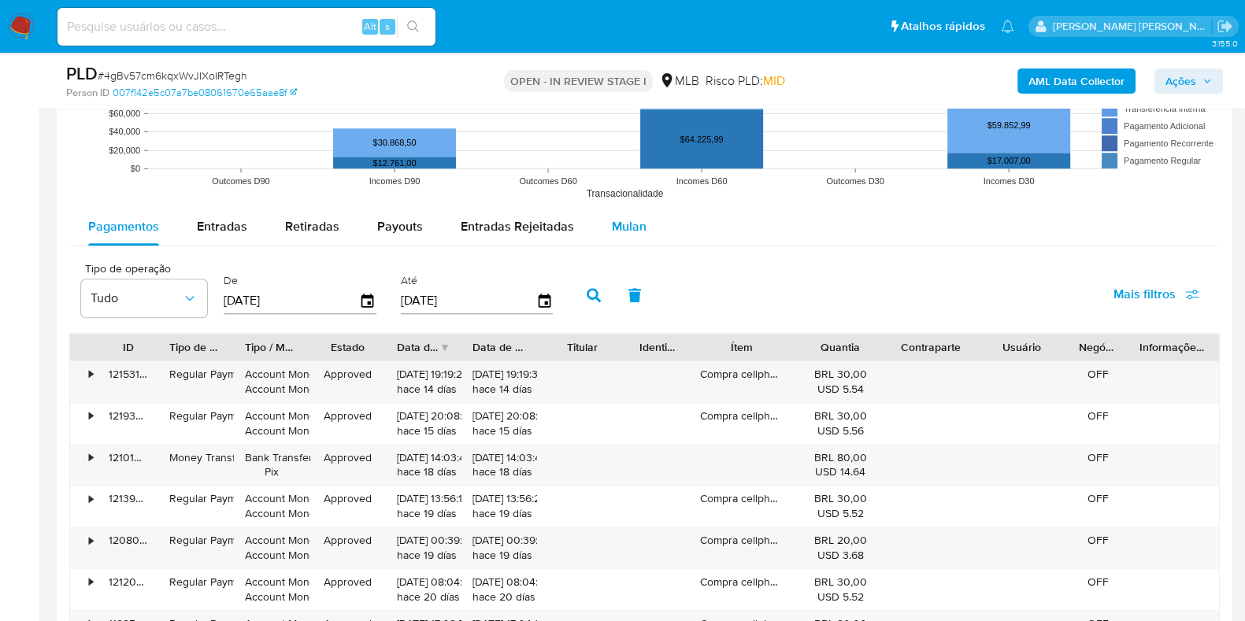
click at [626, 231] on span "Mulan" at bounding box center [629, 226] width 35 height 18
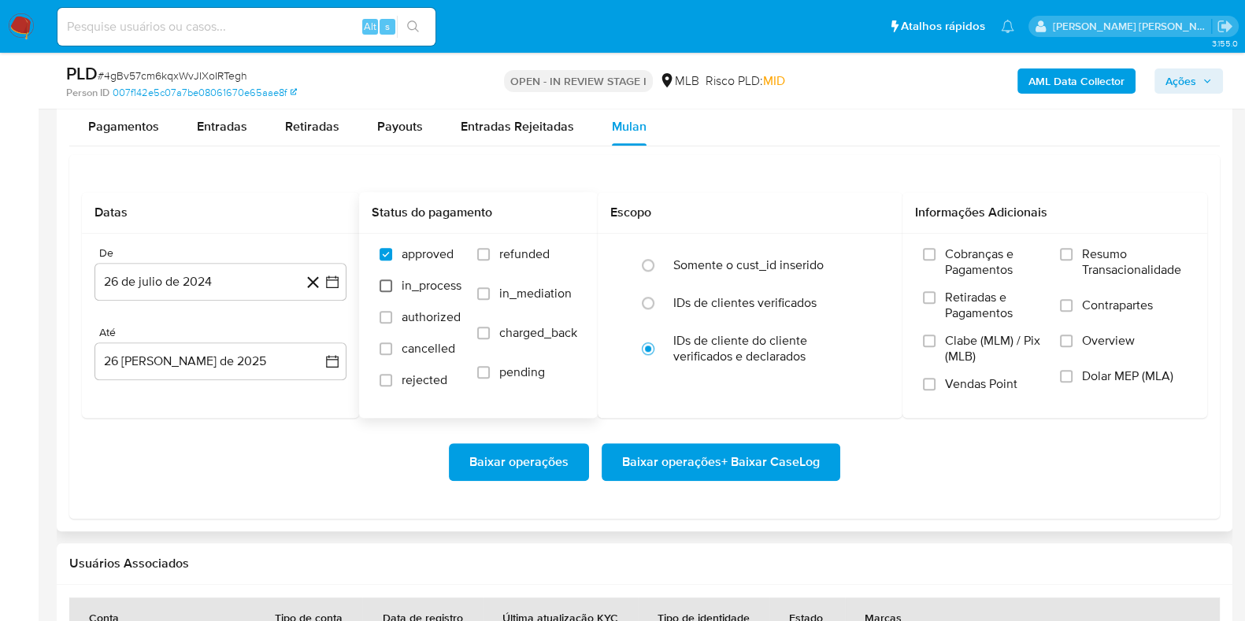
scroll to position [1771, 0]
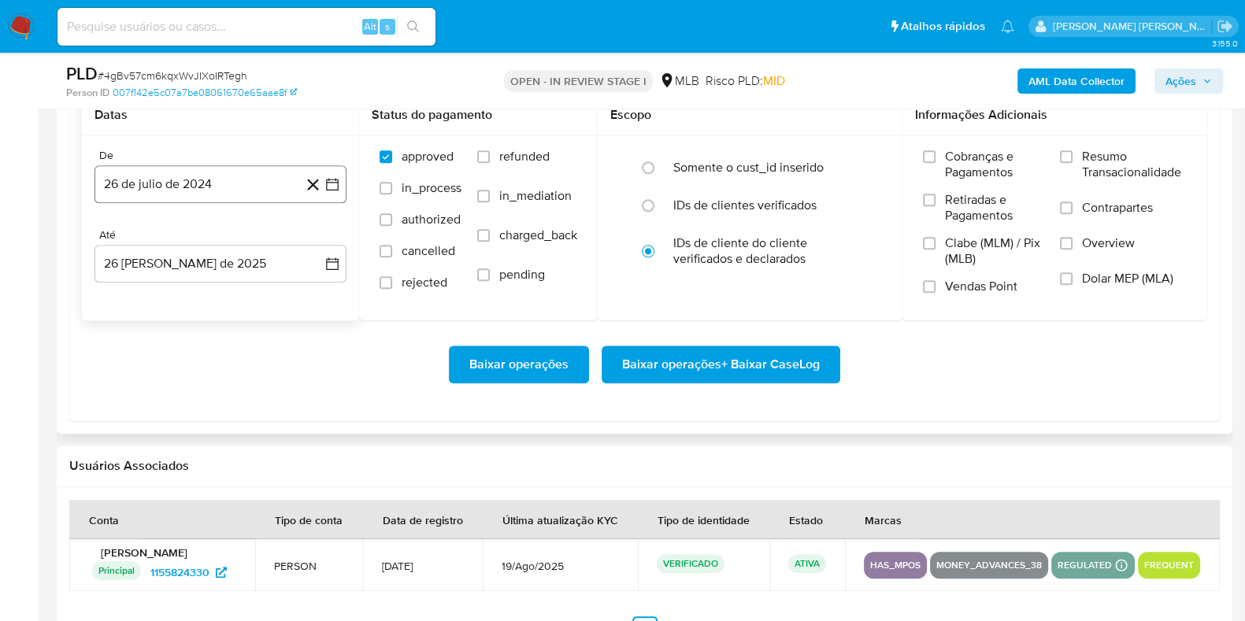
click at [242, 179] on button "26 de julio de 2024" at bounding box center [220, 184] width 252 height 38
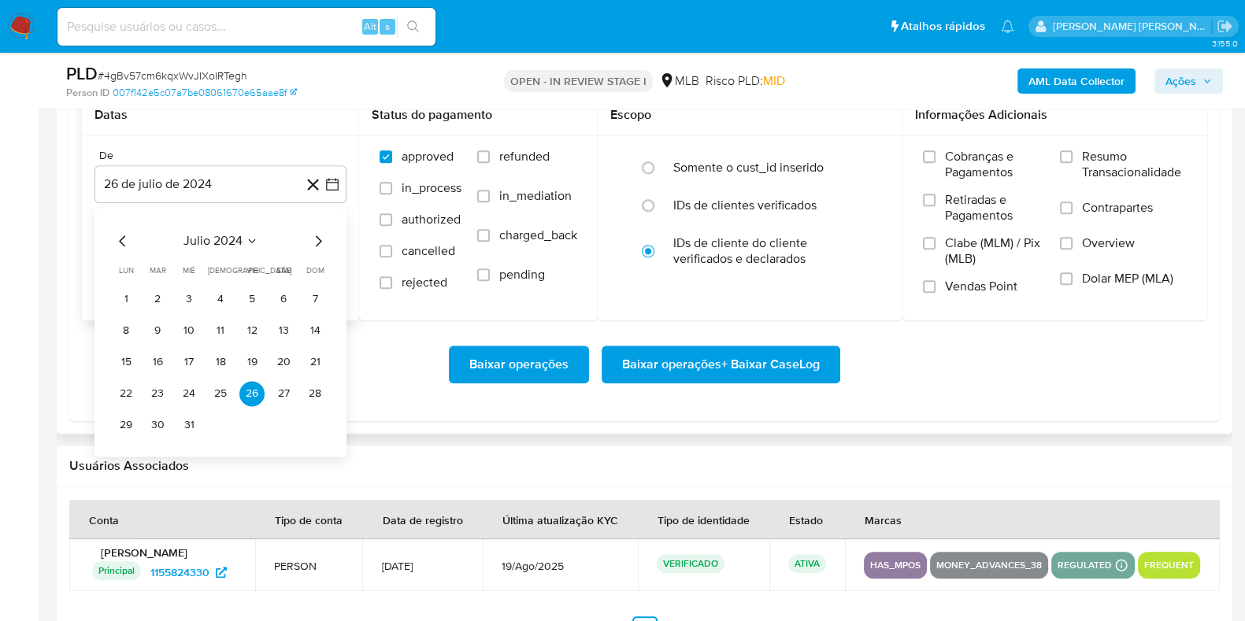
scroll to position [1870, 0]
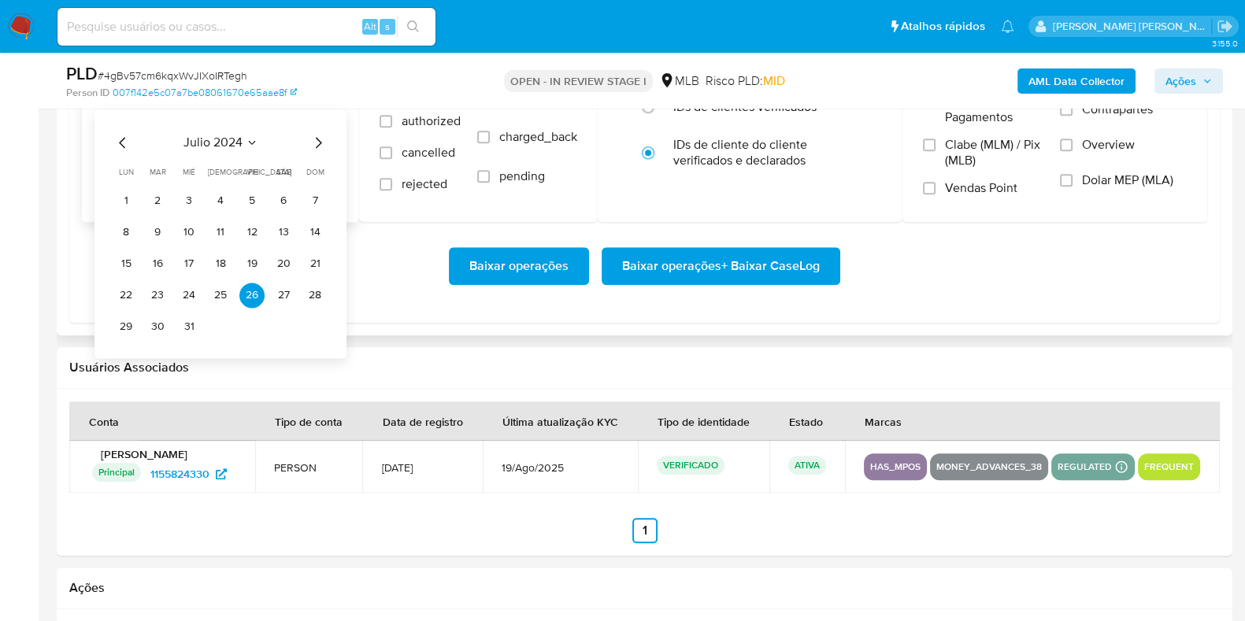
click at [319, 139] on icon "Mes siguiente" at bounding box center [319, 142] width 6 height 11
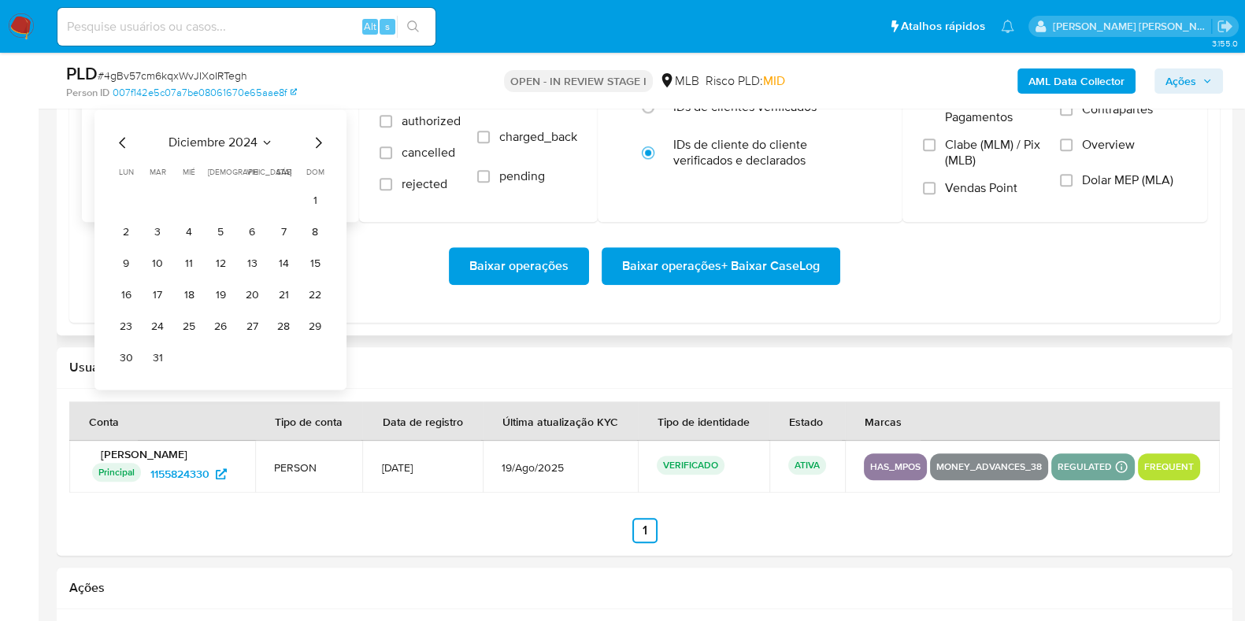
click at [319, 139] on icon "Mes siguiente" at bounding box center [319, 142] width 6 height 11
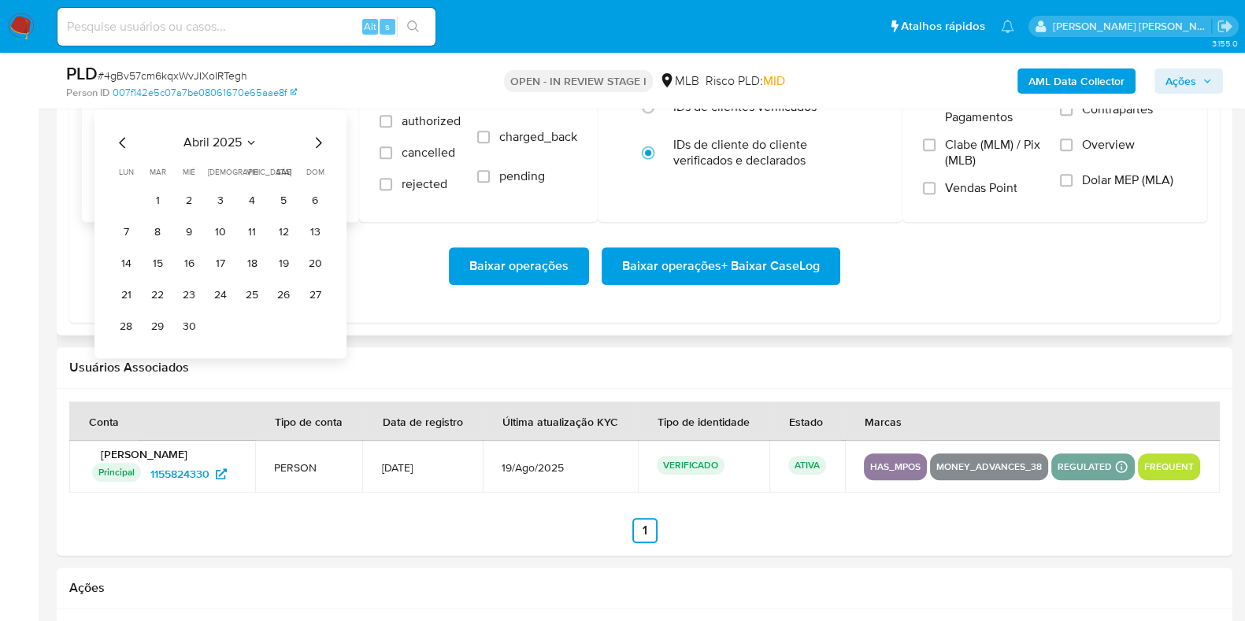
click at [319, 139] on icon "Mes siguiente" at bounding box center [319, 142] width 6 height 11
click at [151, 190] on button "1" at bounding box center [157, 200] width 25 height 25
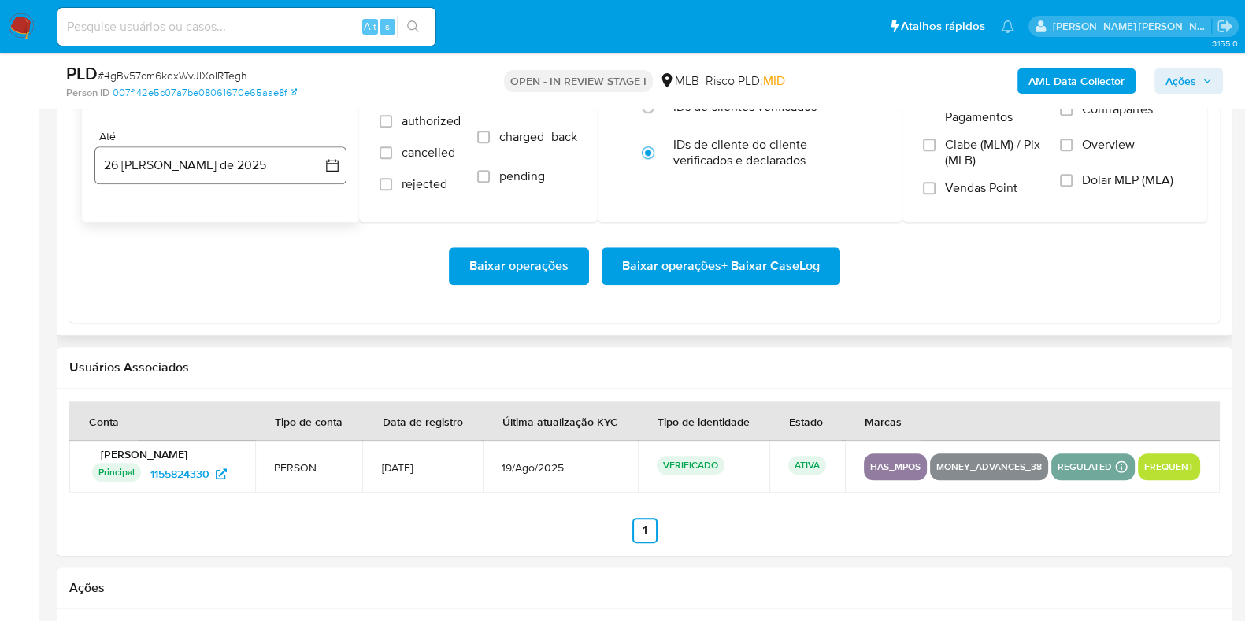
click at [168, 166] on button "26 [PERSON_NAME] de 2025" at bounding box center [220, 165] width 252 height 38
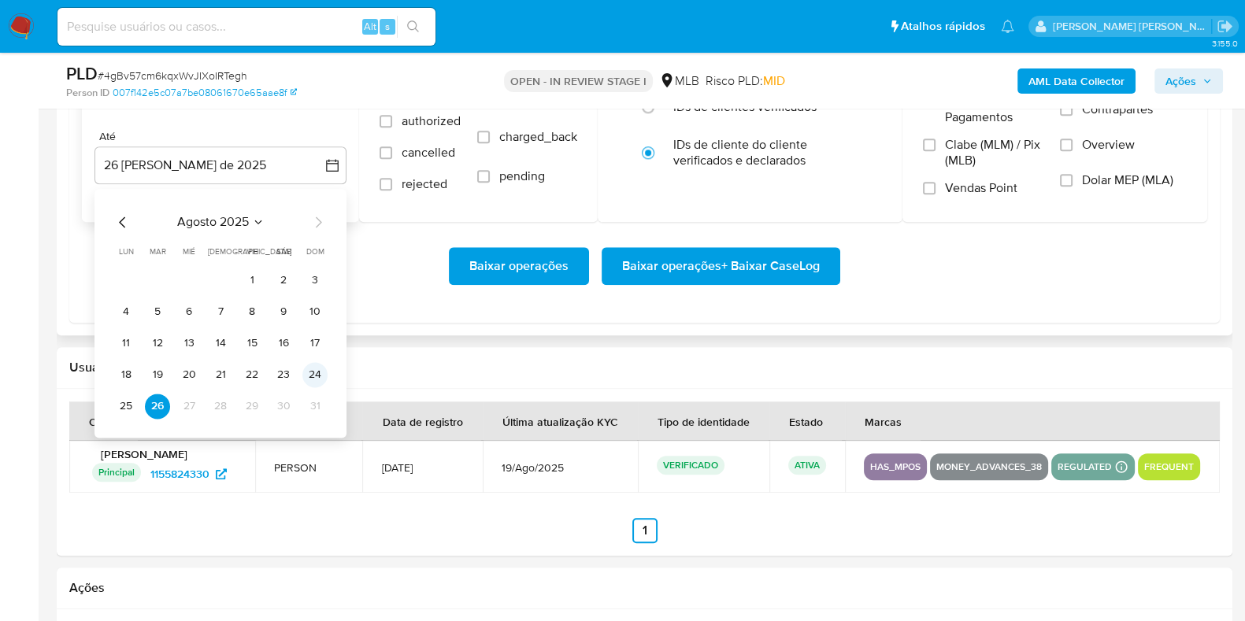
click at [319, 375] on button "24" at bounding box center [314, 374] width 25 height 25
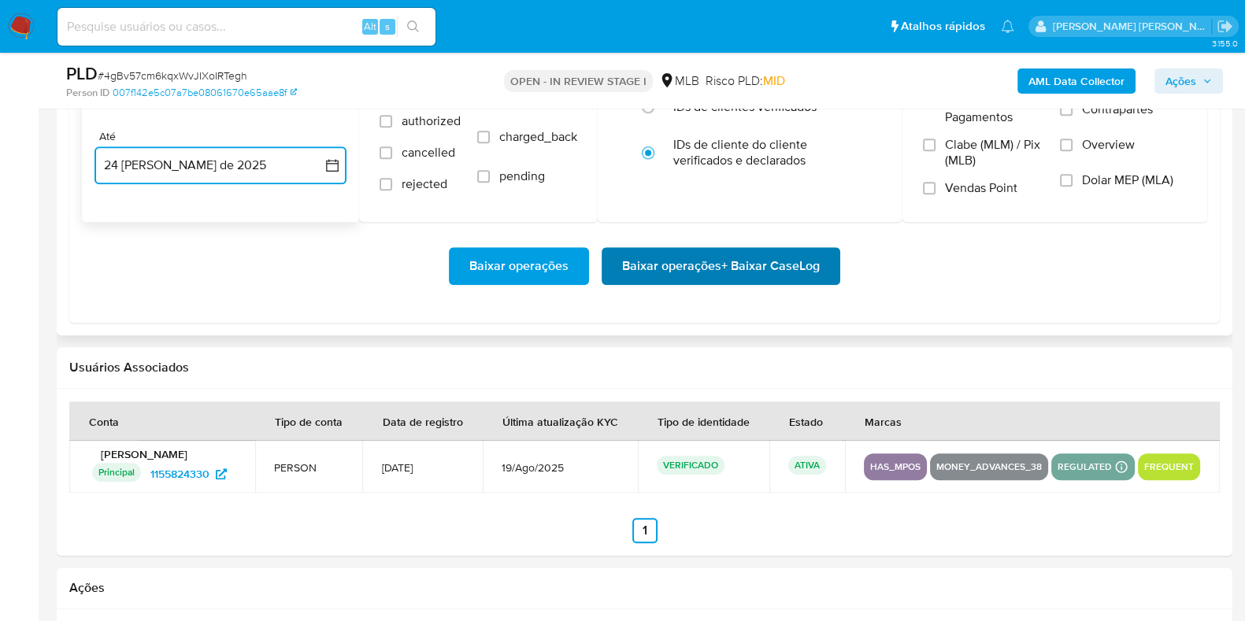
click at [642, 266] on span "Baixar operações + Baixar CaseLog" at bounding box center [721, 266] width 198 height 35
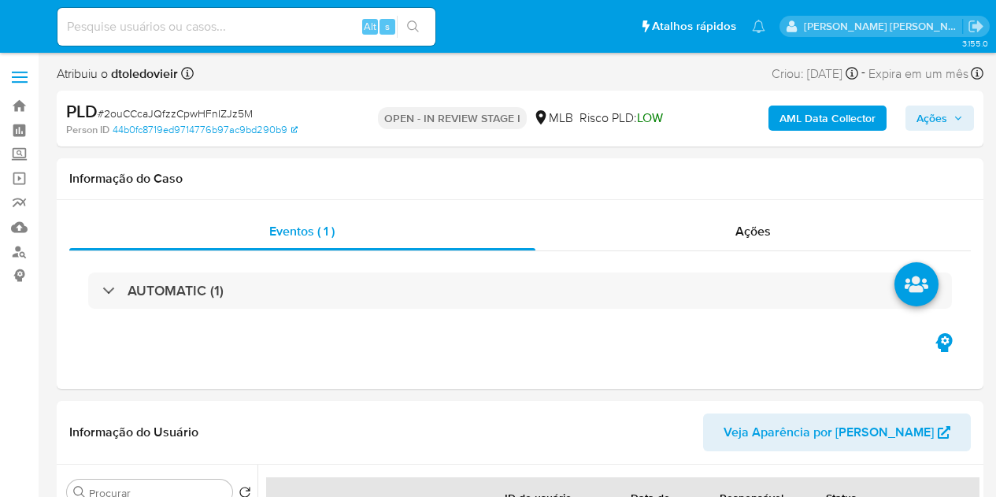
select select "10"
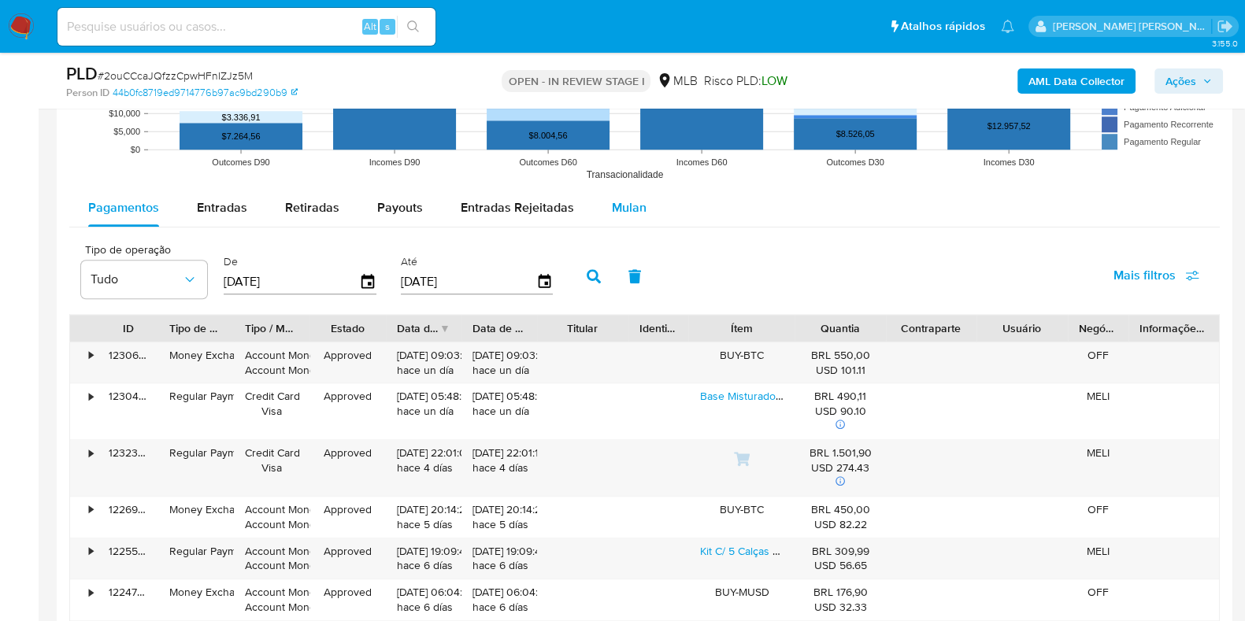
click at [612, 213] on span "Mulan" at bounding box center [629, 207] width 35 height 18
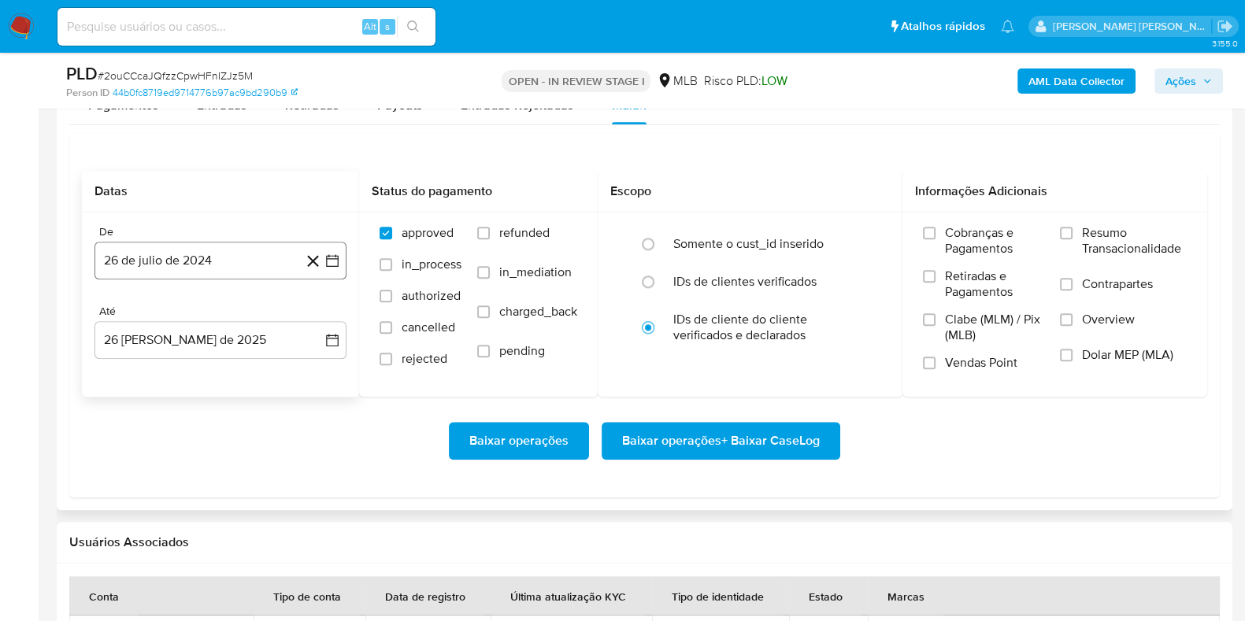
scroll to position [1870, 0]
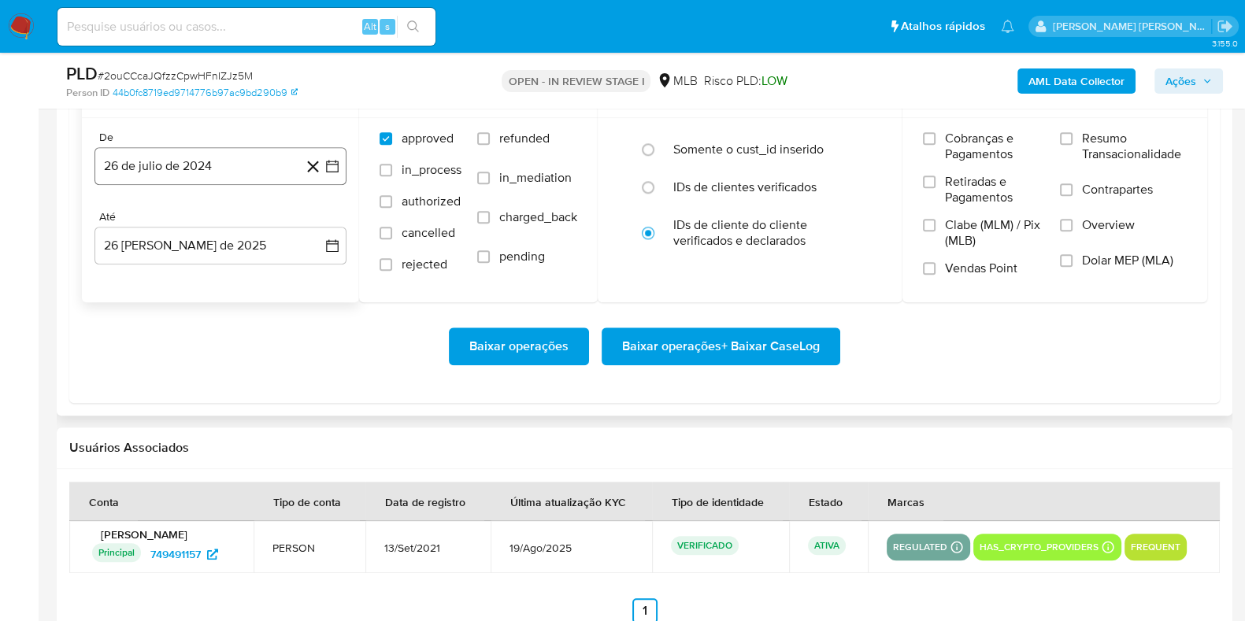
click at [204, 147] on button "26 de julio de 2024" at bounding box center [220, 166] width 252 height 38
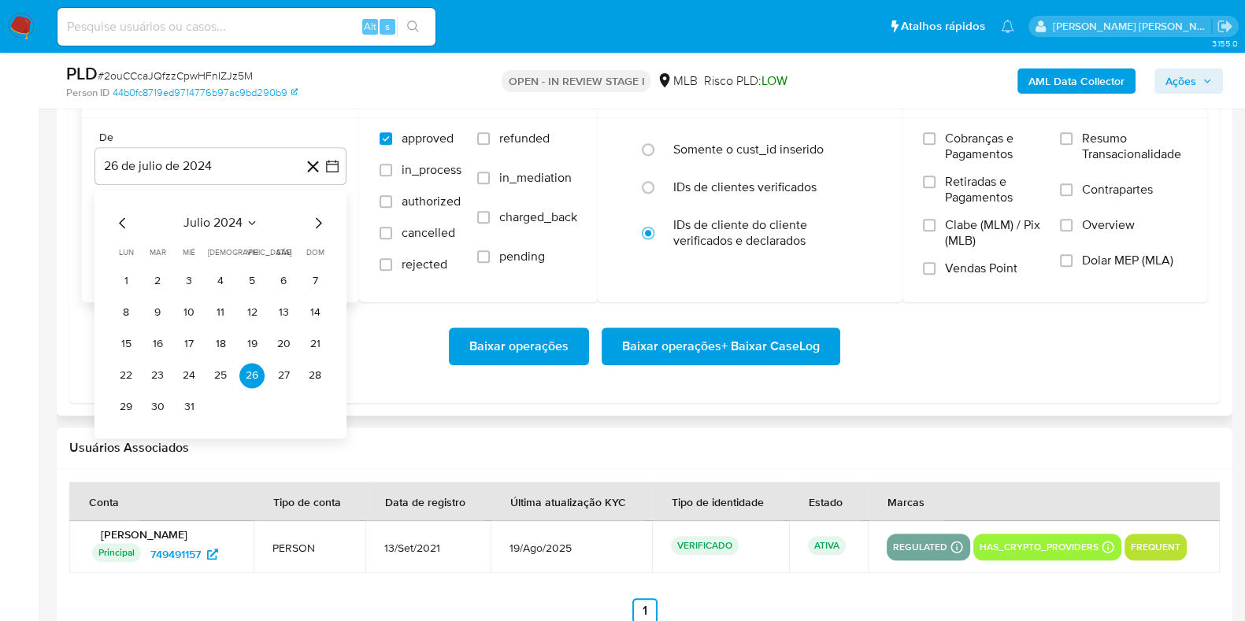
click at [320, 221] on icon "Mes siguiente" at bounding box center [319, 222] width 6 height 11
click at [319, 220] on icon "Mes siguiente" at bounding box center [318, 222] width 19 height 19
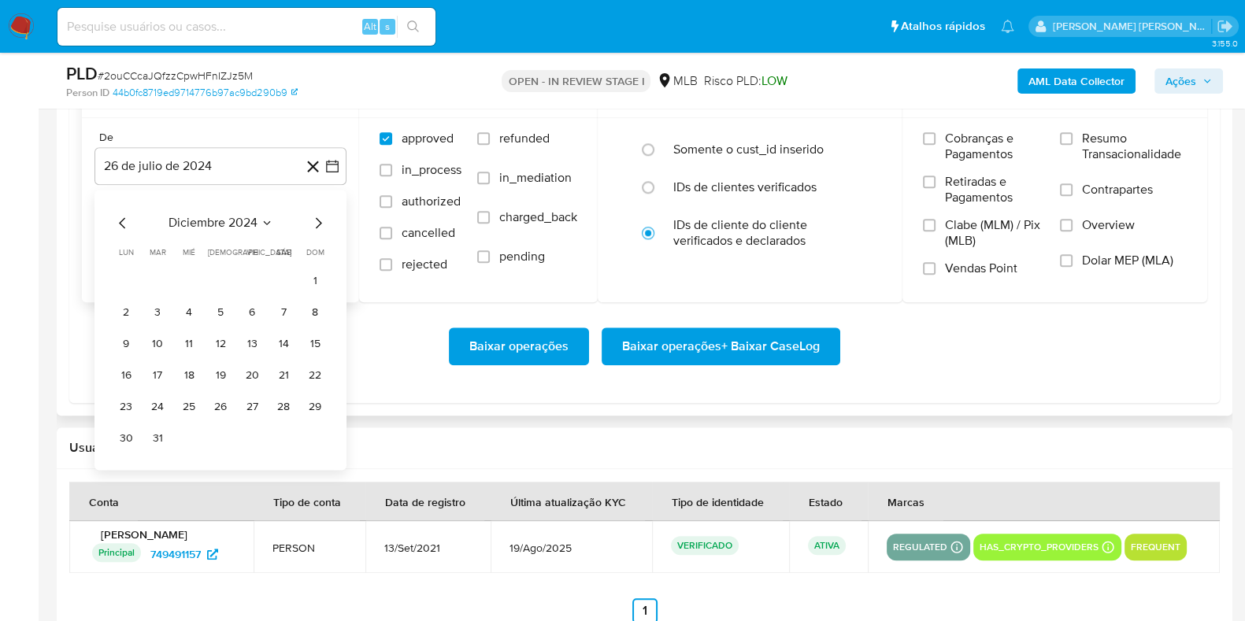
click at [319, 220] on icon "Mes siguiente" at bounding box center [318, 222] width 19 height 19
click at [318, 220] on icon "Mes siguiente" at bounding box center [318, 222] width 19 height 19
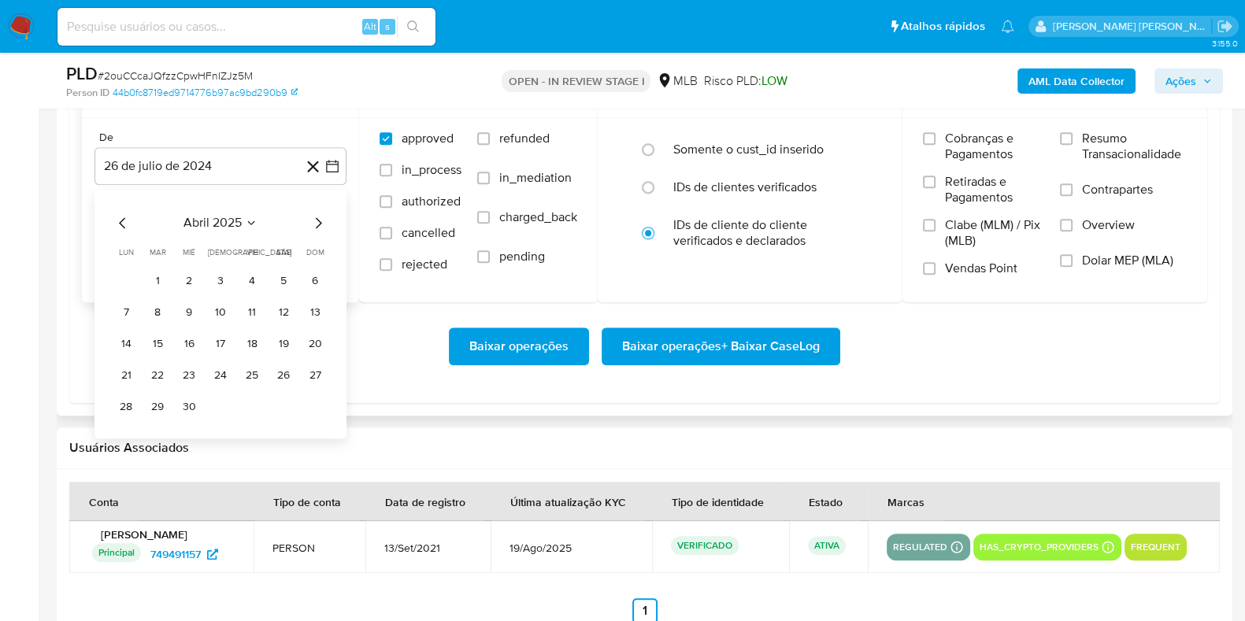
click at [318, 220] on icon "Mes siguiente" at bounding box center [318, 222] width 19 height 19
click at [122, 216] on icon "Mes anterior" at bounding box center [122, 222] width 19 height 19
click at [161, 283] on button "1" at bounding box center [157, 280] width 25 height 25
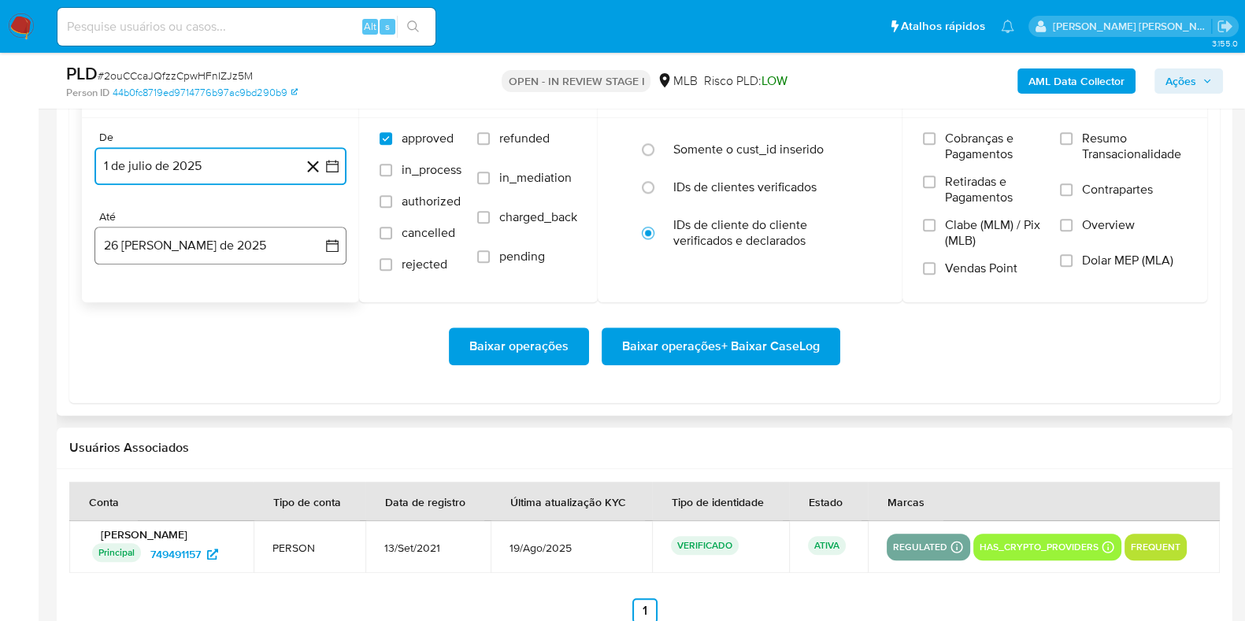
click at [175, 247] on button "26 [PERSON_NAME] de 2025" at bounding box center [220, 246] width 252 height 38
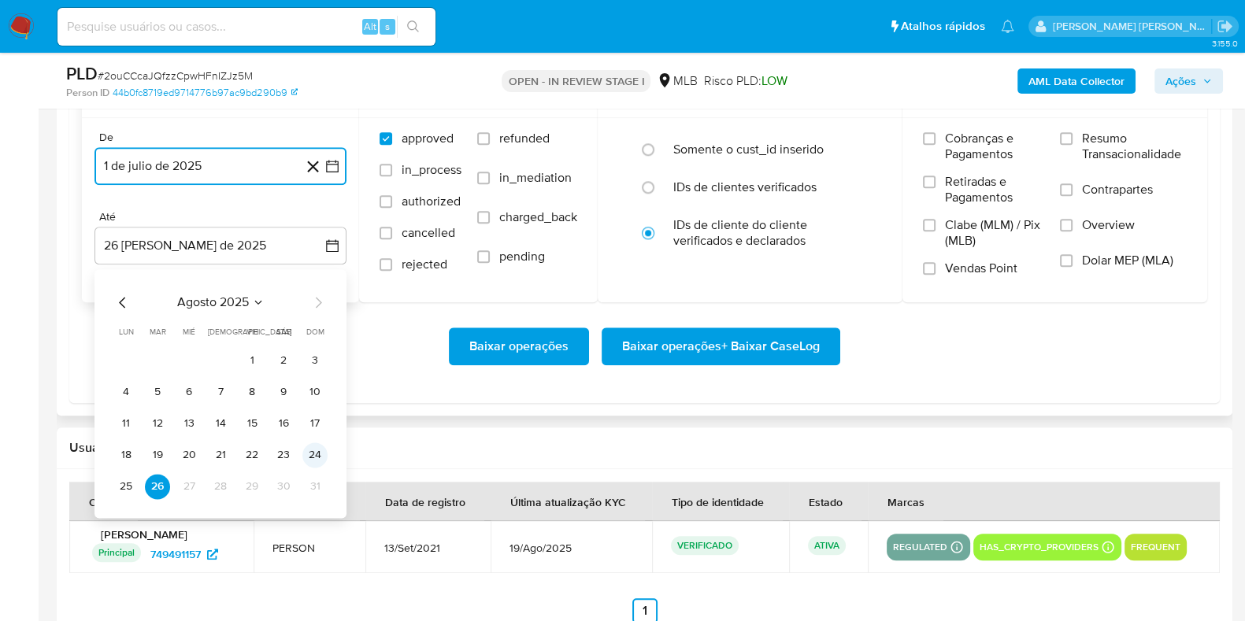
click at [313, 457] on button "24" at bounding box center [314, 454] width 25 height 25
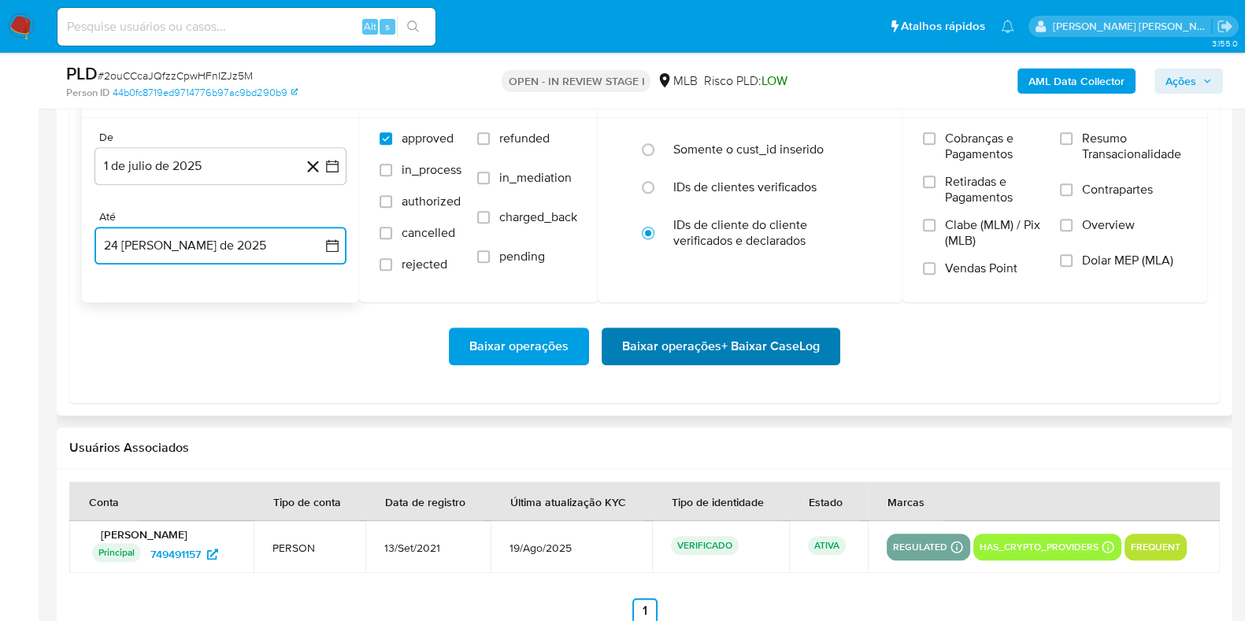
click at [634, 346] on span "Baixar operações + Baixar CaseLog" at bounding box center [721, 346] width 198 height 35
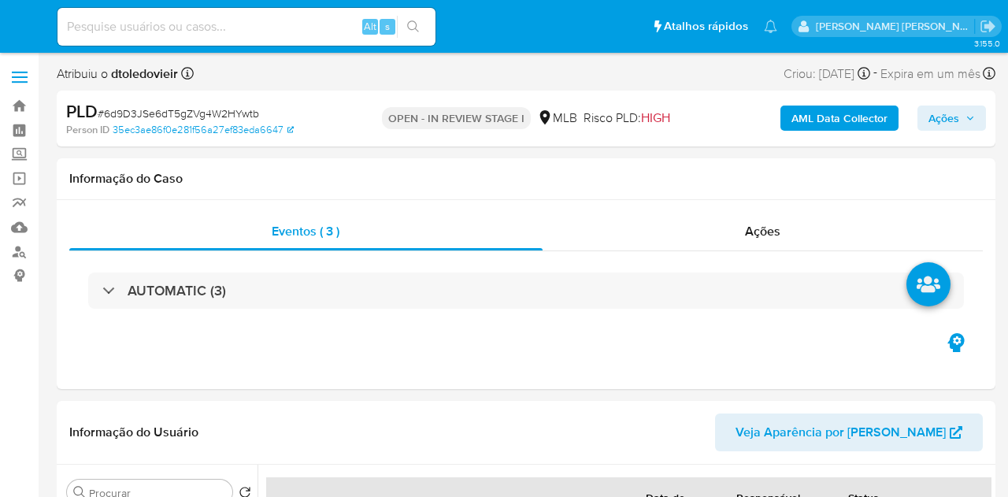
select select "10"
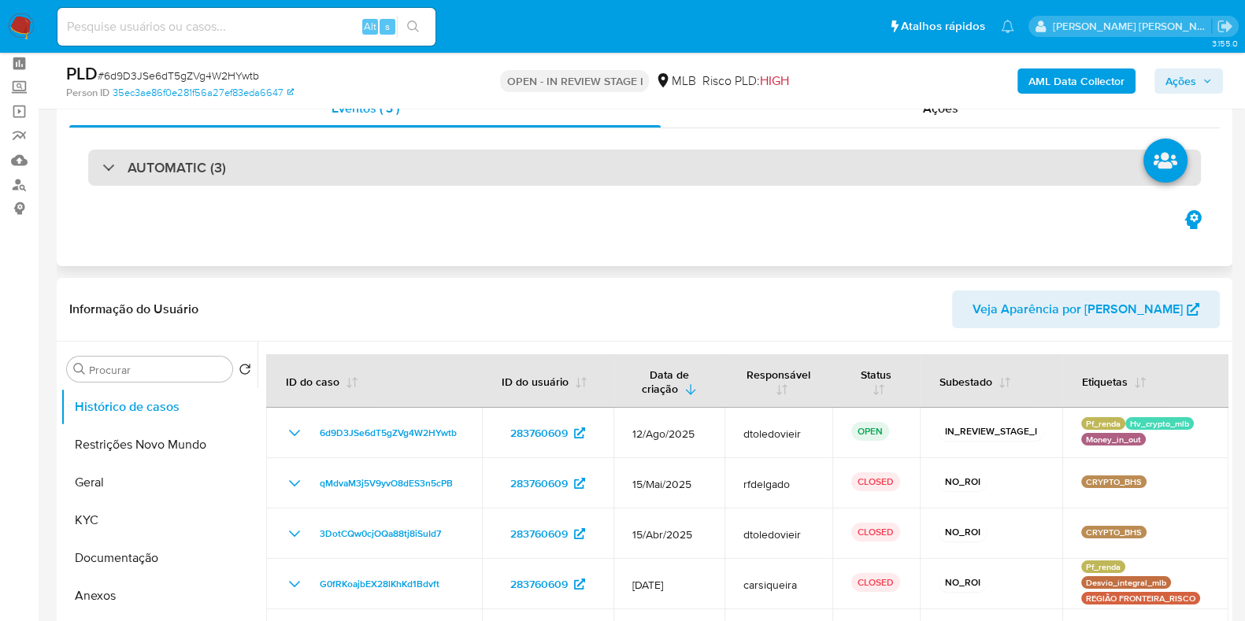
scroll to position [196, 0]
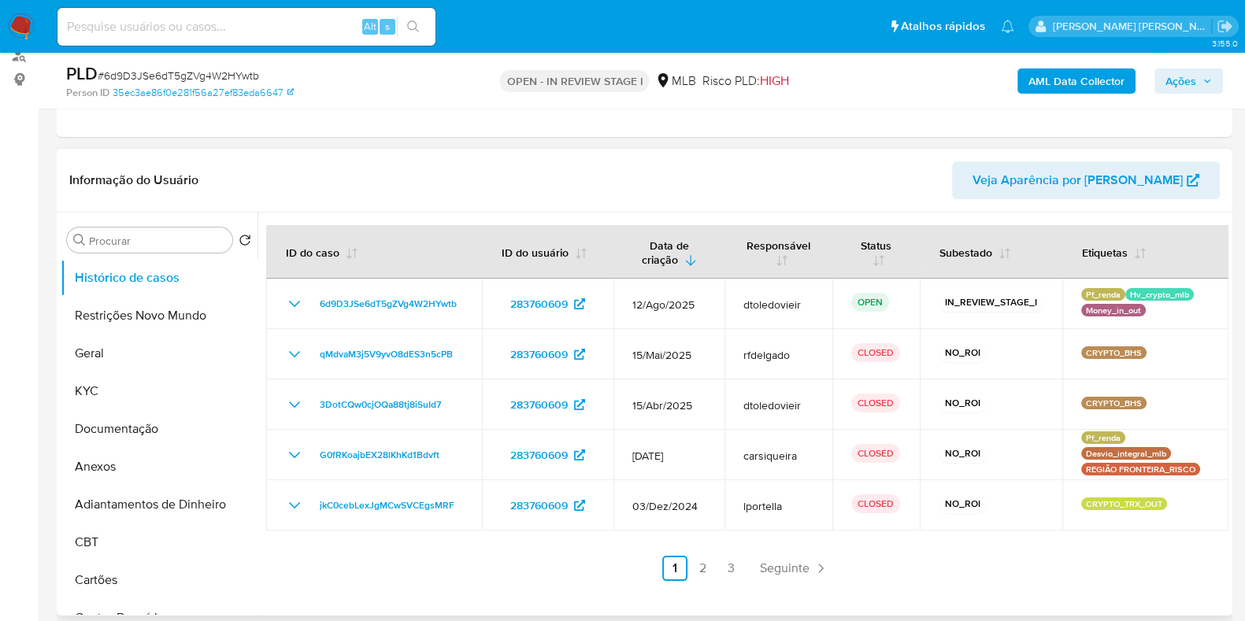
click at [505, 496] on div at bounding box center [742, 414] width 971 height 403
click at [515, 496] on div "ID do caso ID do usuário Data de criação Responsável Status Subestado Etiquetas…" at bounding box center [747, 403] width 962 height 356
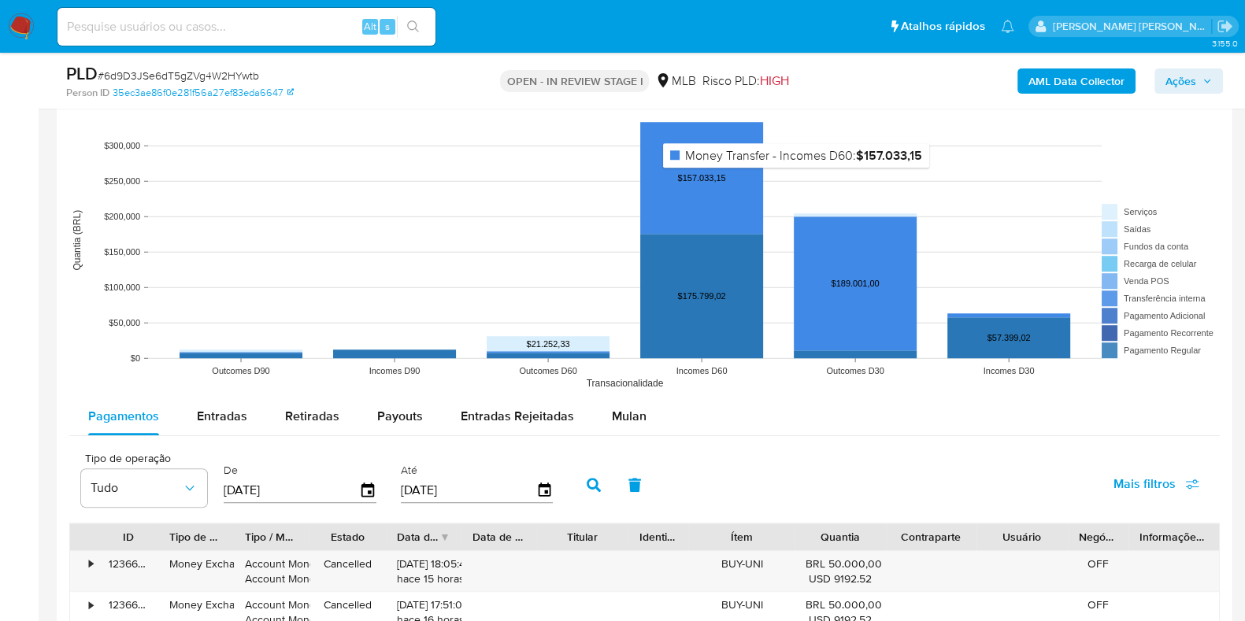
scroll to position [1475, 0]
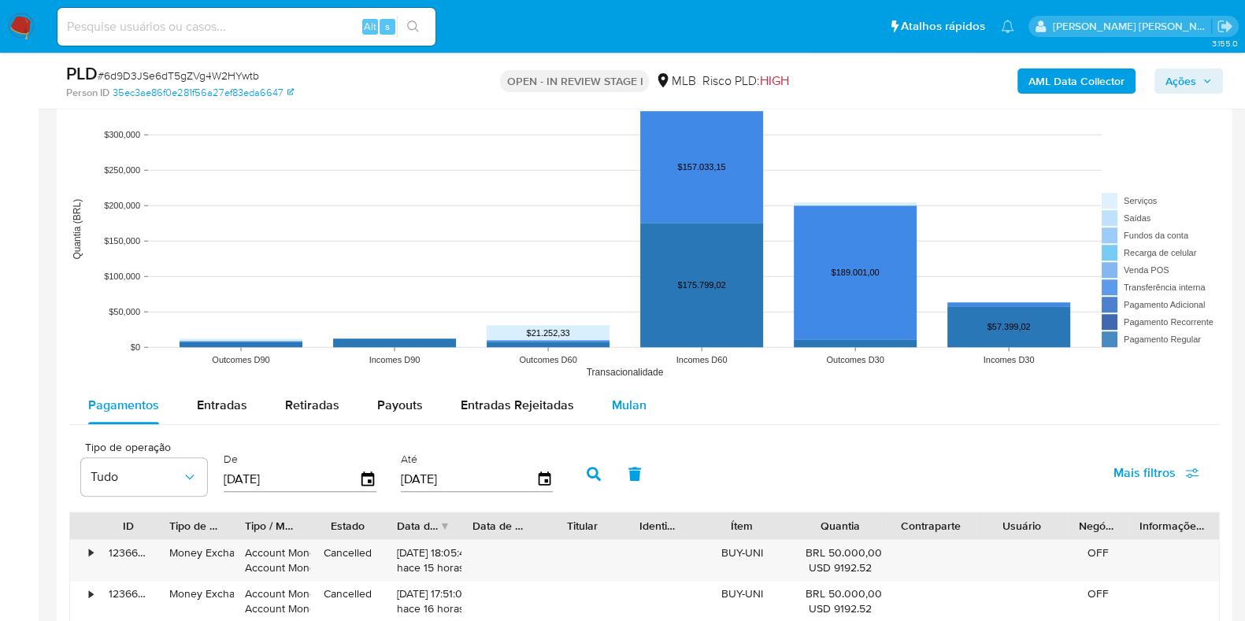
click at [616, 389] on div "Mulan" at bounding box center [629, 406] width 35 height 38
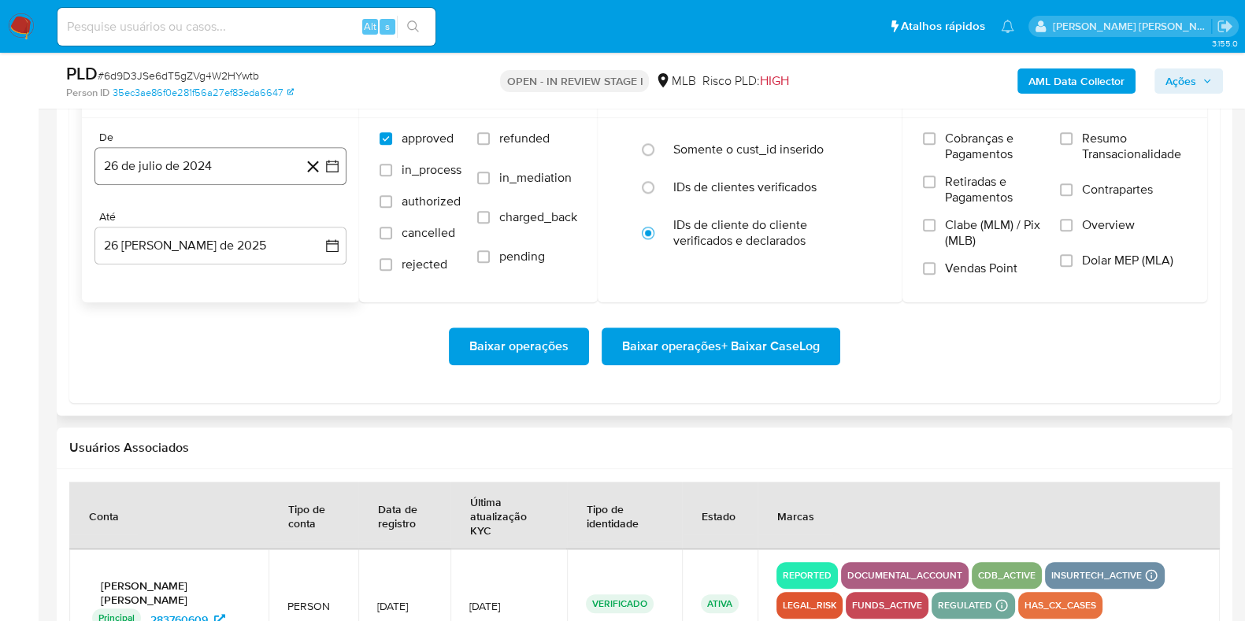
click at [225, 164] on button "26 de julio de 2024" at bounding box center [220, 166] width 252 height 38
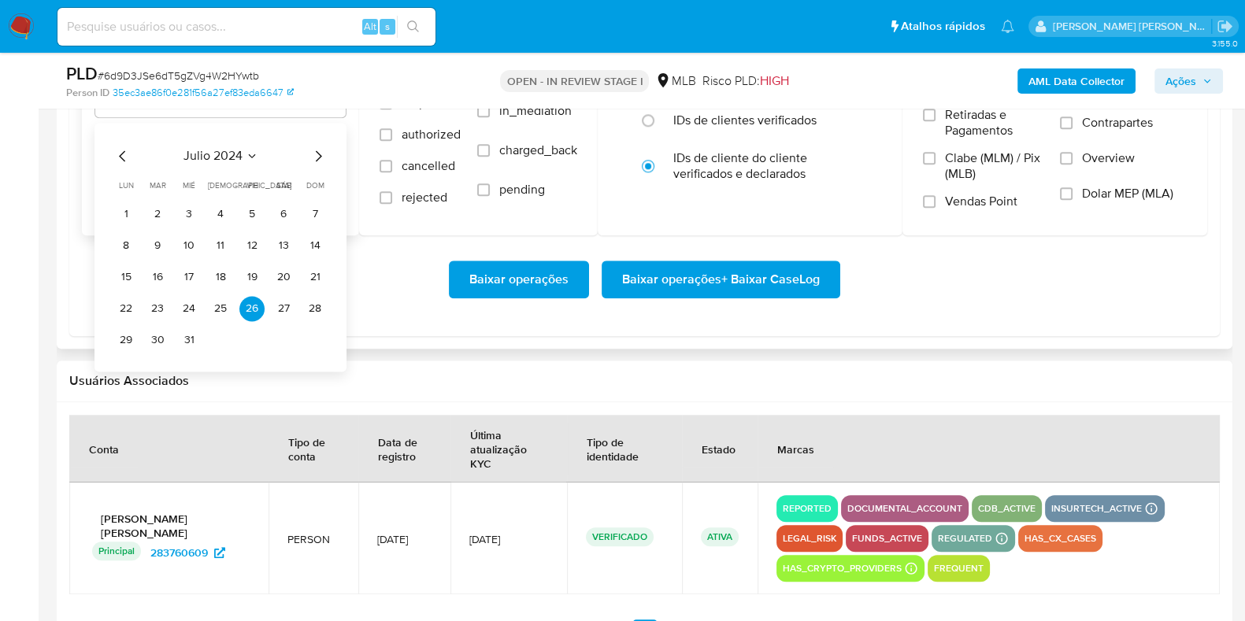
scroll to position [1968, 0]
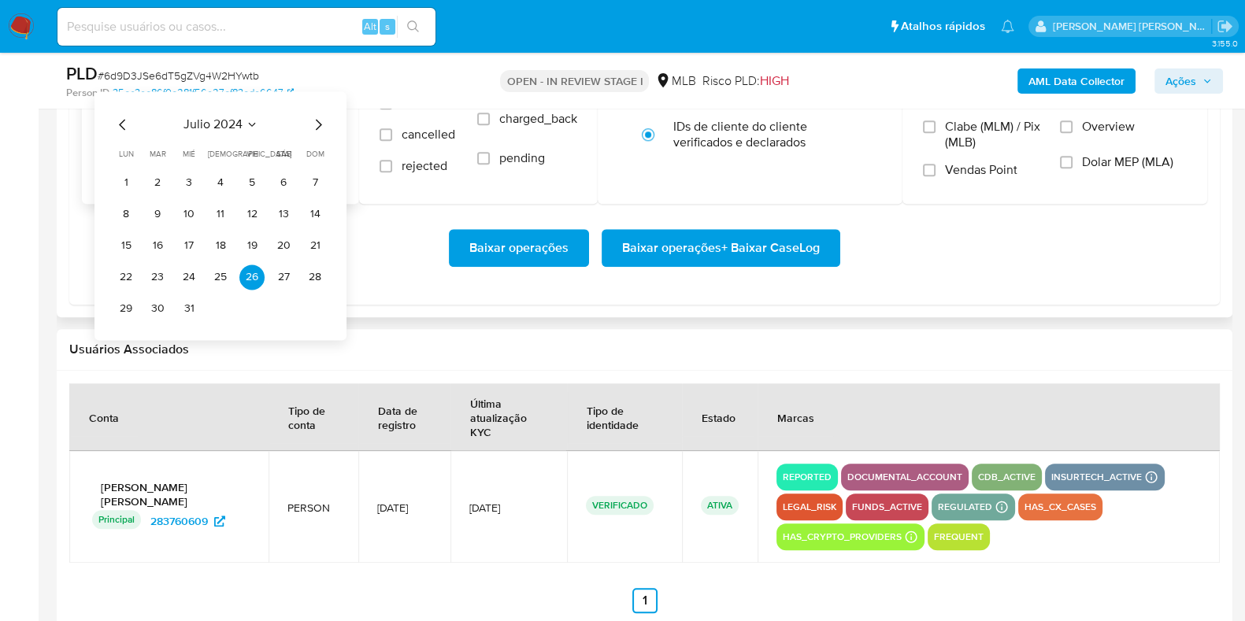
click at [322, 120] on icon "Mes siguiente" at bounding box center [318, 124] width 19 height 19
click at [309, 115] on icon "Mes siguiente" at bounding box center [318, 124] width 19 height 19
click at [311, 116] on icon "Mes siguiente" at bounding box center [318, 124] width 19 height 19
click at [315, 120] on icon "Mes siguiente" at bounding box center [318, 124] width 19 height 19
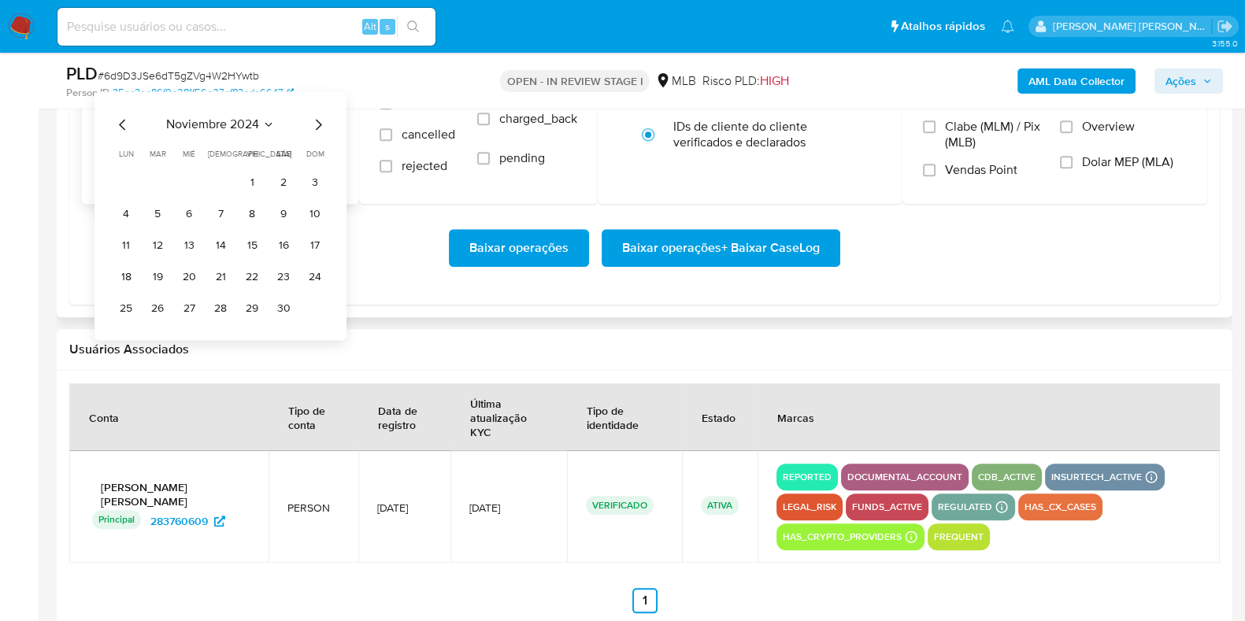
click at [315, 120] on icon "Mes siguiente" at bounding box center [318, 124] width 19 height 19
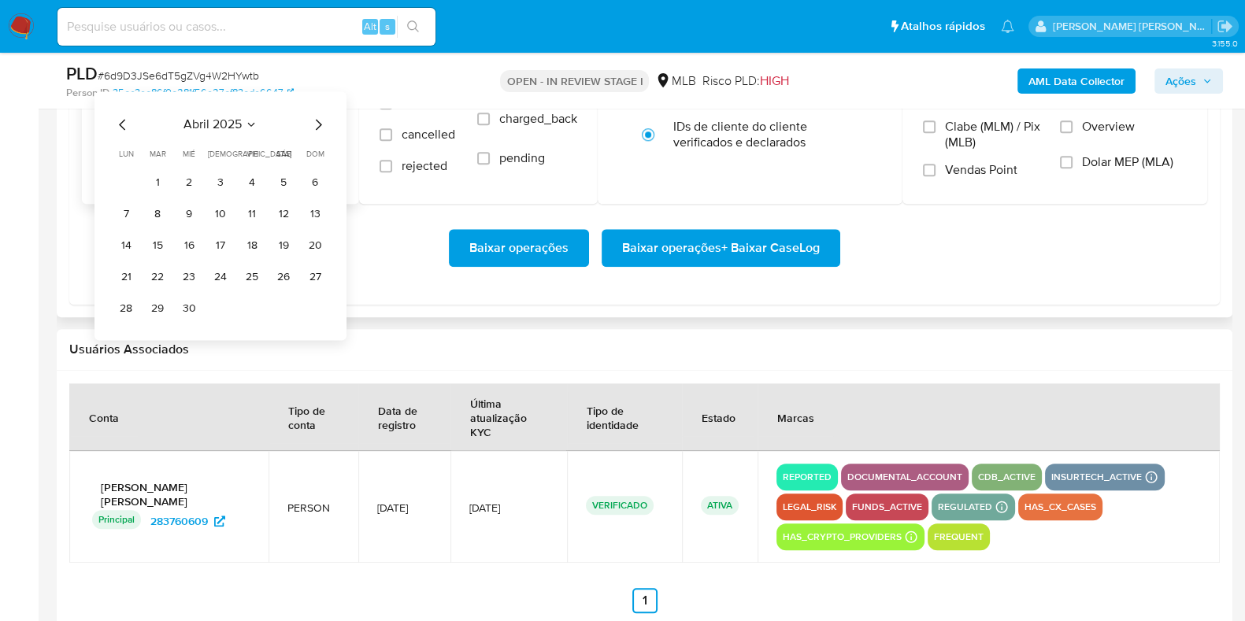
click at [315, 120] on icon "Mes siguiente" at bounding box center [318, 124] width 19 height 19
click at [151, 179] on button "1" at bounding box center [157, 182] width 25 height 25
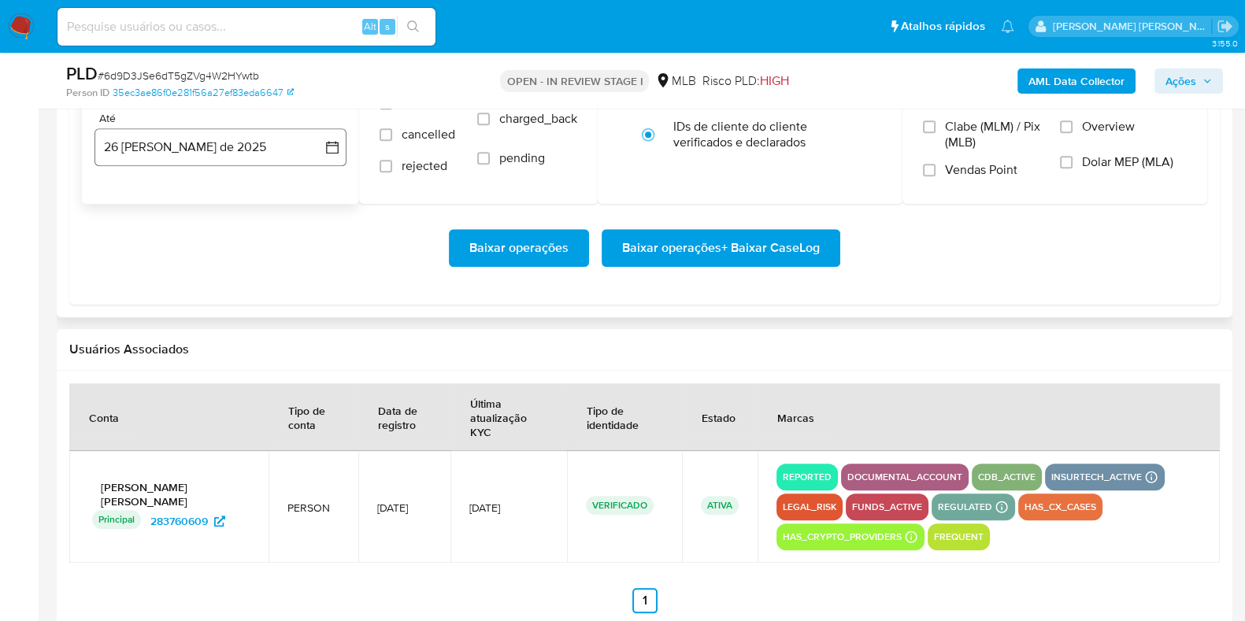
click at [165, 163] on button "26 [PERSON_NAME] de 2025" at bounding box center [220, 147] width 252 height 38
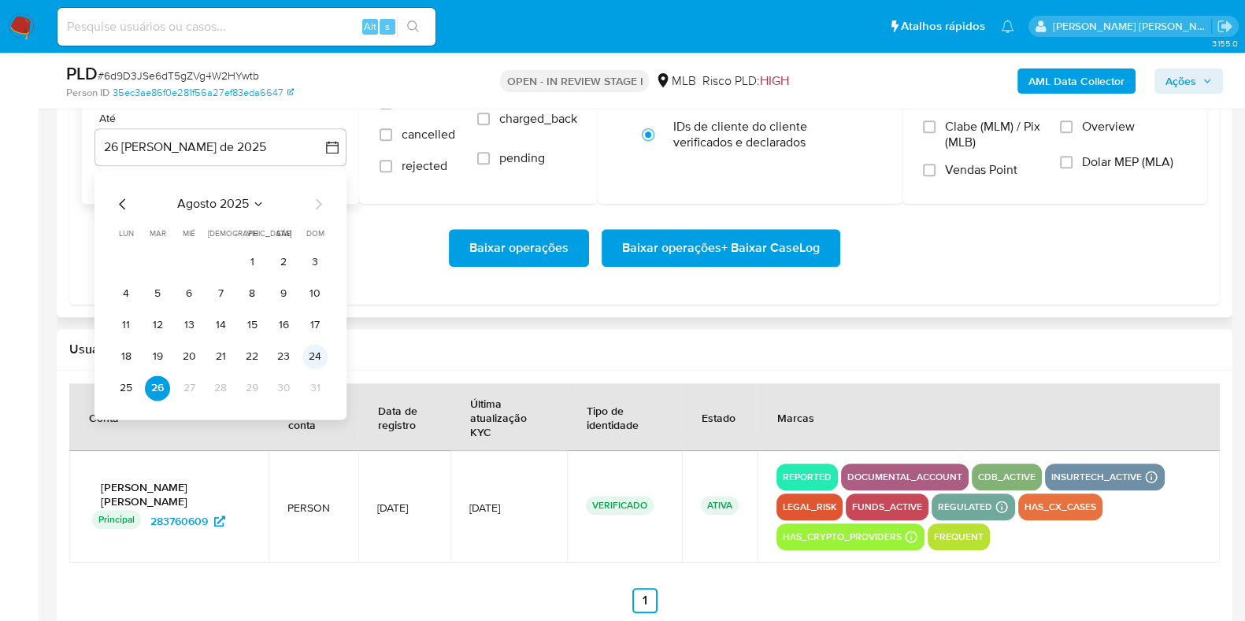
click at [319, 359] on button "24" at bounding box center [314, 356] width 25 height 25
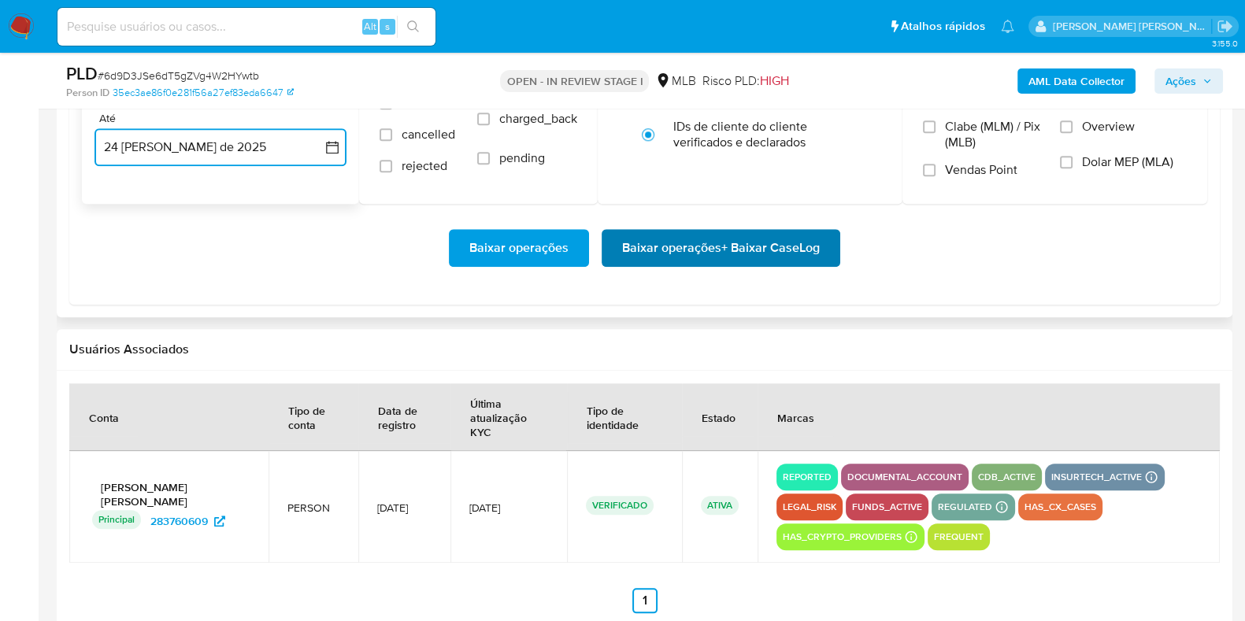
click at [699, 246] on span "Baixar operações + Baixar CaseLog" at bounding box center [721, 248] width 198 height 35
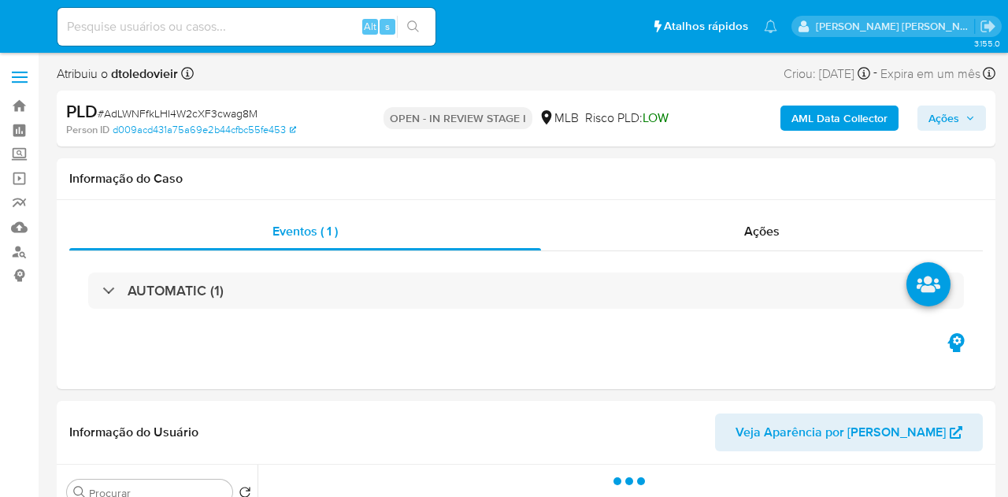
select select "10"
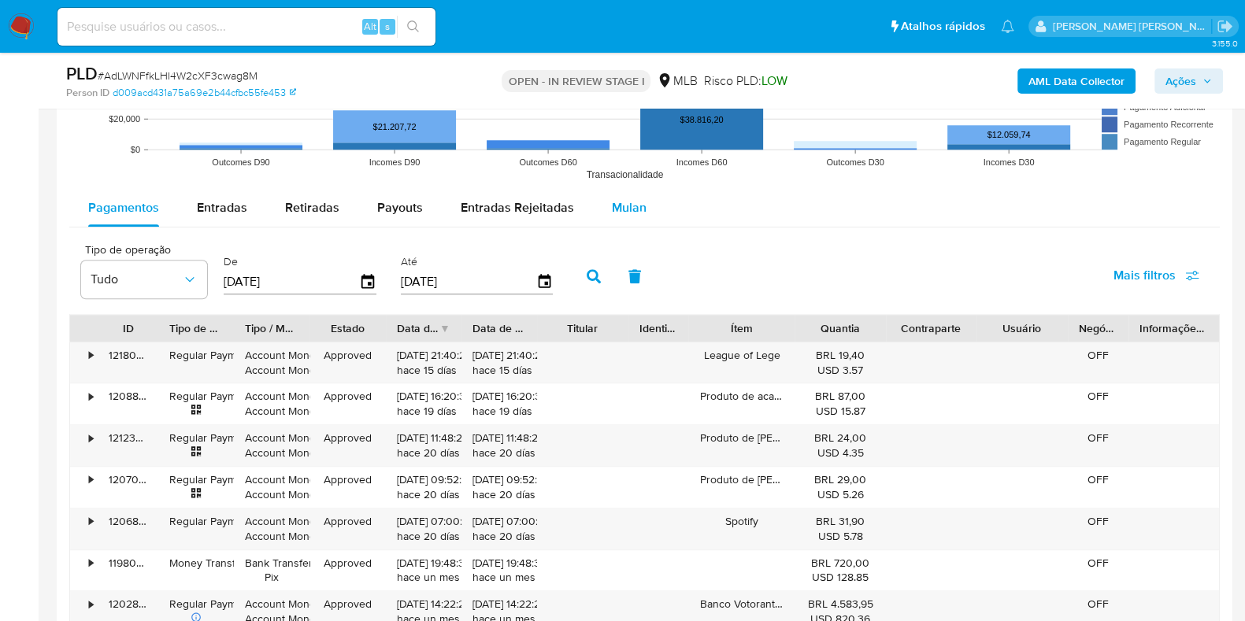
click at [612, 212] on span "Mulan" at bounding box center [629, 207] width 35 height 18
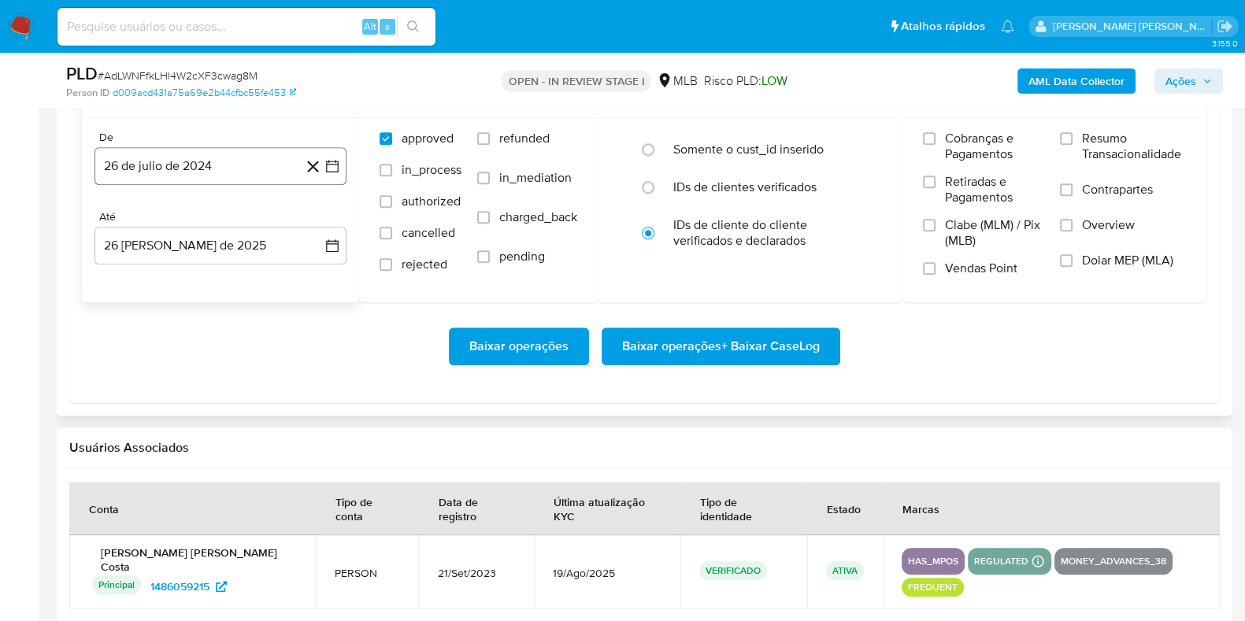
click at [213, 178] on button "26 de julio de 2024" at bounding box center [220, 166] width 252 height 38
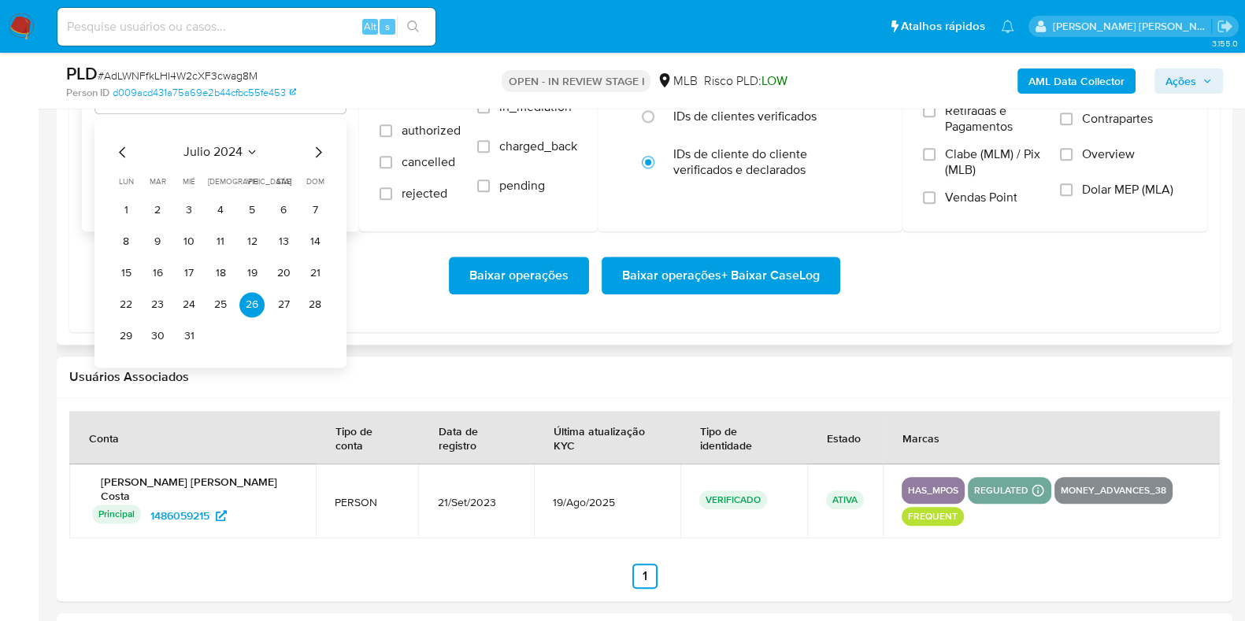
scroll to position [1968, 0]
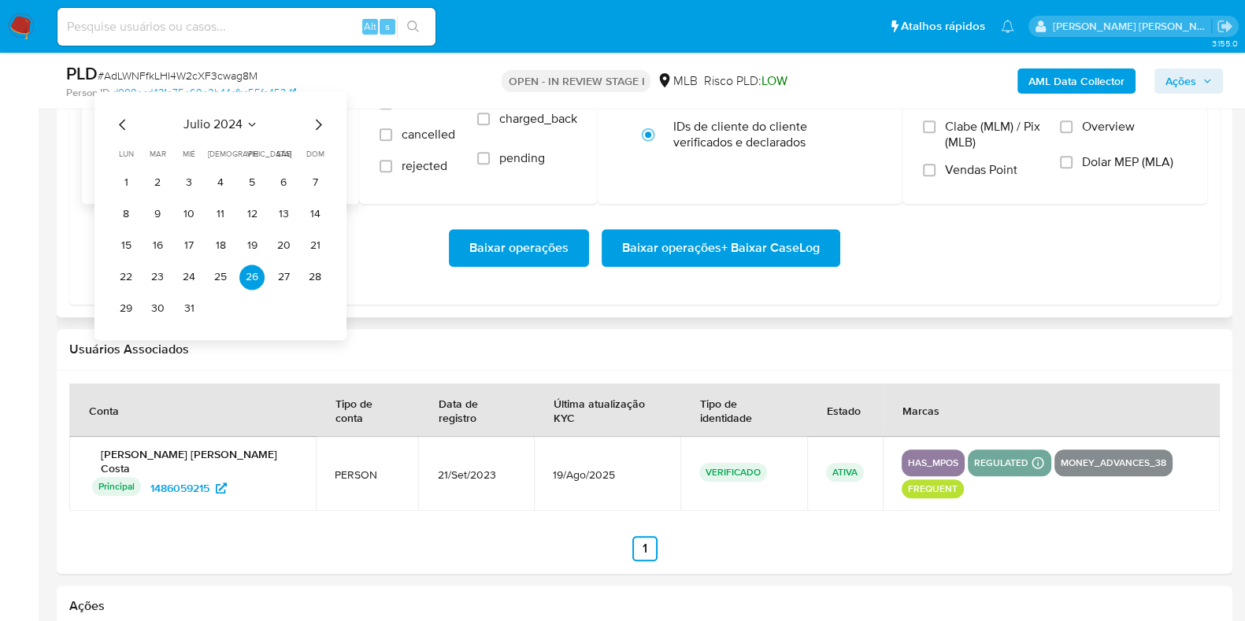
click at [319, 128] on icon "Mes siguiente" at bounding box center [318, 124] width 19 height 19
click at [319, 127] on icon "Mes siguiente" at bounding box center [318, 124] width 19 height 19
click at [318, 126] on icon "Mes siguiente" at bounding box center [319, 124] width 6 height 11
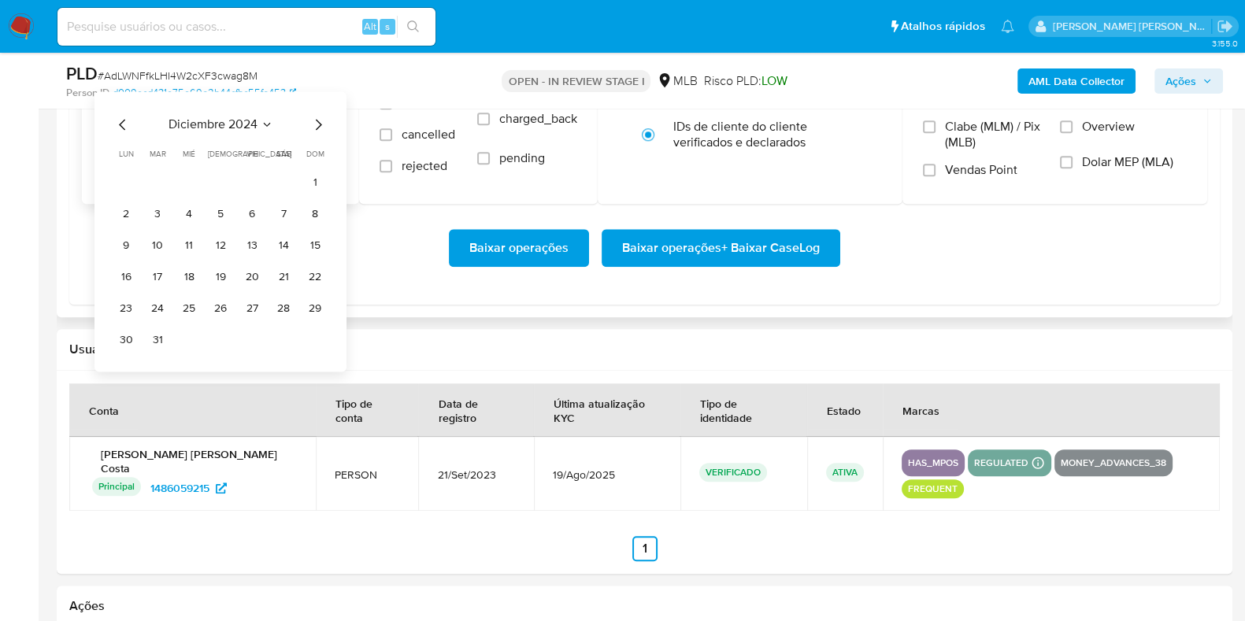
click at [318, 126] on icon "Mes siguiente" at bounding box center [319, 124] width 6 height 11
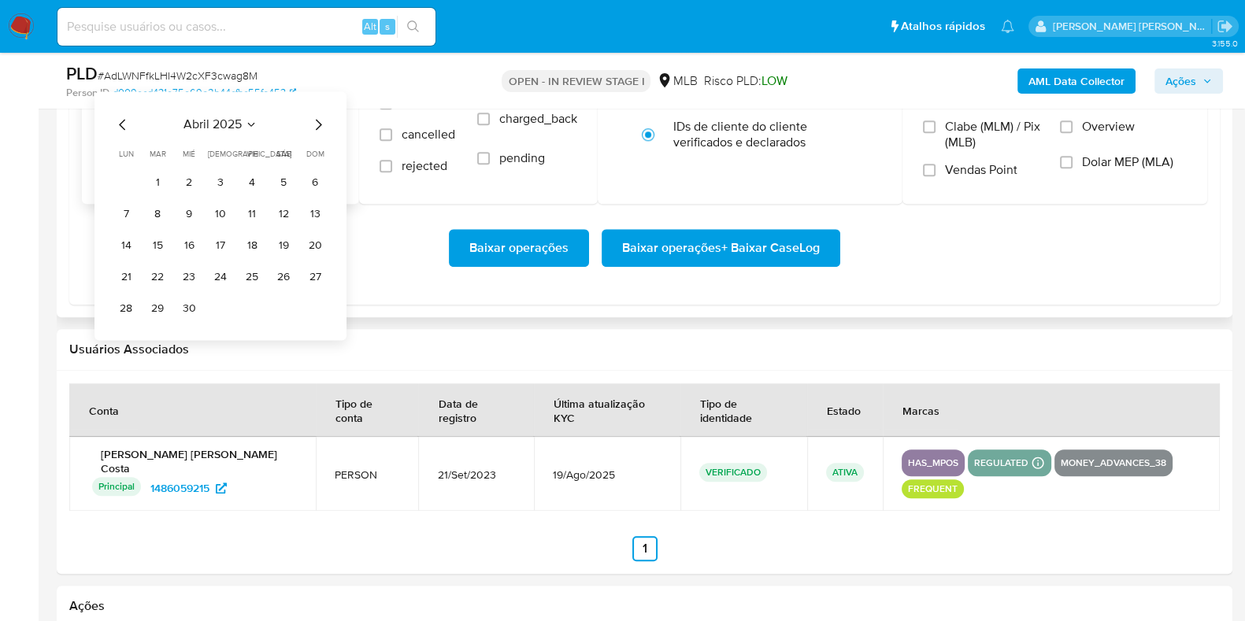
click at [318, 126] on icon "Mes siguiente" at bounding box center [319, 124] width 6 height 11
click at [152, 178] on button "1" at bounding box center [157, 182] width 25 height 25
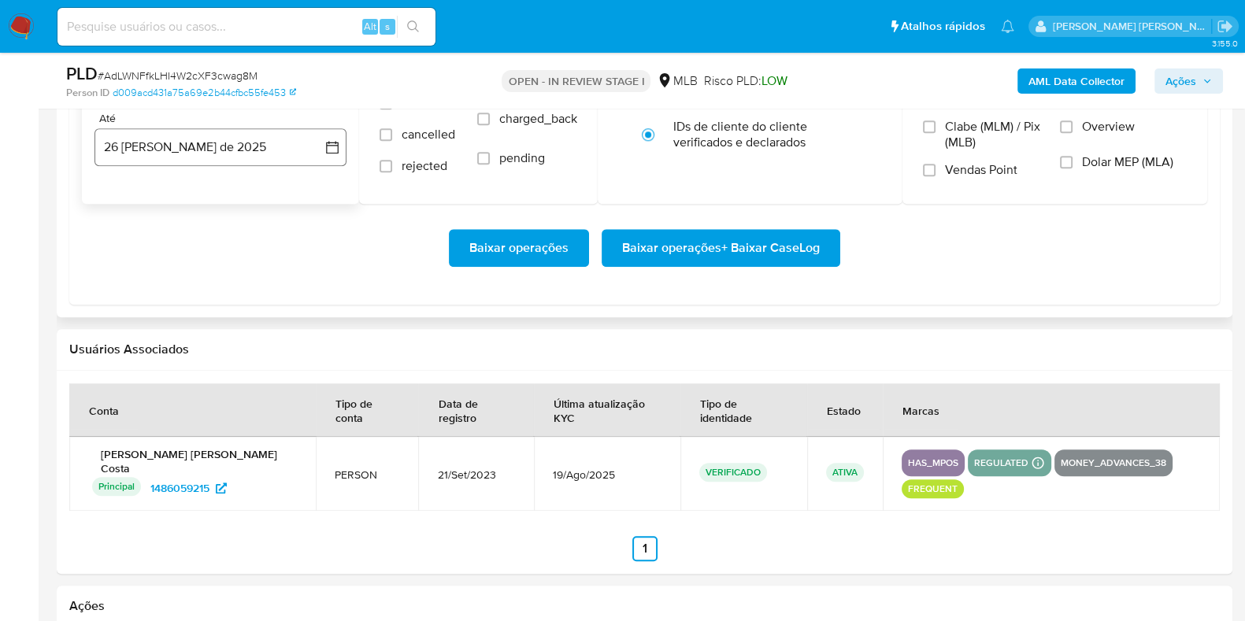
drag, startPoint x: 168, startPoint y: 145, endPoint x: 171, endPoint y: 157, distance: 12.8
click at [169, 144] on button "26 de agosto de 2025" at bounding box center [220, 147] width 252 height 38
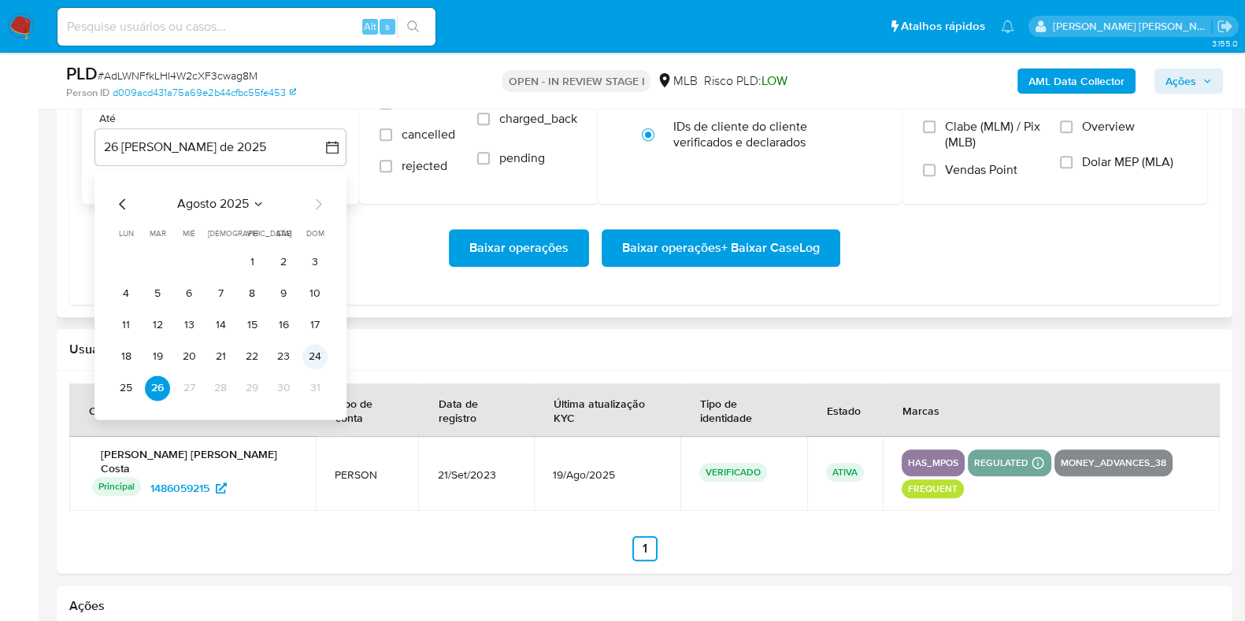
click at [319, 353] on button "24" at bounding box center [314, 356] width 25 height 25
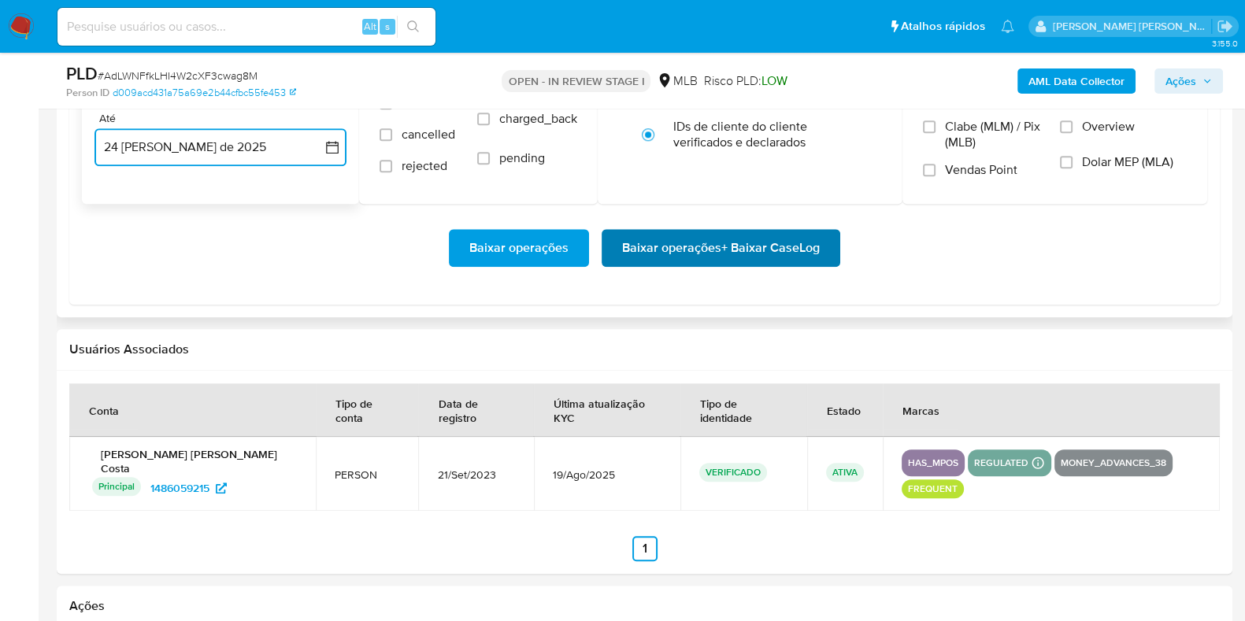
click at [644, 245] on span "Baixar operações + Baixar CaseLog" at bounding box center [721, 248] width 198 height 35
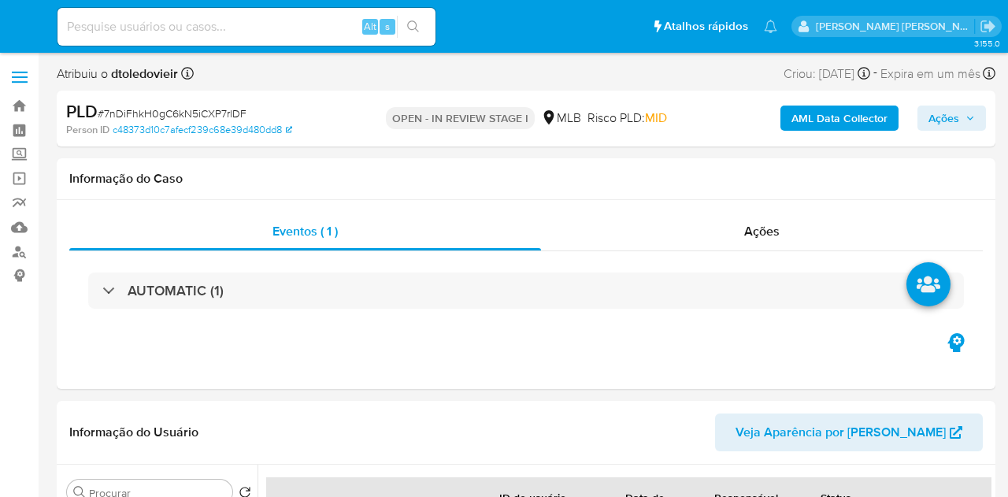
select select "10"
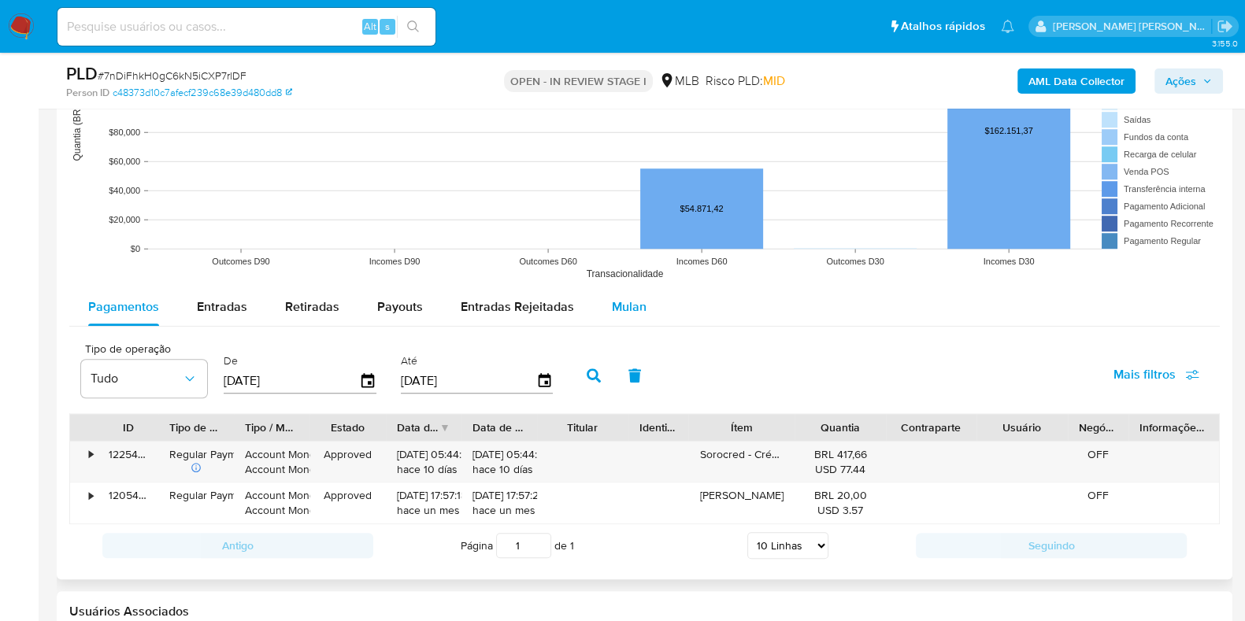
click at [630, 310] on span "Mulan" at bounding box center [629, 307] width 35 height 18
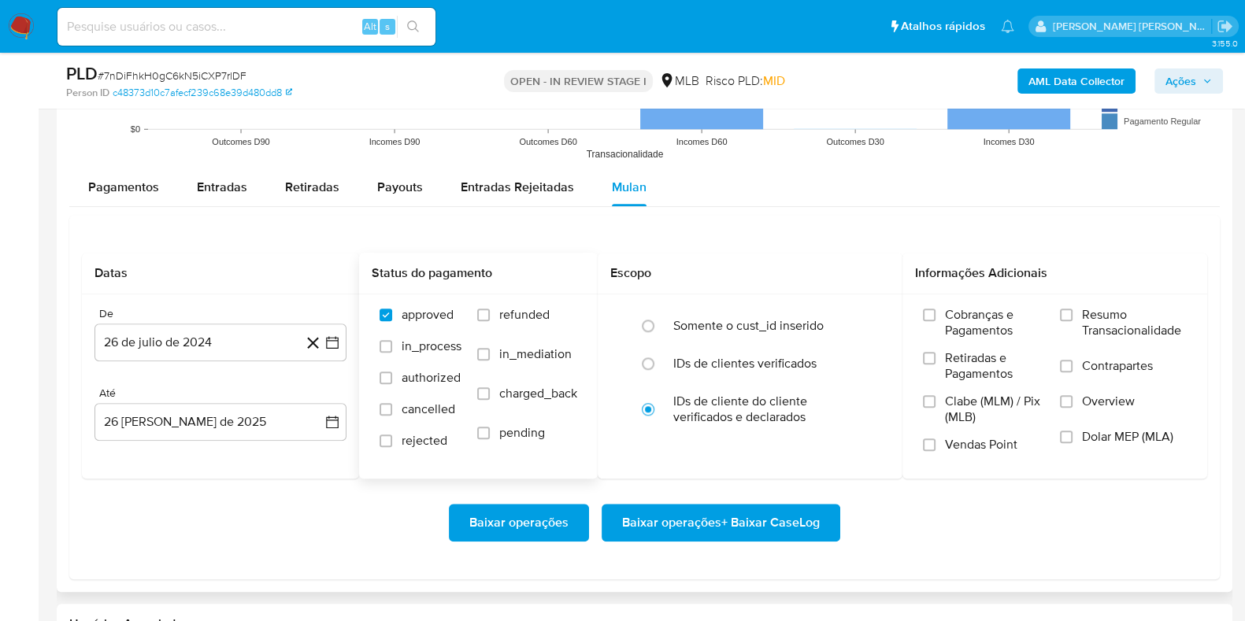
scroll to position [1870, 0]
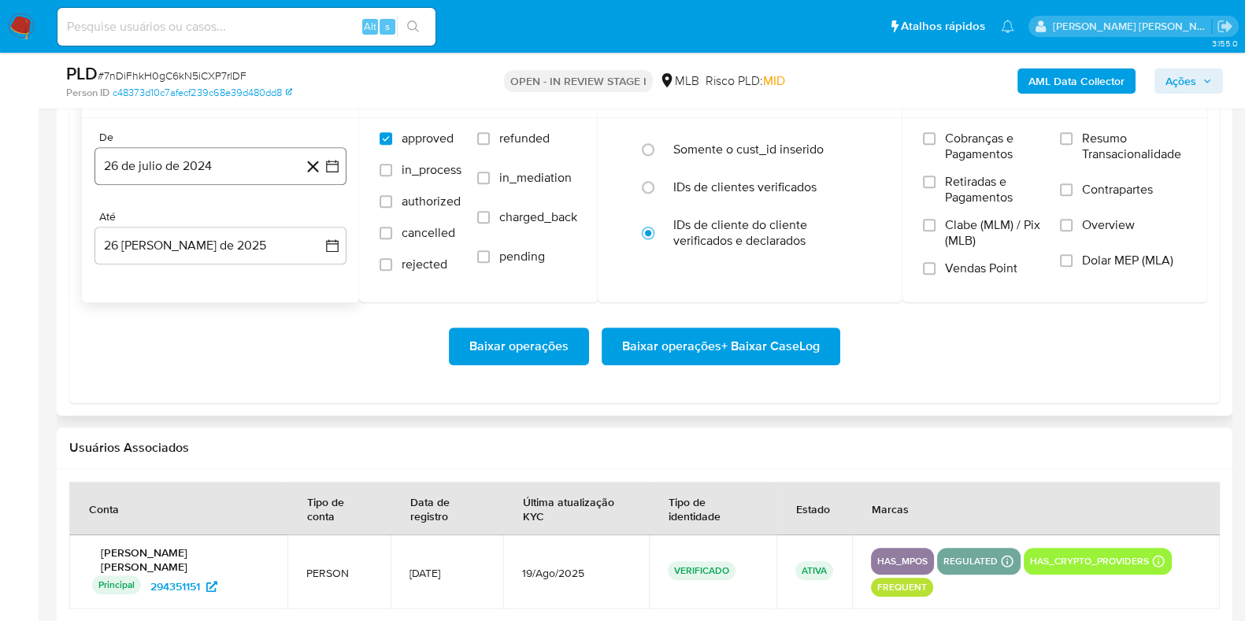
click at [233, 174] on button "26 de julio de 2024" at bounding box center [220, 166] width 252 height 38
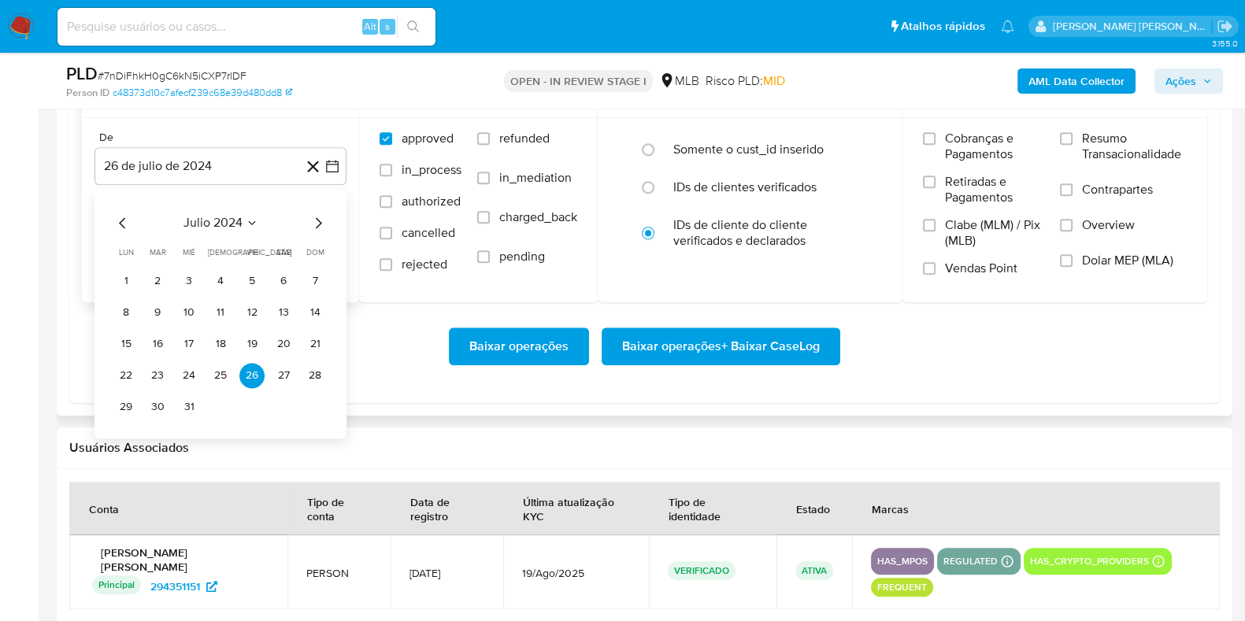
click at [318, 216] on icon "Mes siguiente" at bounding box center [318, 222] width 19 height 19
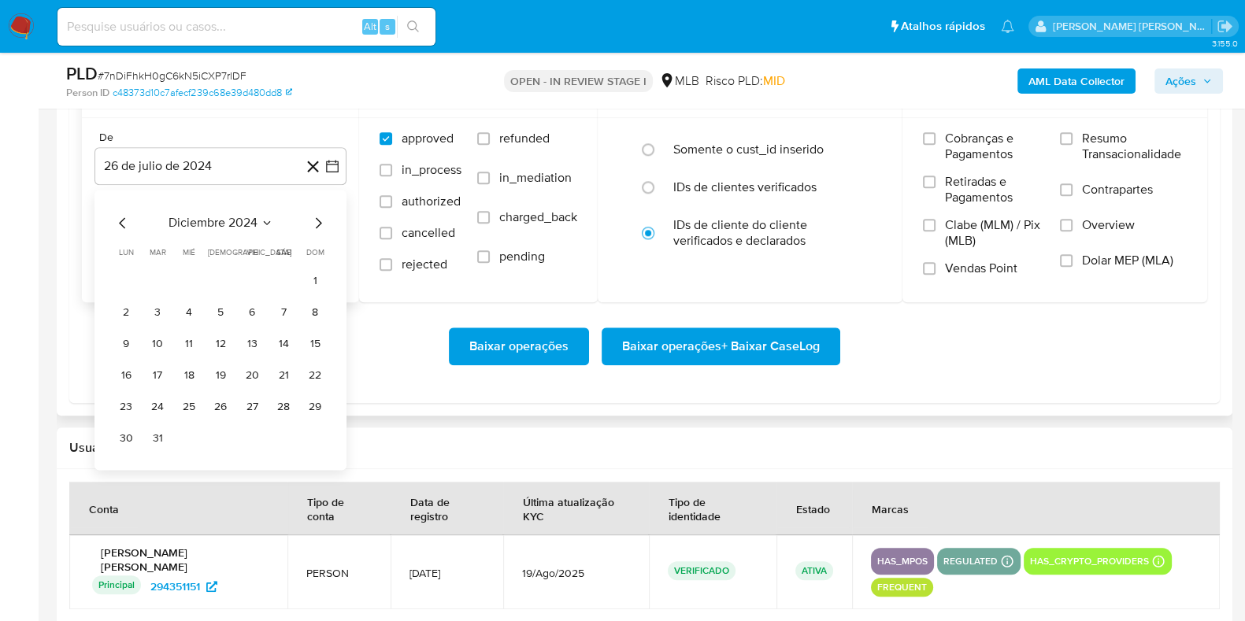
click at [318, 216] on icon "Mes siguiente" at bounding box center [318, 222] width 19 height 19
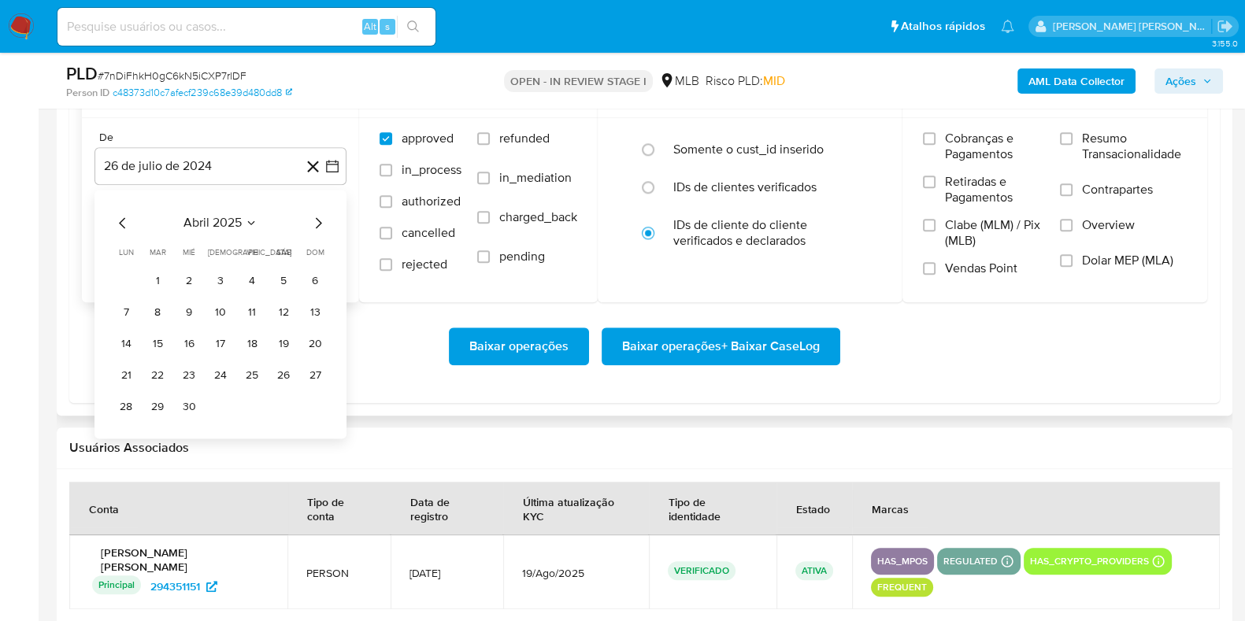
click at [318, 216] on icon "Mes siguiente" at bounding box center [318, 222] width 19 height 19
click at [156, 277] on button "1" at bounding box center [157, 280] width 25 height 25
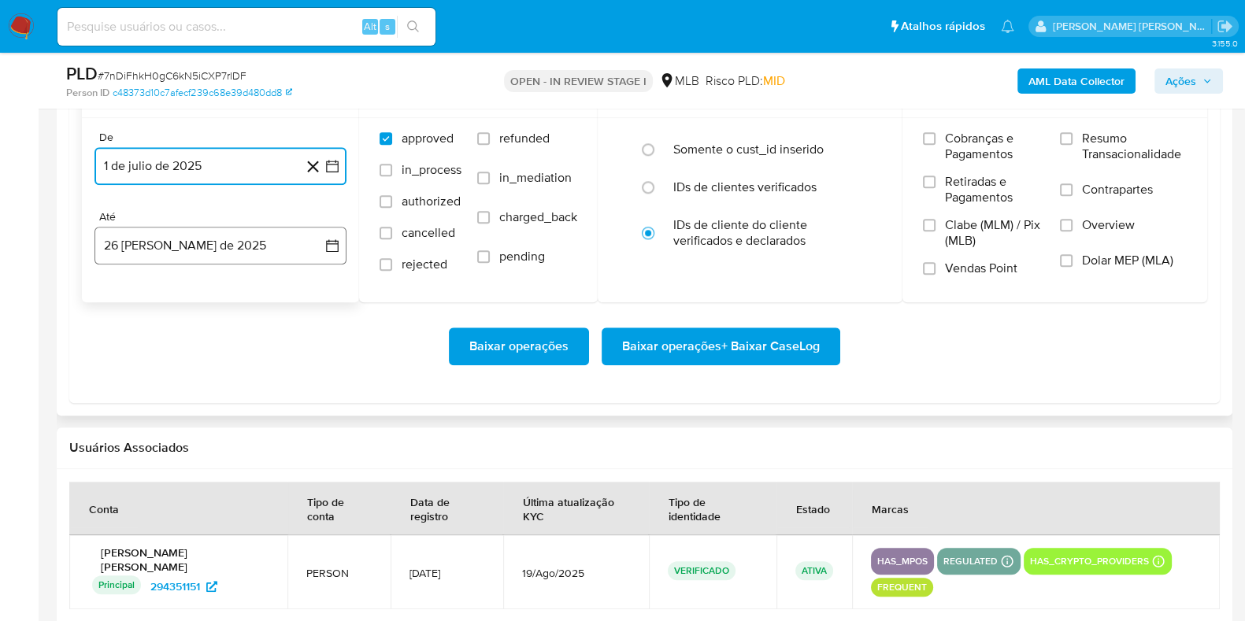
click at [178, 242] on button "26 de agosto de 2025" at bounding box center [220, 246] width 252 height 38
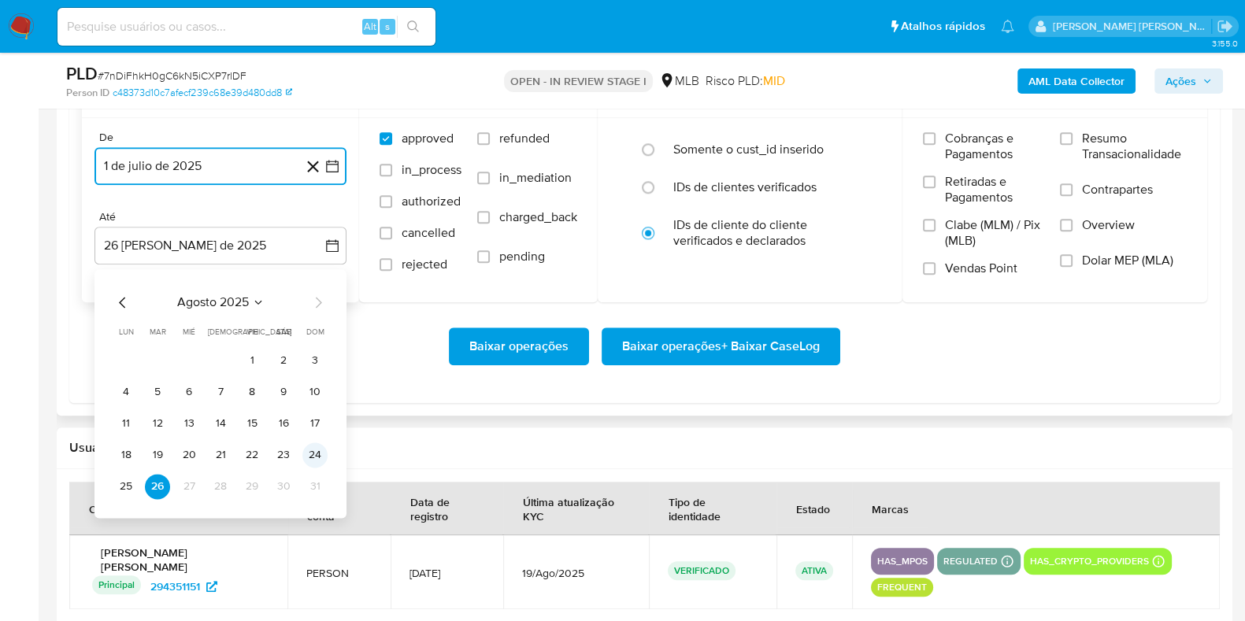
click at [318, 457] on button "24" at bounding box center [314, 454] width 25 height 25
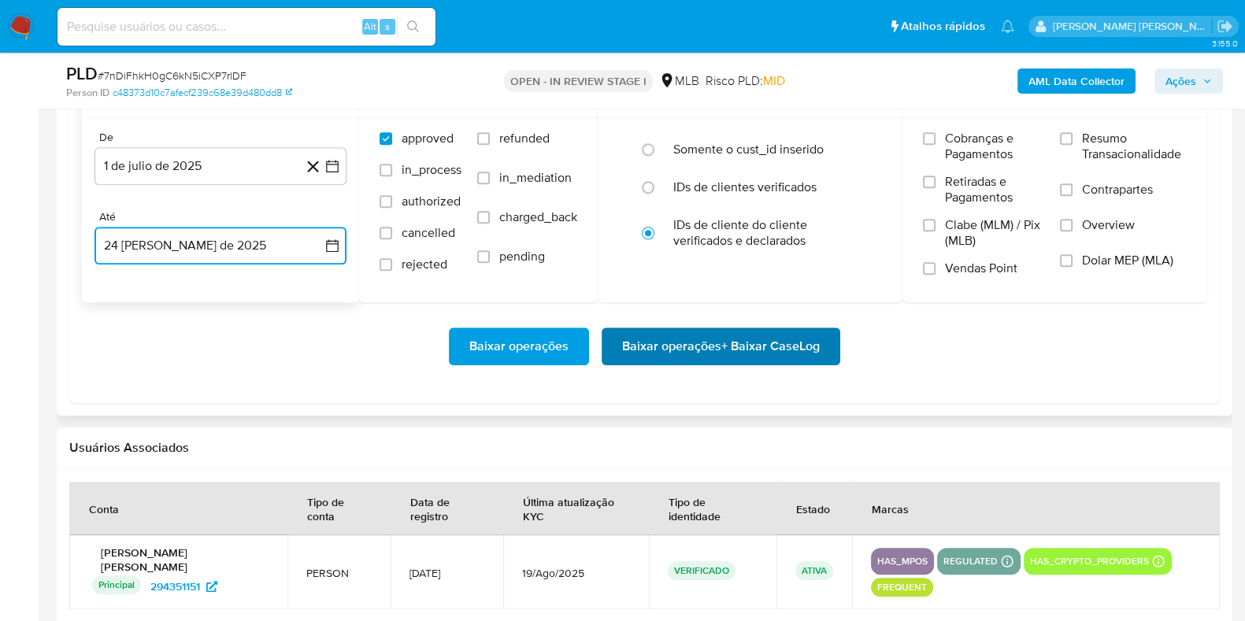
click at [658, 344] on span "Baixar operações + Baixar CaseLog" at bounding box center [721, 346] width 198 height 35
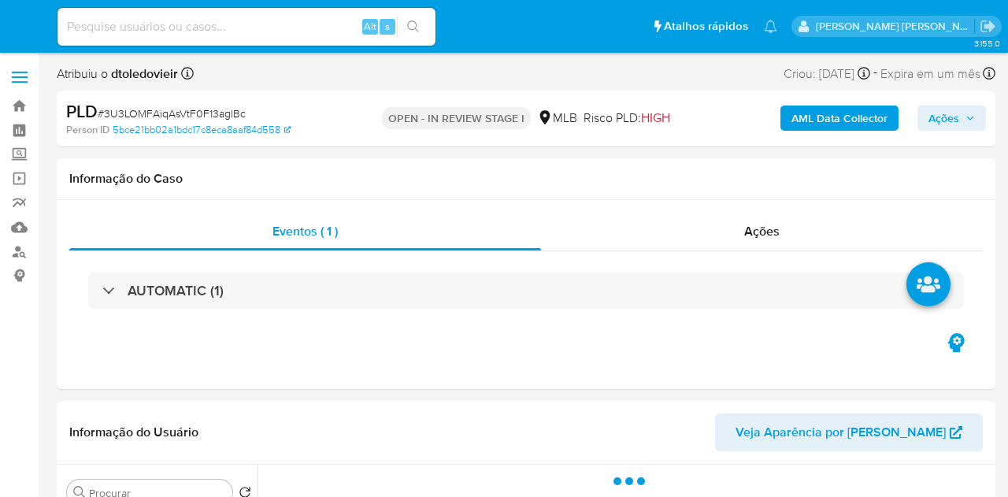
select select "10"
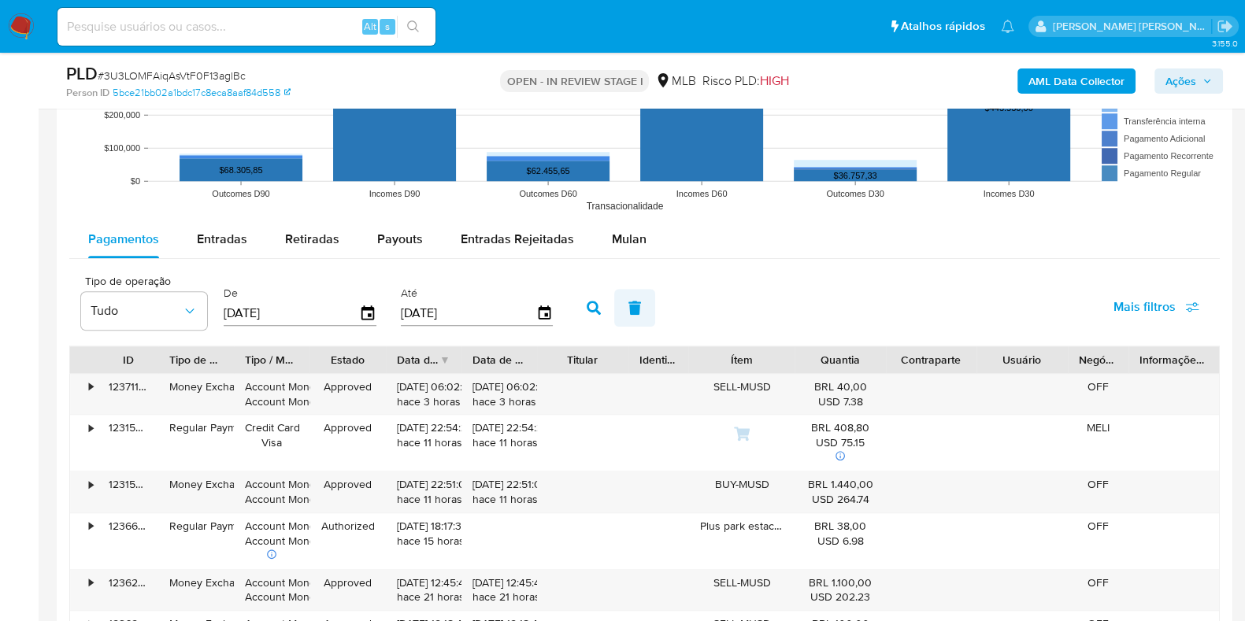
scroll to position [1771, 0]
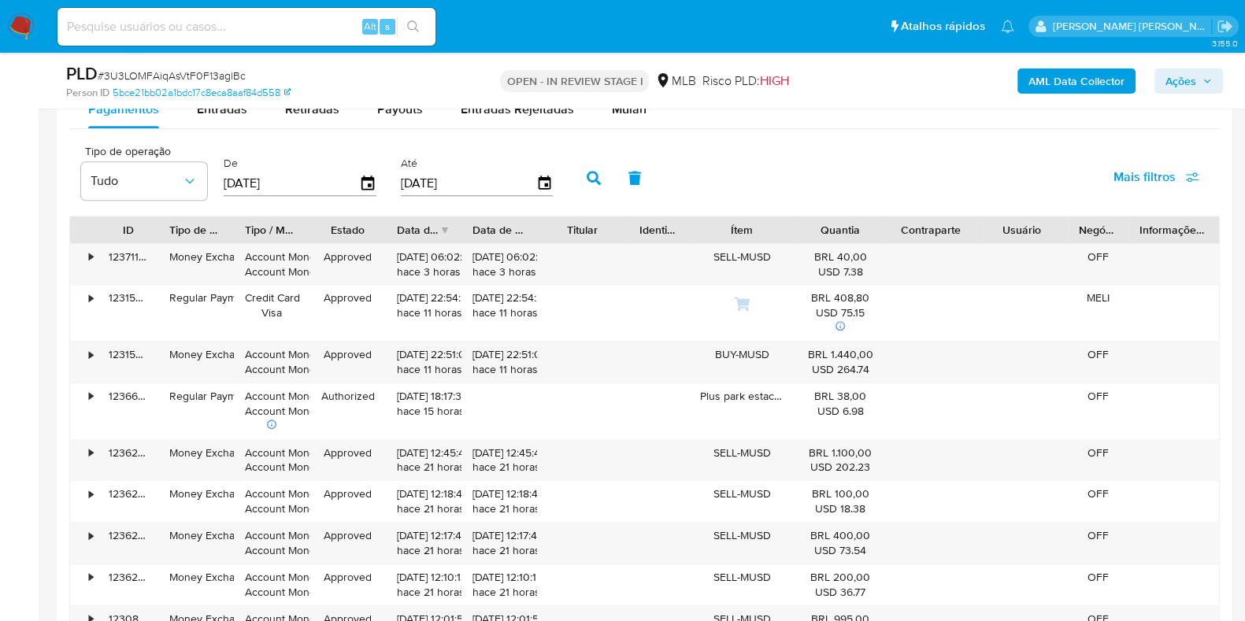
click at [636, 107] on div "PLD # 3U3LOMFAiqAsVtF0F13aglBc Person ID 5bce21bb02a1bdc17c8eca8aaf84d558 OPEN …" at bounding box center [644, 81] width 1175 height 56
click at [625, 117] on div "Mulan" at bounding box center [629, 110] width 35 height 38
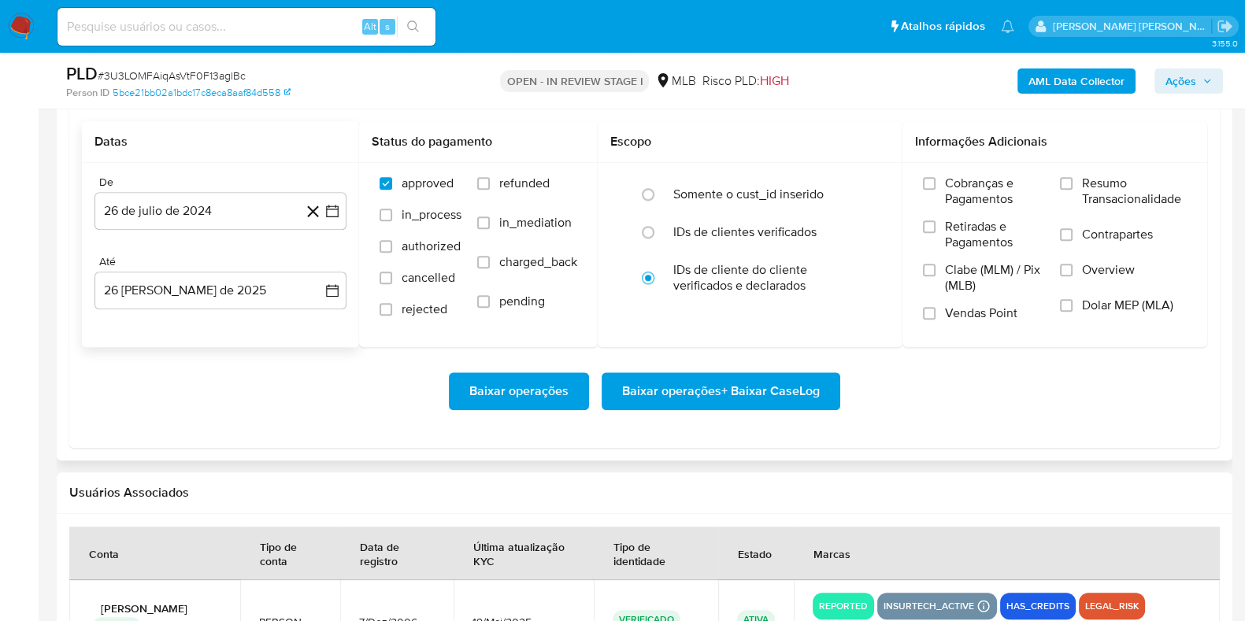
scroll to position [1870, 0]
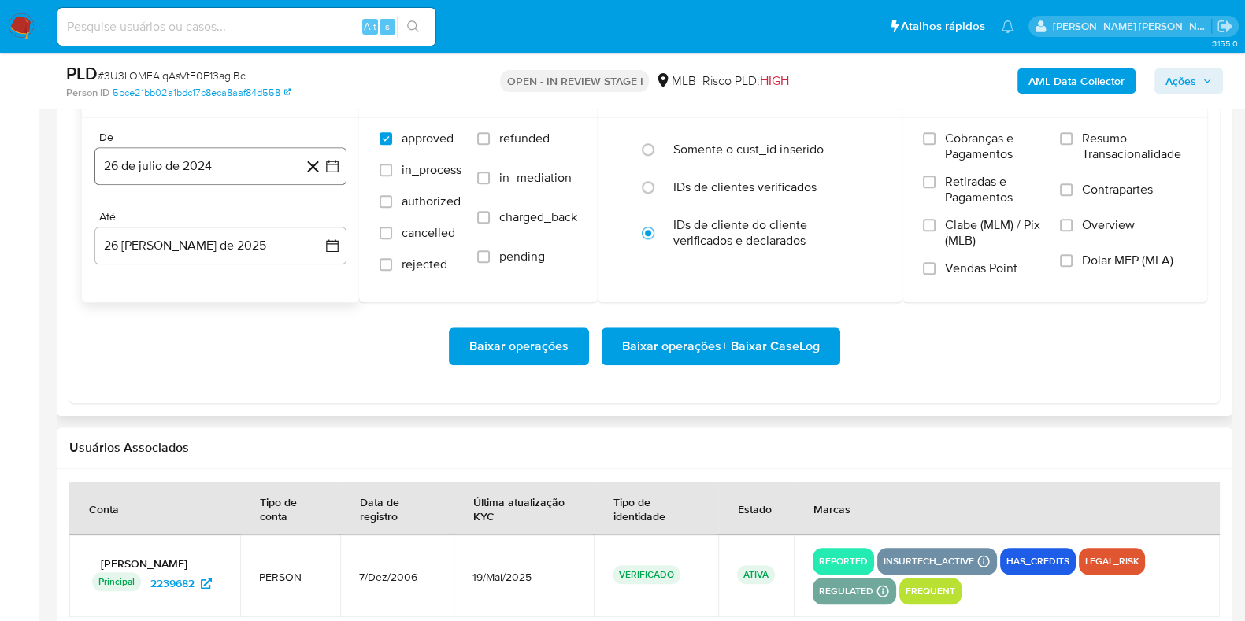
click at [169, 178] on button "26 de julio de 2024" at bounding box center [220, 166] width 252 height 38
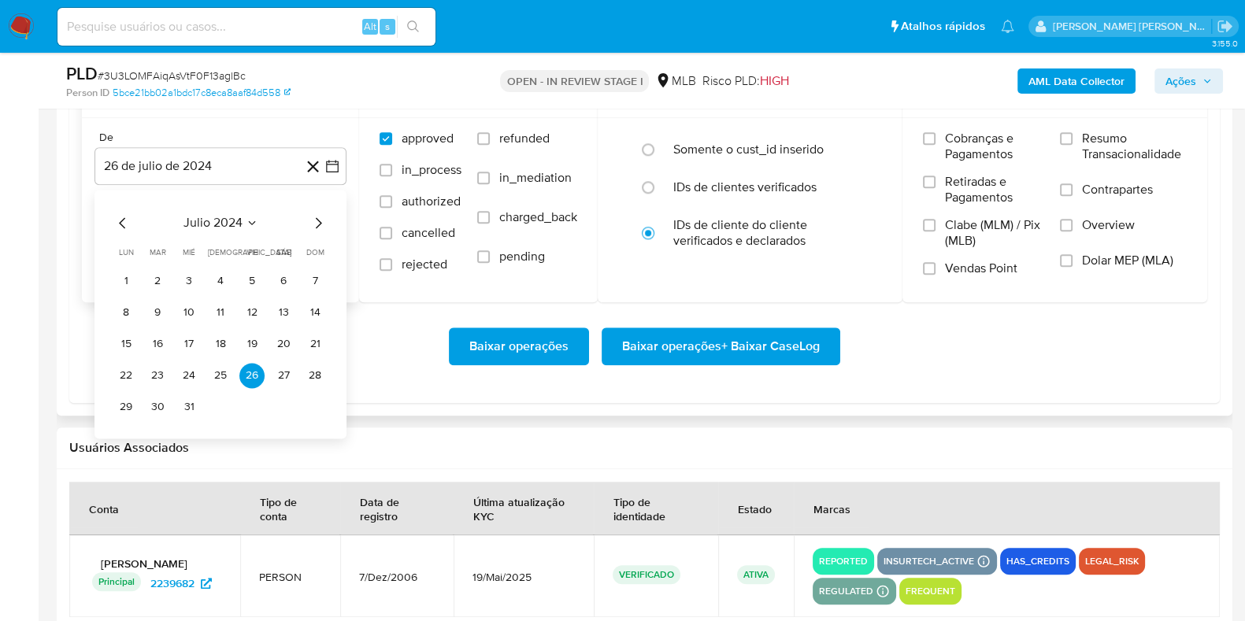
click at [316, 218] on icon "Mes siguiente" at bounding box center [318, 222] width 19 height 19
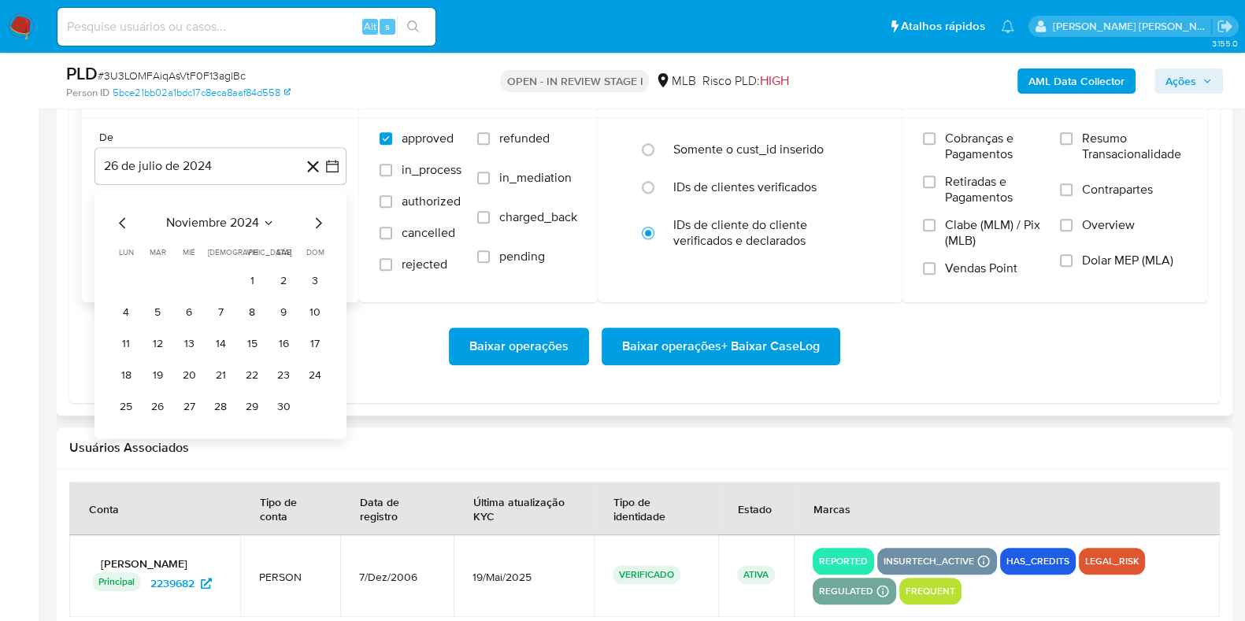
click at [316, 218] on icon "Mes siguiente" at bounding box center [318, 222] width 19 height 19
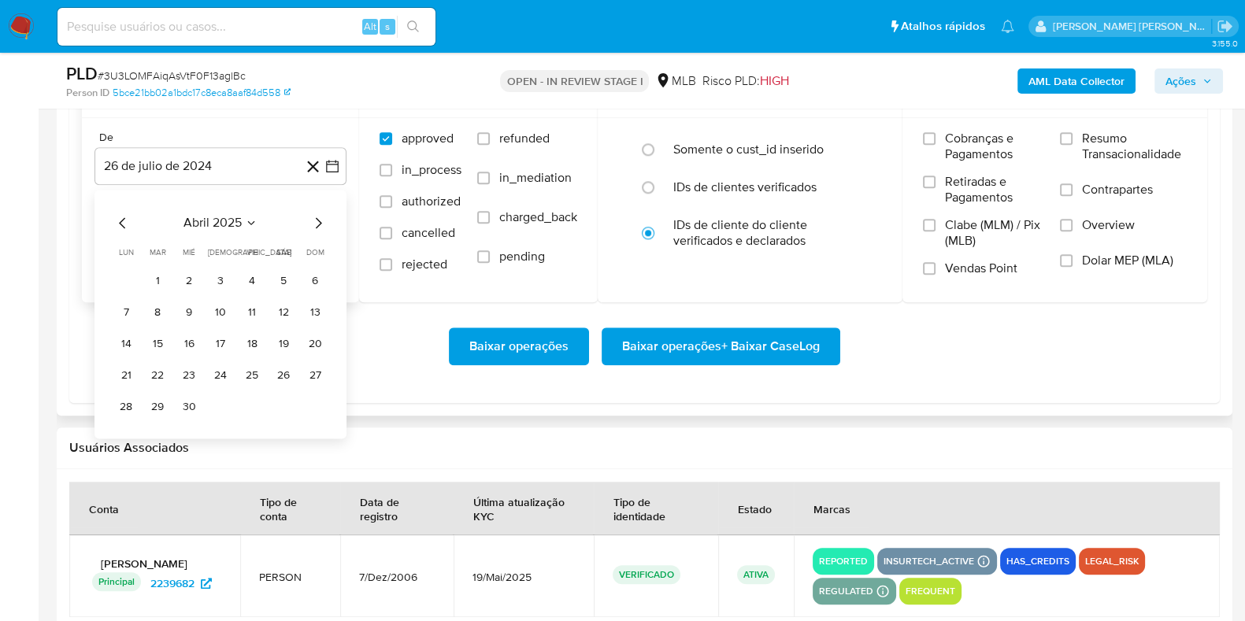
click at [316, 218] on icon "Mes siguiente" at bounding box center [318, 222] width 19 height 19
click at [115, 222] on icon "Mes anterior" at bounding box center [122, 222] width 19 height 19
click at [161, 275] on button "1" at bounding box center [157, 280] width 25 height 25
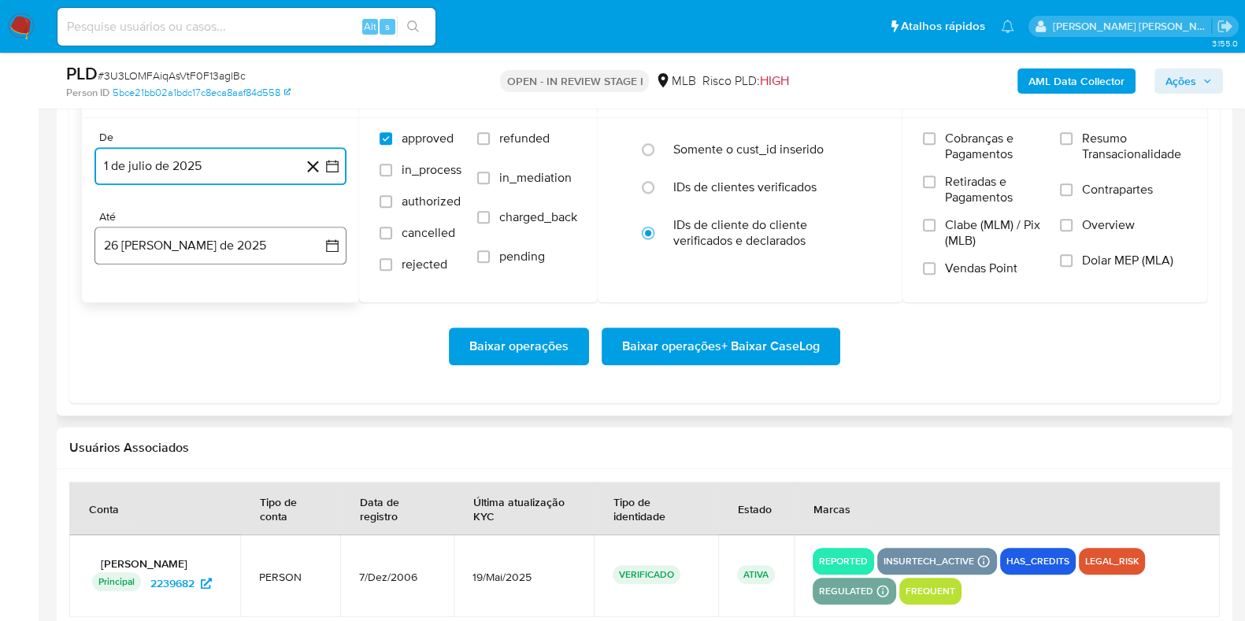
click at [177, 242] on button "26 de agosto de 2025" at bounding box center [220, 246] width 252 height 38
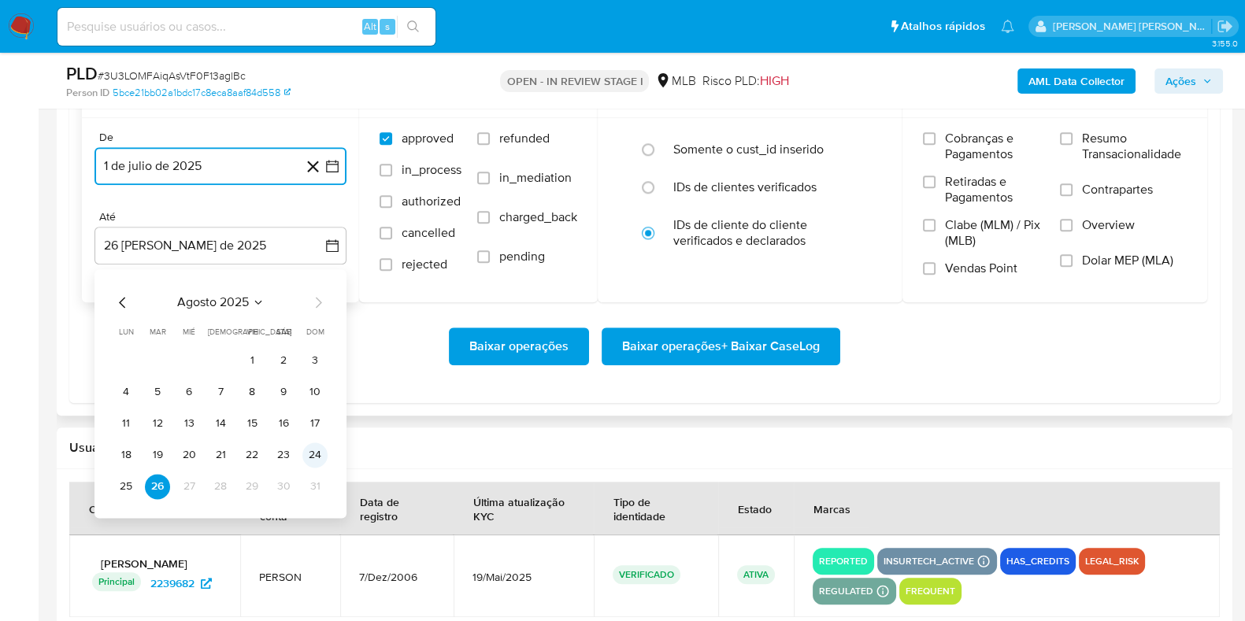
click at [307, 455] on button "24" at bounding box center [314, 454] width 25 height 25
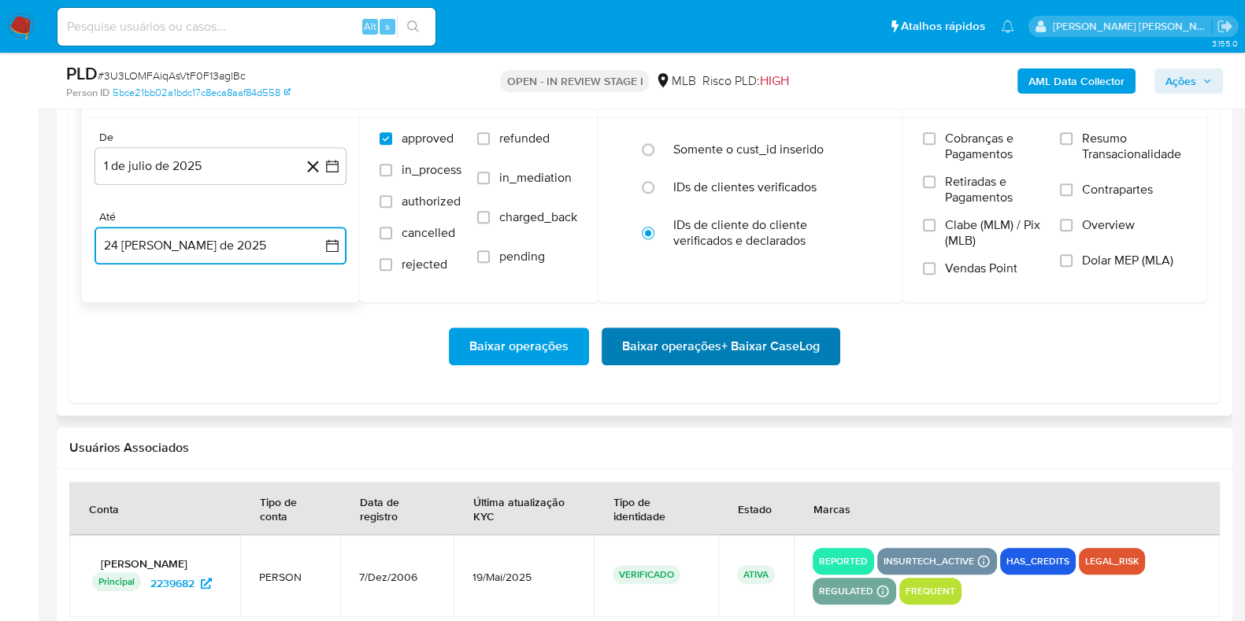
click at [660, 350] on span "Baixar operações + Baixar CaseLog" at bounding box center [721, 346] width 198 height 35
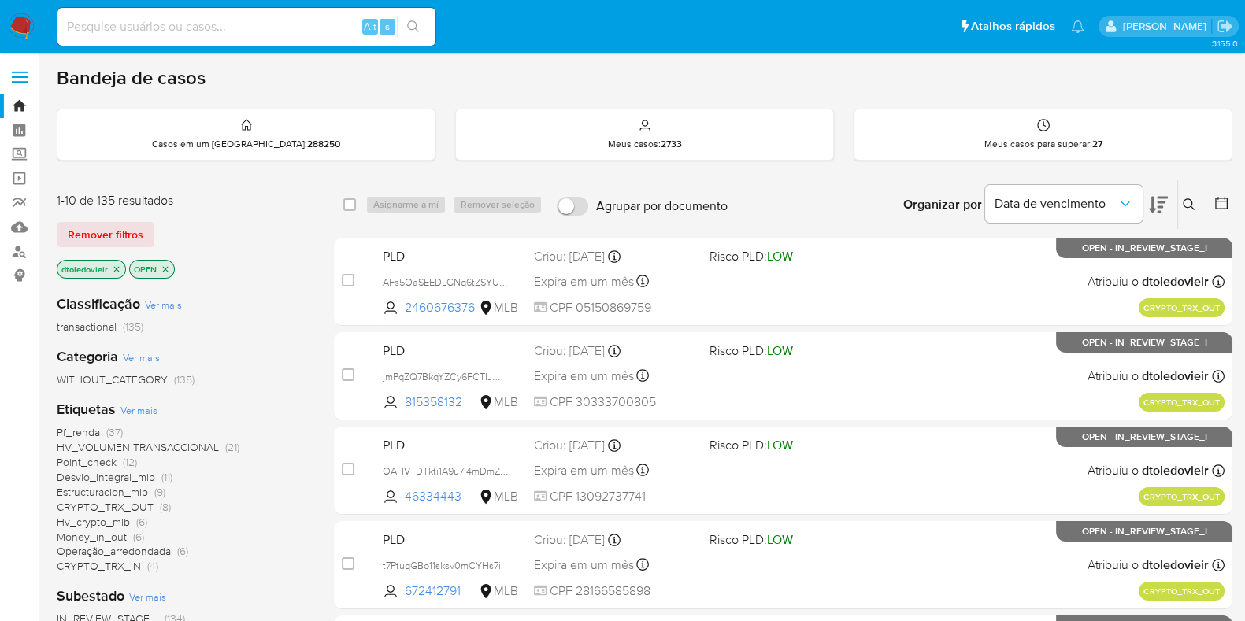
click at [265, 239] on div "Remover filtros" at bounding box center [183, 234] width 252 height 25
click at [19, 27] on img at bounding box center [21, 26] width 27 height 27
click at [847, 80] on div "Bandeja de casos" at bounding box center [644, 78] width 1175 height 24
click at [857, 86] on div "Bandeja de casos" at bounding box center [644, 78] width 1175 height 24
